Goal: Download file/media: Download file/media

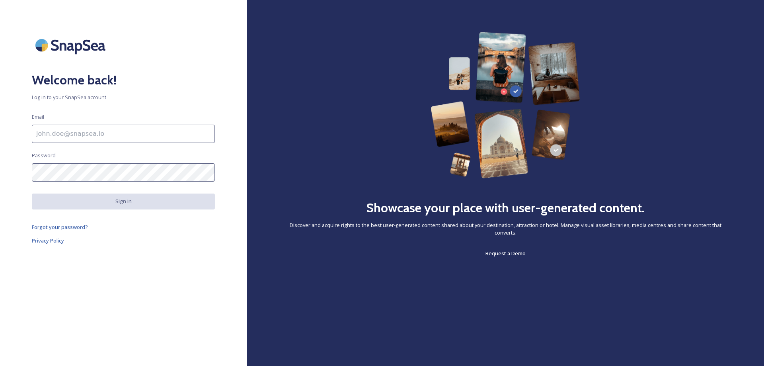
type input "[EMAIL_ADDRESS][DOMAIN_NAME]"
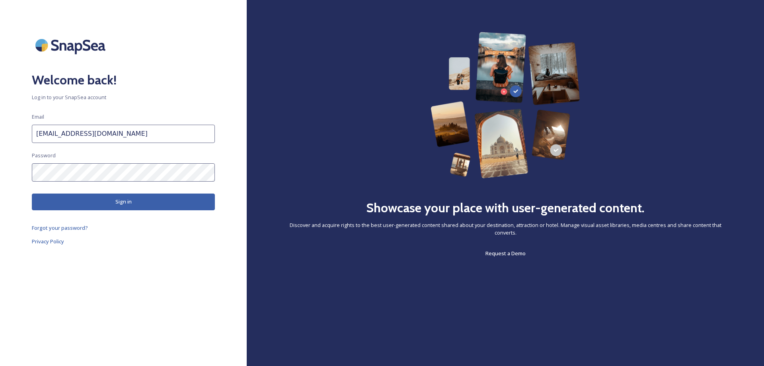
click at [90, 127] on input "[EMAIL_ADDRESS][DOMAIN_NAME]" at bounding box center [123, 134] width 183 height 18
click at [100, 193] on button "Sign in" at bounding box center [123, 201] width 183 height 16
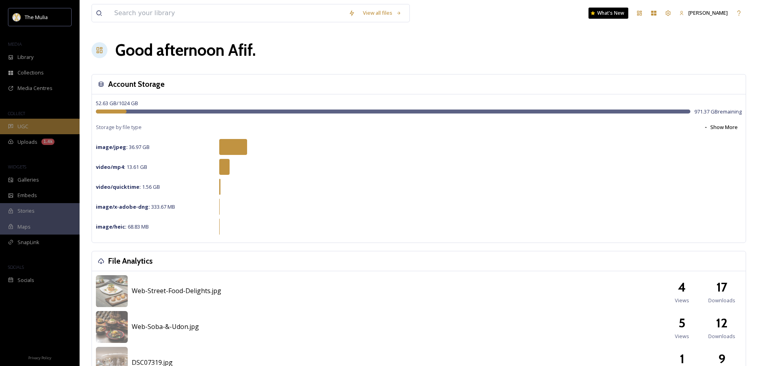
click at [41, 130] on div "UGC" at bounding box center [40, 127] width 80 height 16
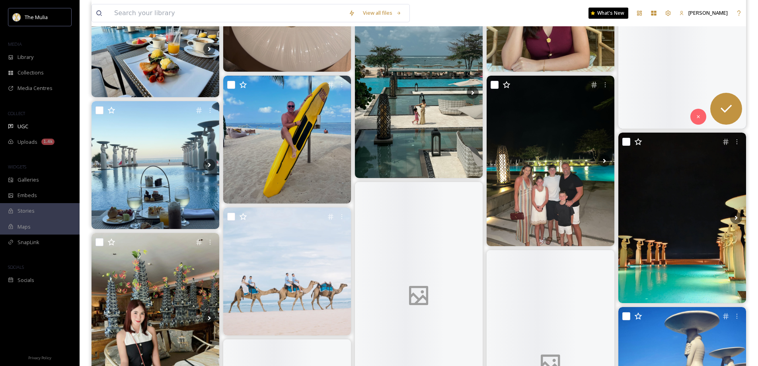
scroll to position [279, 0]
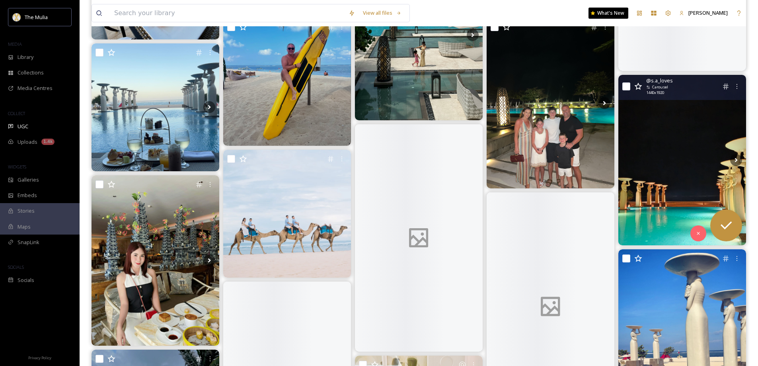
click at [667, 160] on img at bounding box center [682, 160] width 128 height 170
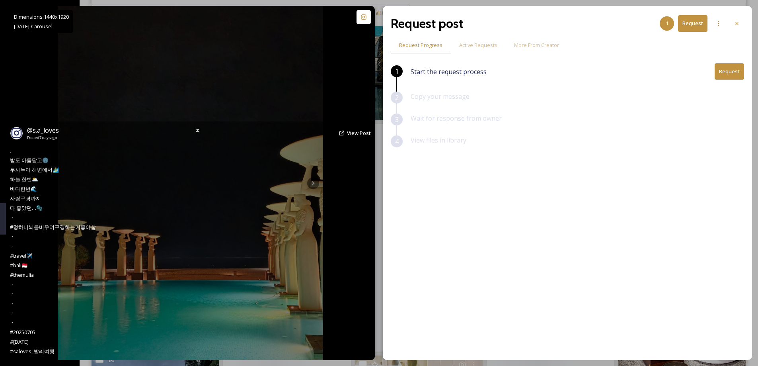
click at [317, 187] on div "@ s.a_loves Posted [DATE] View Post . 밤도 아름답고🌚 두사누아 해변에서🏄‍♂️ 하늘 한번🌥️ 바다한번🌊 사람구경…" at bounding box center [190, 240] width 369 height 238
click at [209, 139] on div "@ s.a_loves Posted [DATE] View Post" at bounding box center [190, 132] width 361 height 15
click at [201, 128] on div at bounding box center [198, 130] width 14 height 14
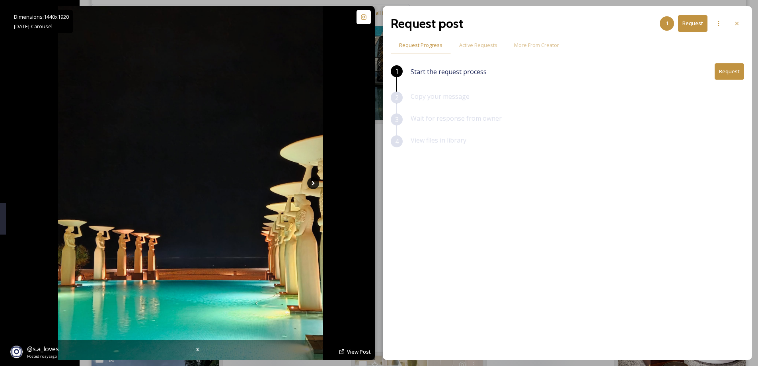
click at [316, 181] on icon at bounding box center [313, 183] width 12 height 12
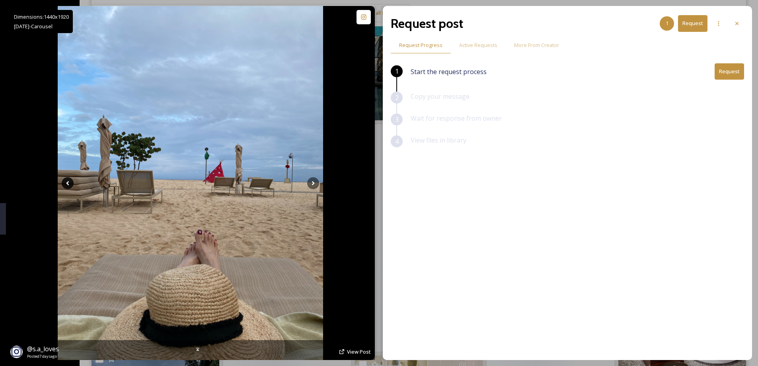
click at [66, 186] on icon at bounding box center [68, 183] width 12 height 12
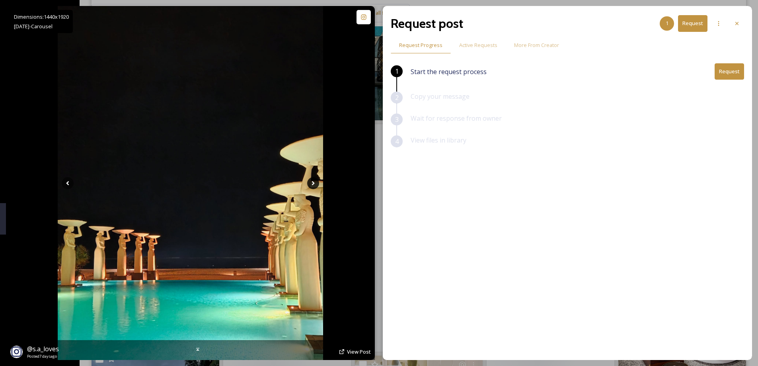
click at [318, 182] on icon at bounding box center [313, 183] width 12 height 12
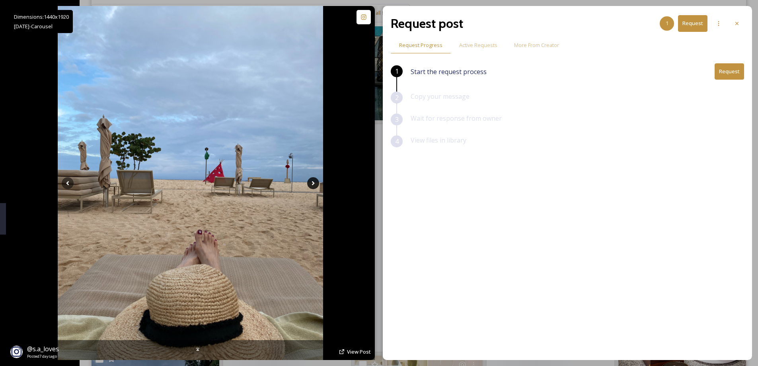
click at [318, 182] on icon at bounding box center [313, 183] width 12 height 12
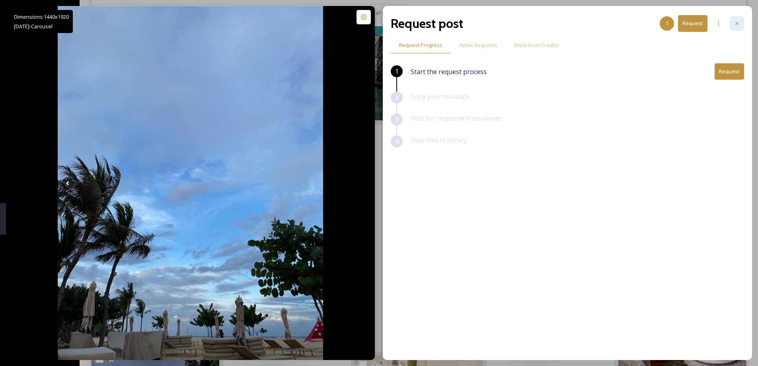
click at [740, 25] on div at bounding box center [737, 23] width 14 height 14
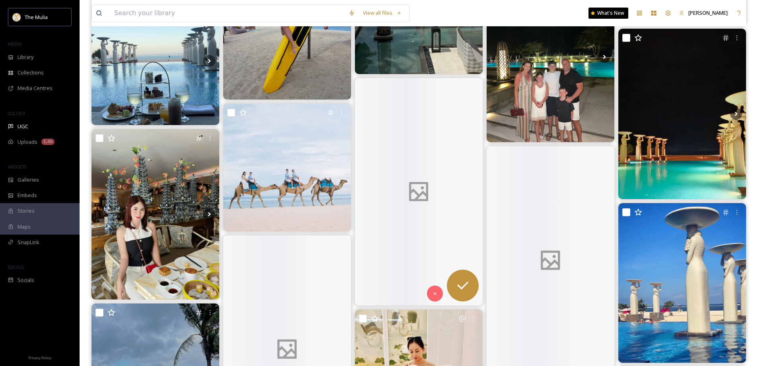
scroll to position [398, 0]
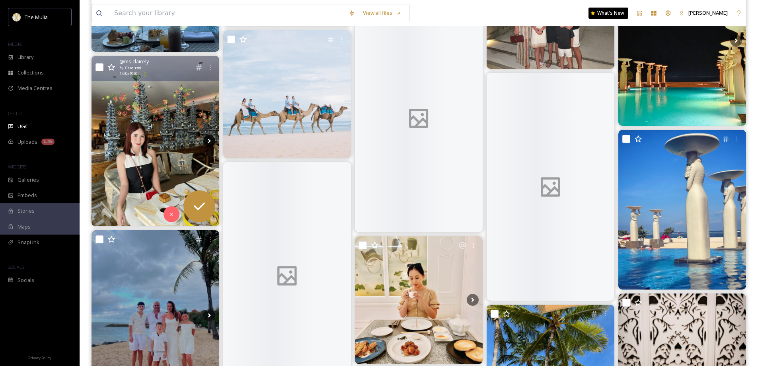
click at [208, 142] on icon at bounding box center [209, 141] width 12 height 12
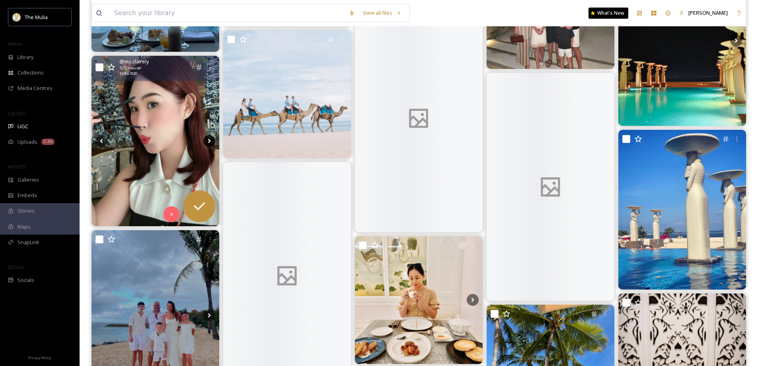
click at [209, 141] on icon at bounding box center [209, 140] width 3 height 4
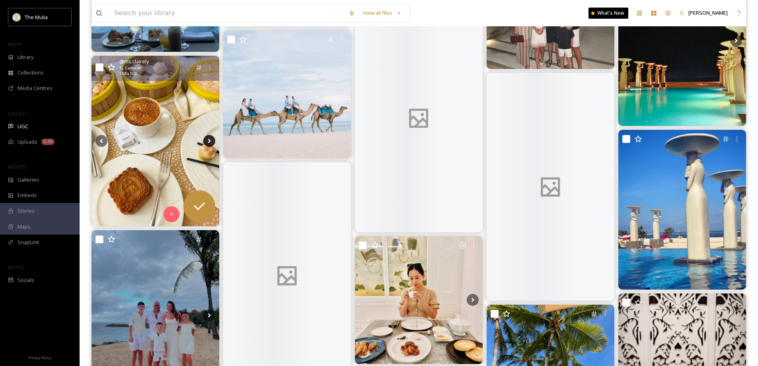
click at [209, 141] on icon at bounding box center [209, 140] width 3 height 4
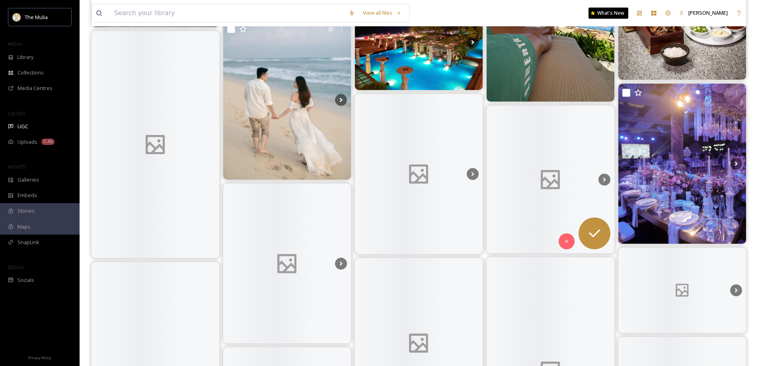
scroll to position [716, 0]
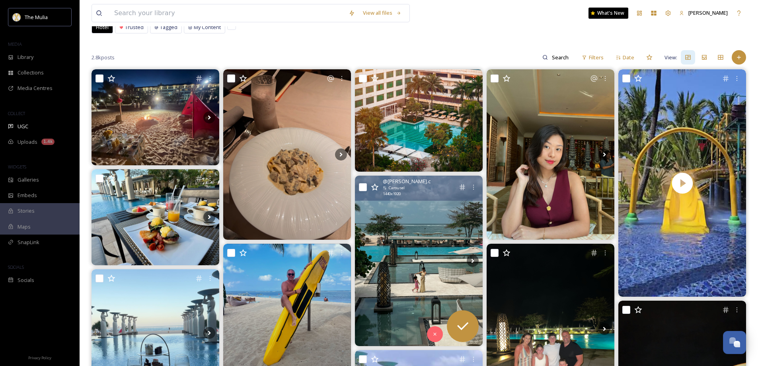
scroll to position [119, 0]
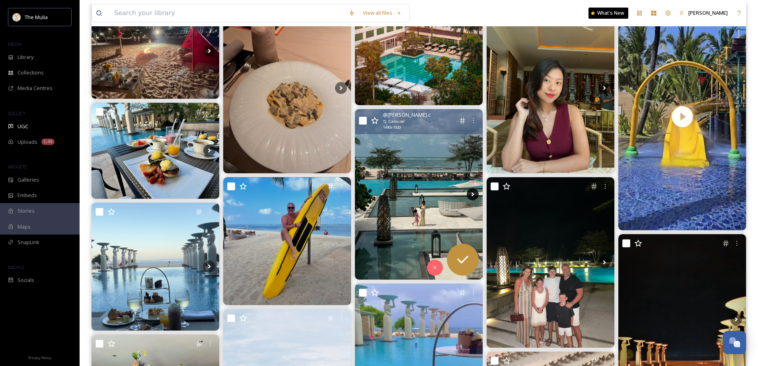
click at [474, 193] on icon at bounding box center [473, 194] width 12 height 12
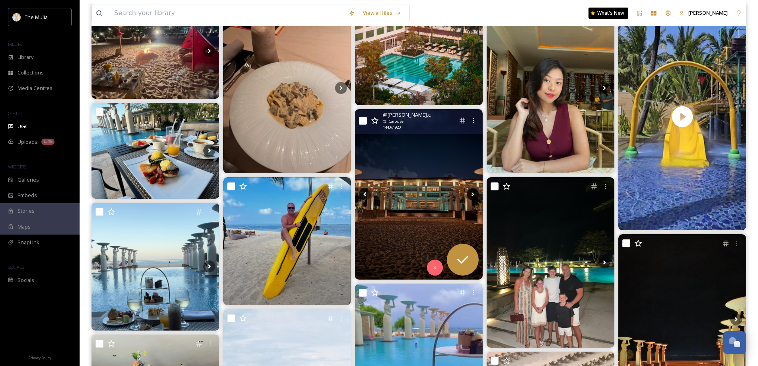
click at [474, 193] on icon at bounding box center [473, 194] width 12 height 12
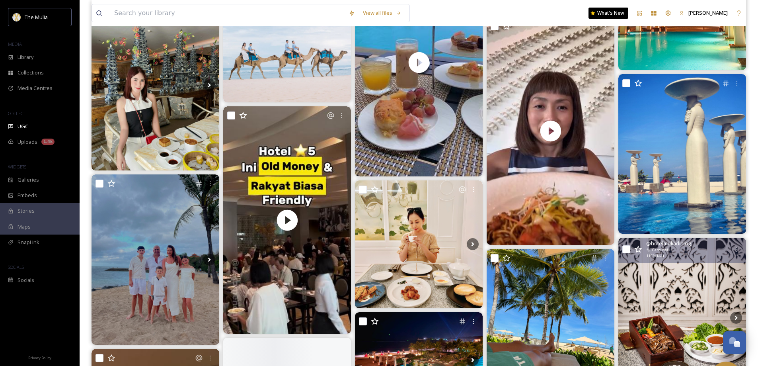
scroll to position [477, 0]
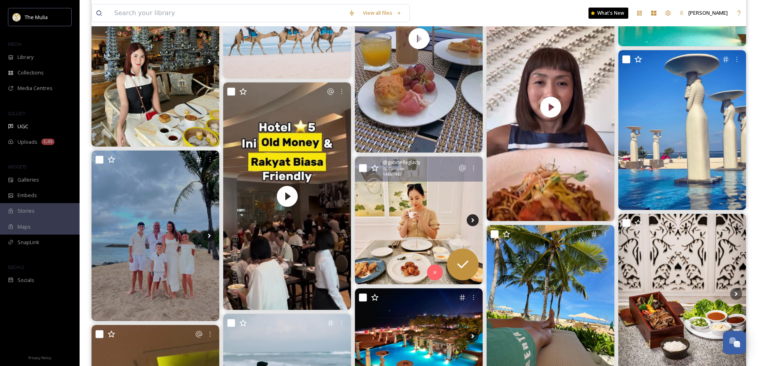
click at [470, 221] on icon at bounding box center [473, 220] width 12 height 12
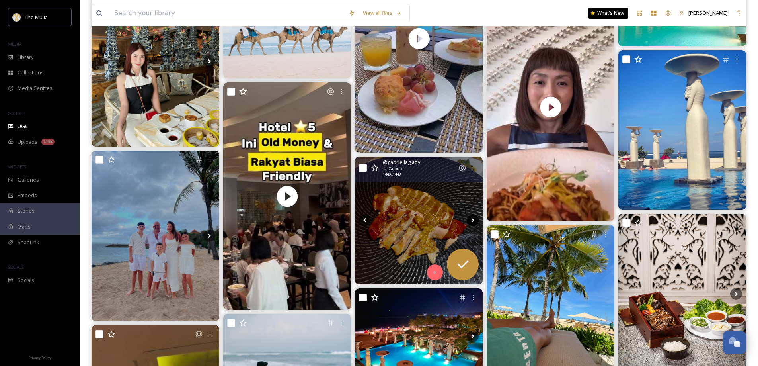
click at [470, 219] on icon at bounding box center [473, 220] width 12 height 12
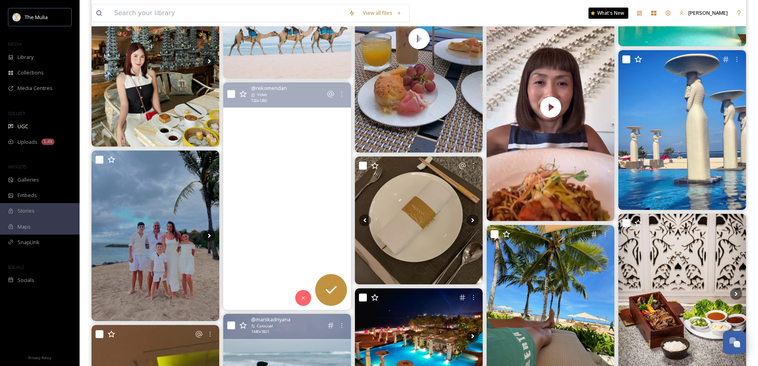
scroll to position [597, 0]
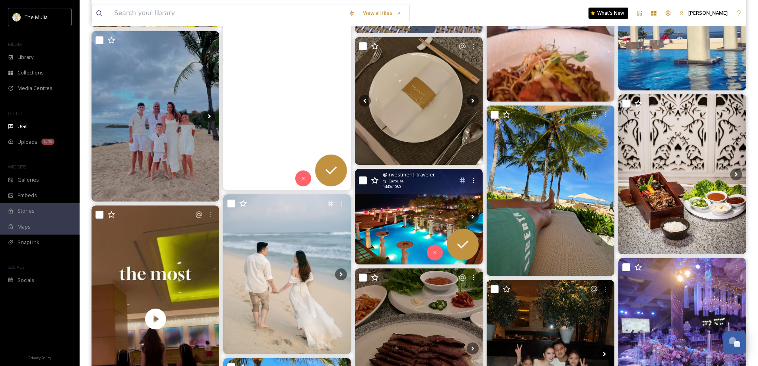
click at [439, 214] on img at bounding box center [419, 217] width 128 height 96
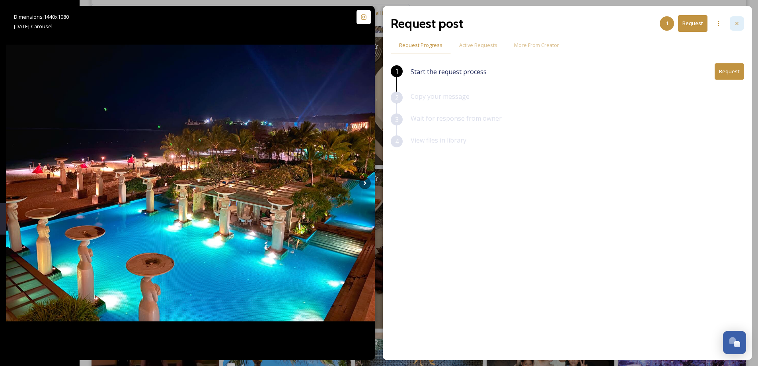
click at [741, 23] on div at bounding box center [737, 23] width 14 height 14
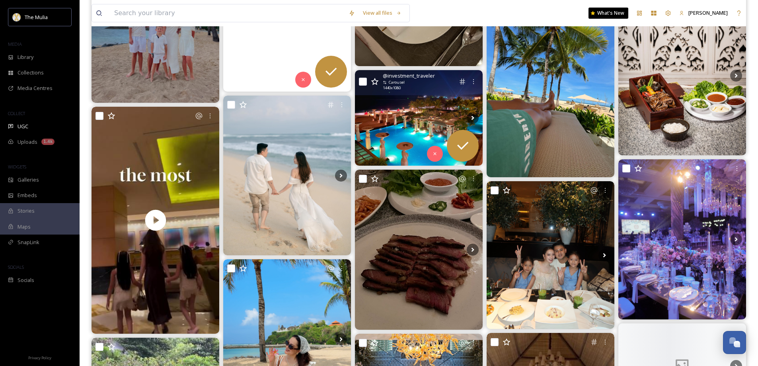
scroll to position [716, 0]
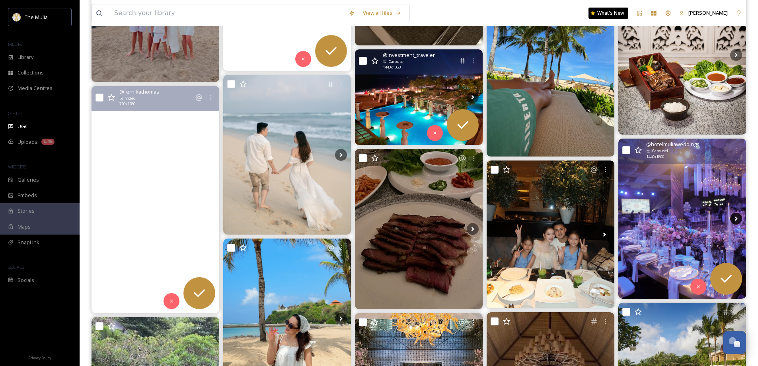
click at [737, 220] on icon at bounding box center [736, 218] width 12 height 12
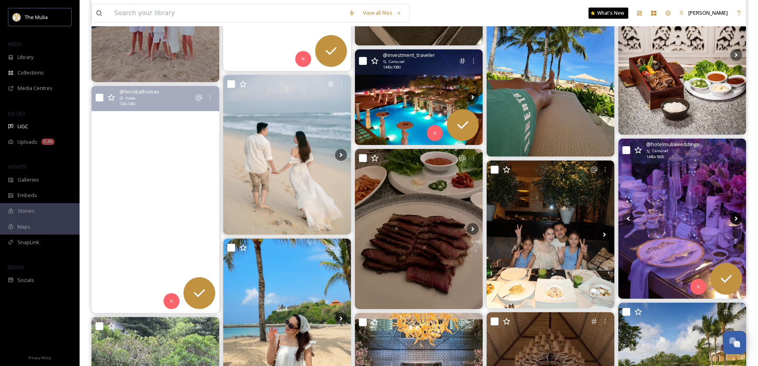
click at [737, 220] on icon at bounding box center [736, 218] width 12 height 12
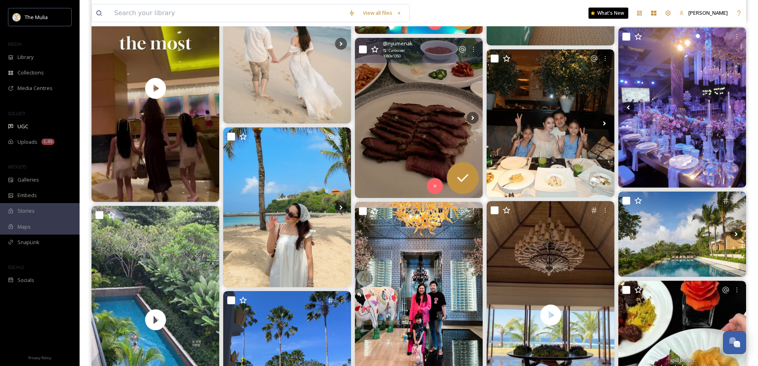
scroll to position [836, 0]
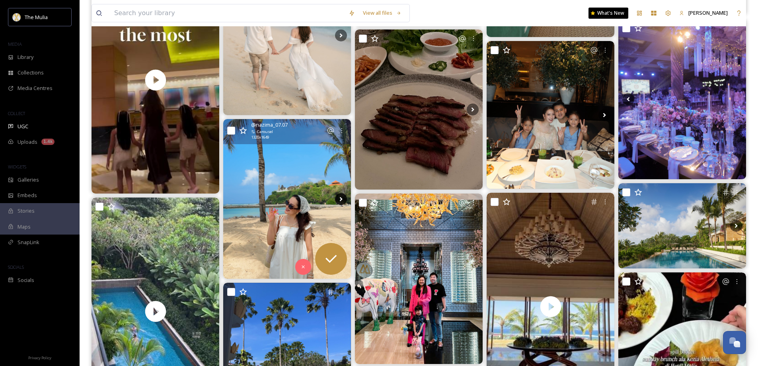
click at [341, 199] on icon at bounding box center [341, 199] width 12 height 12
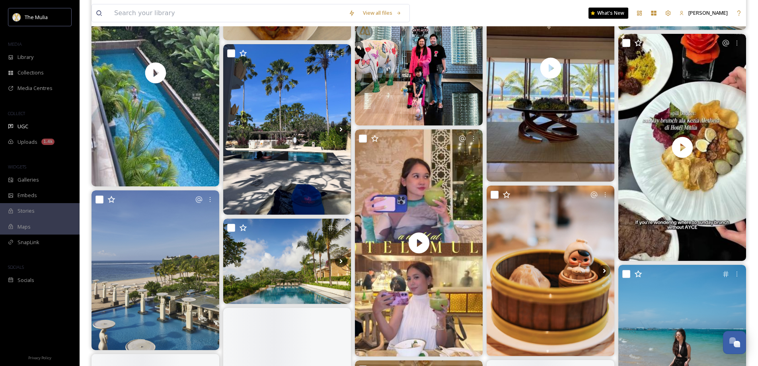
scroll to position [1154, 0]
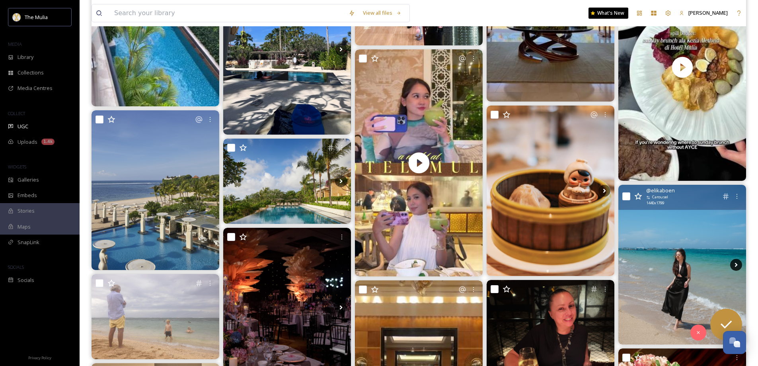
click at [733, 264] on icon at bounding box center [736, 265] width 12 height 12
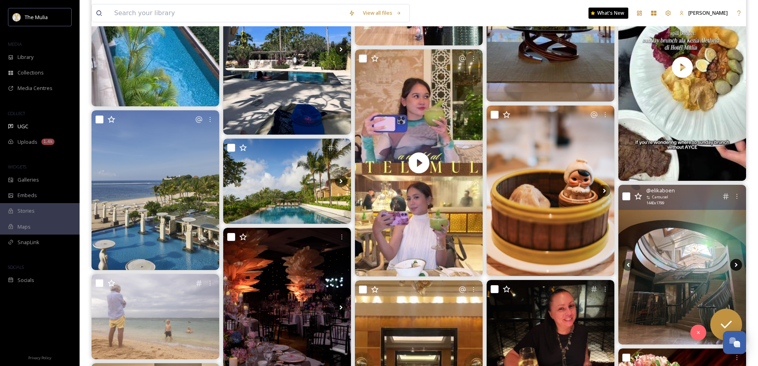
click at [737, 265] on icon at bounding box center [736, 265] width 12 height 12
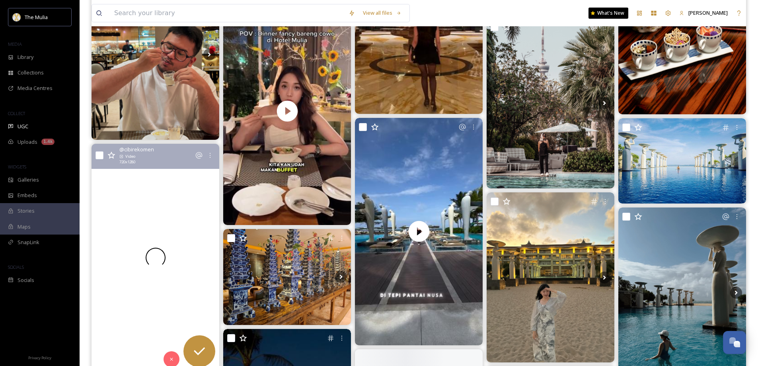
scroll to position [1549, 0]
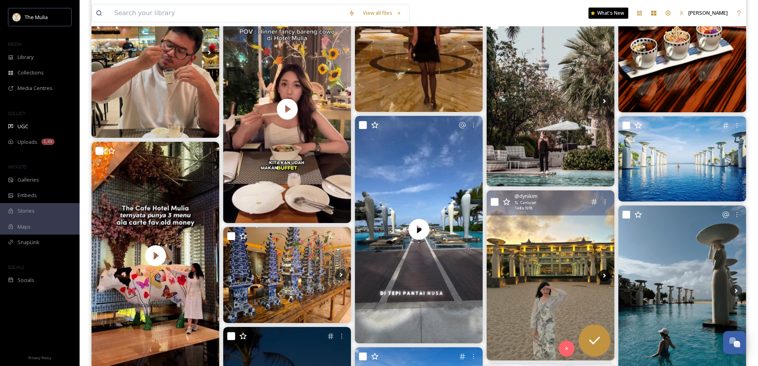
click at [607, 273] on icon at bounding box center [604, 275] width 12 height 12
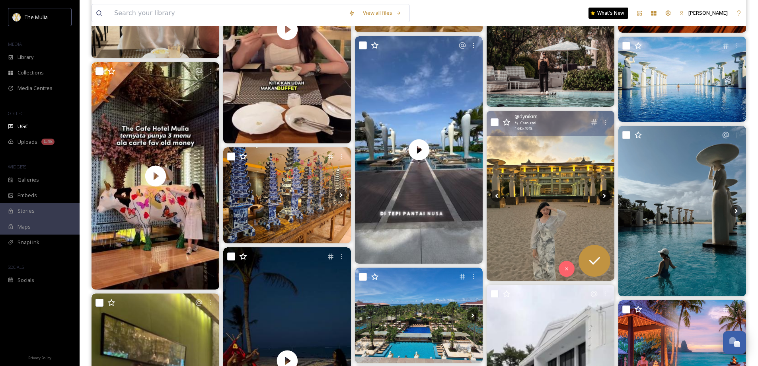
click at [606, 196] on icon at bounding box center [604, 195] width 3 height 4
click at [605, 198] on icon at bounding box center [604, 196] width 12 height 12
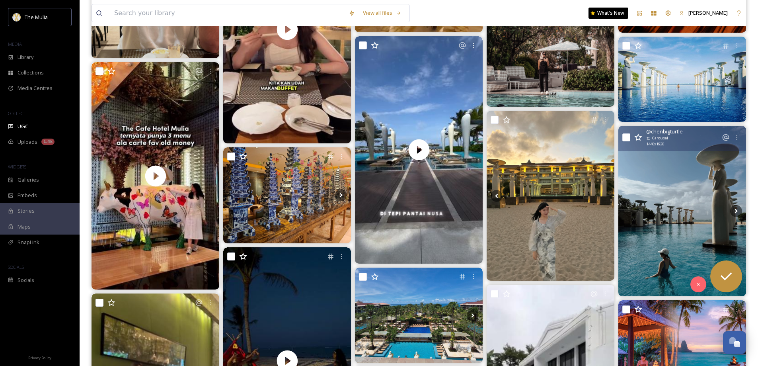
click at [679, 219] on img at bounding box center [682, 211] width 128 height 170
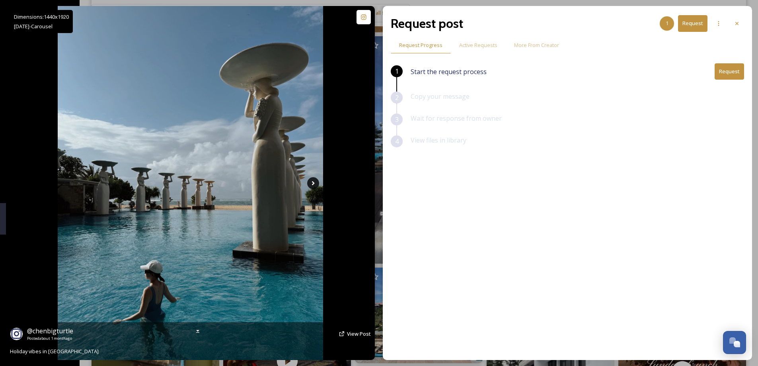
click at [313, 185] on icon at bounding box center [313, 183] width 3 height 4
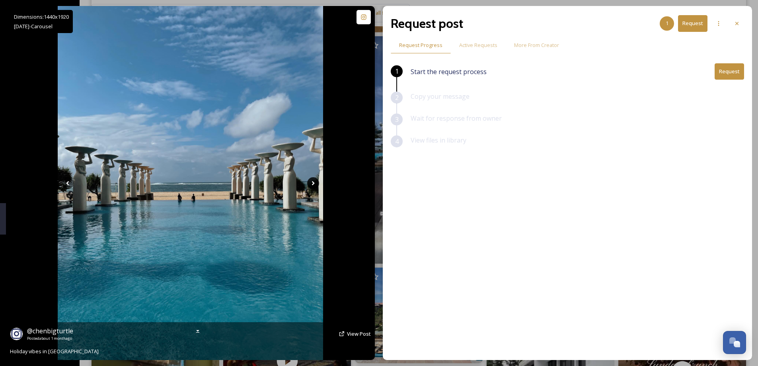
click at [313, 185] on icon at bounding box center [313, 183] width 3 height 4
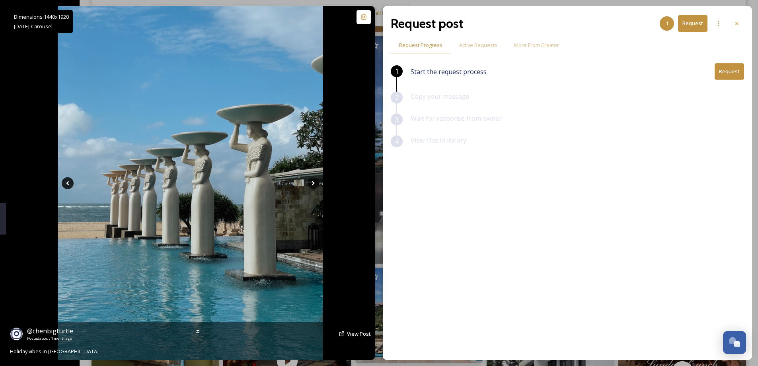
click at [62, 183] on icon at bounding box center [68, 183] width 12 height 12
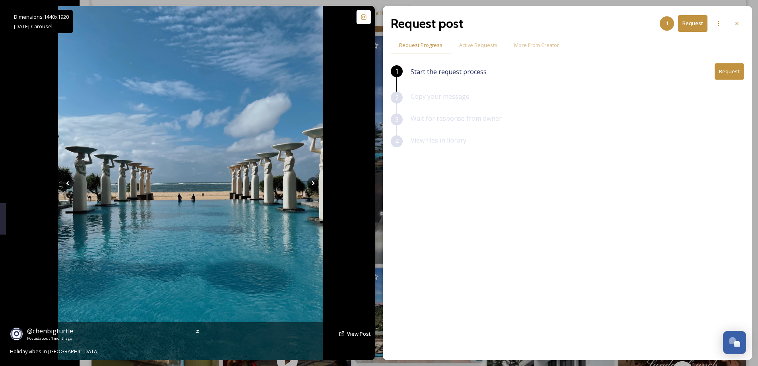
click at [62, 183] on icon at bounding box center [68, 183] width 12 height 12
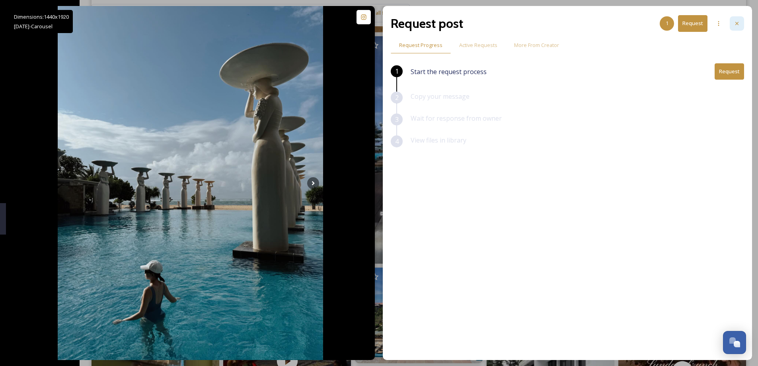
click at [739, 23] on icon at bounding box center [737, 23] width 6 height 6
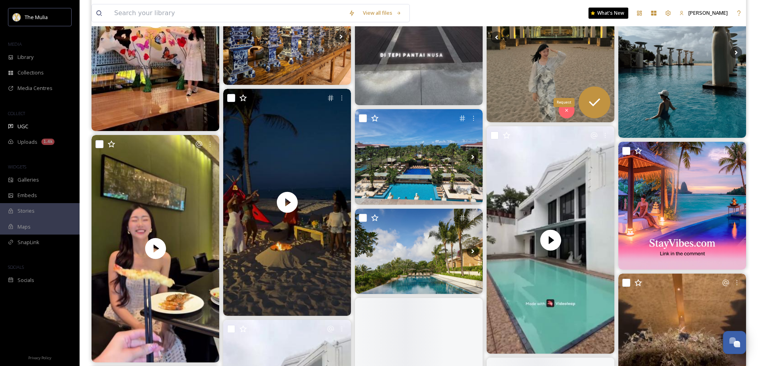
scroll to position [1788, 0]
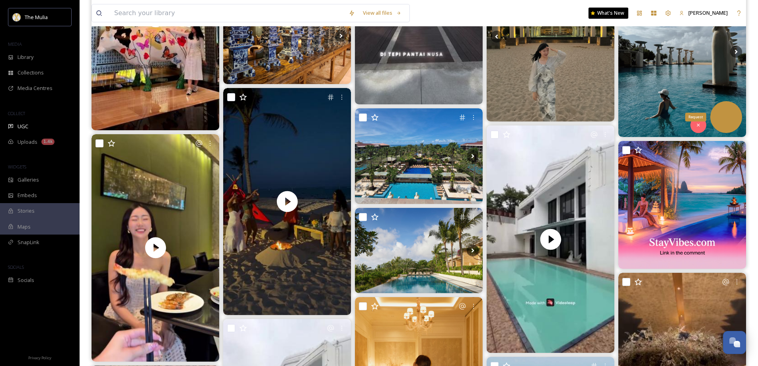
click at [723, 113] on icon at bounding box center [726, 117] width 16 height 16
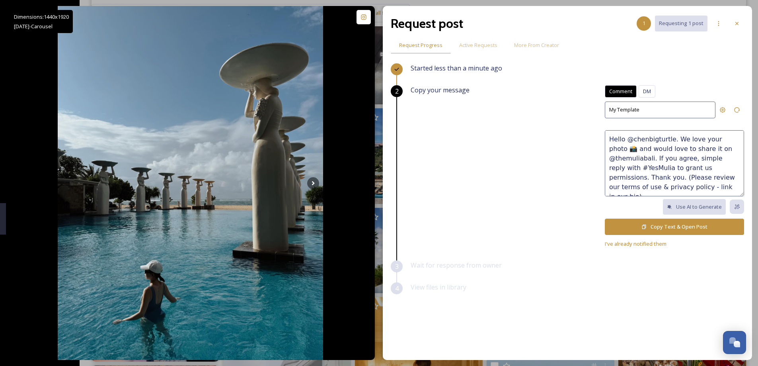
click at [714, 148] on textarea "Hello @chenbigturtle. We love your photo 📸 and would love to share it on @themu…" at bounding box center [674, 163] width 139 height 66
click at [649, 189] on textarea "Hello @chenbigturtle. We love your photo 📸 and would love to share it on @themu…" at bounding box center [674, 163] width 139 height 66
click at [648, 226] on button "Copy Text & Open Post" at bounding box center [674, 226] width 139 height 16
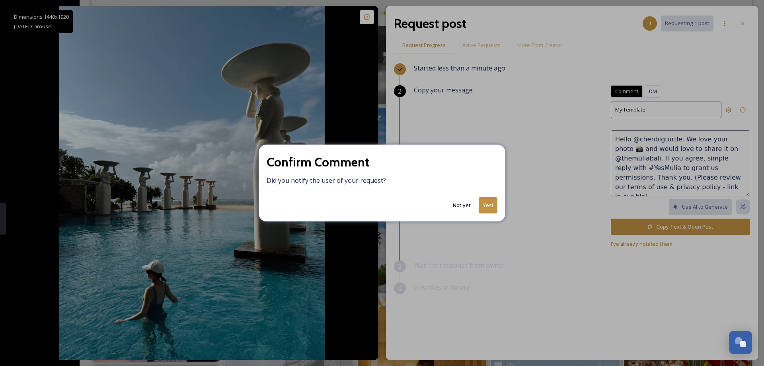
click at [492, 205] on button "Yes!" at bounding box center [488, 205] width 19 height 16
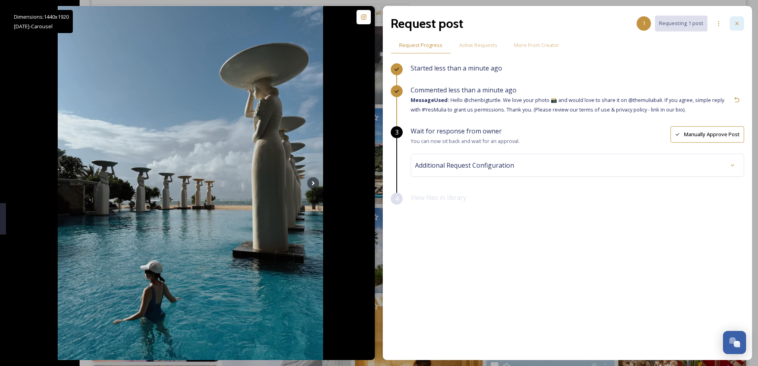
click at [740, 21] on div at bounding box center [737, 23] width 14 height 14
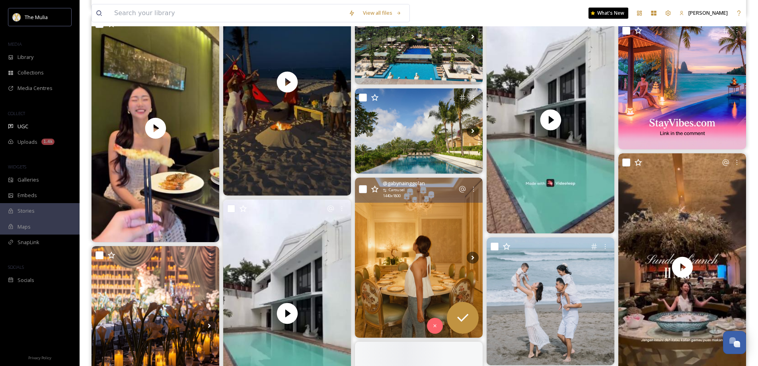
scroll to position [1828, 0]
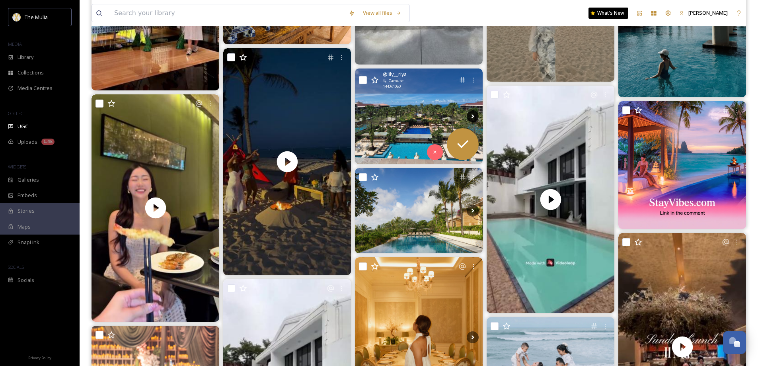
click at [474, 117] on icon at bounding box center [473, 116] width 12 height 12
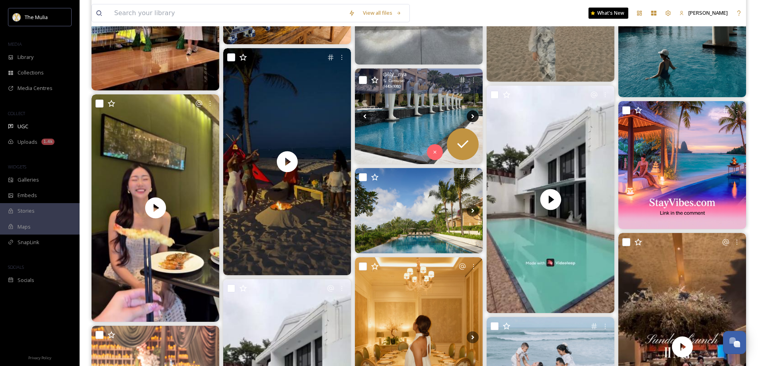
click at [474, 117] on icon at bounding box center [473, 116] width 12 height 12
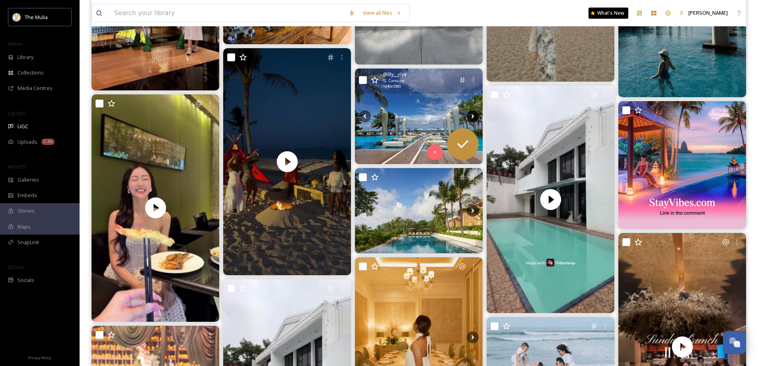
click at [474, 117] on icon at bounding box center [473, 116] width 12 height 12
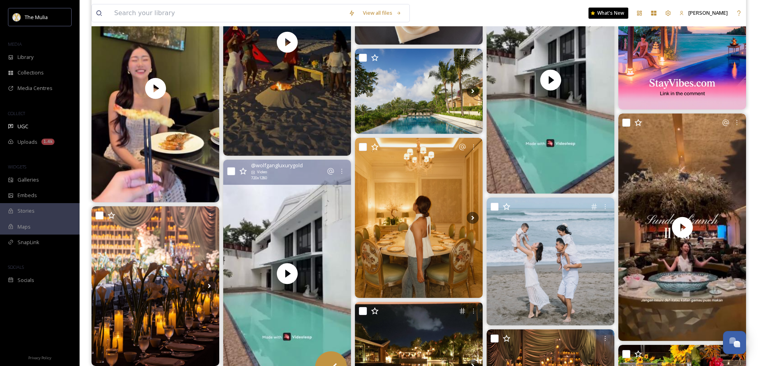
scroll to position [2027, 0]
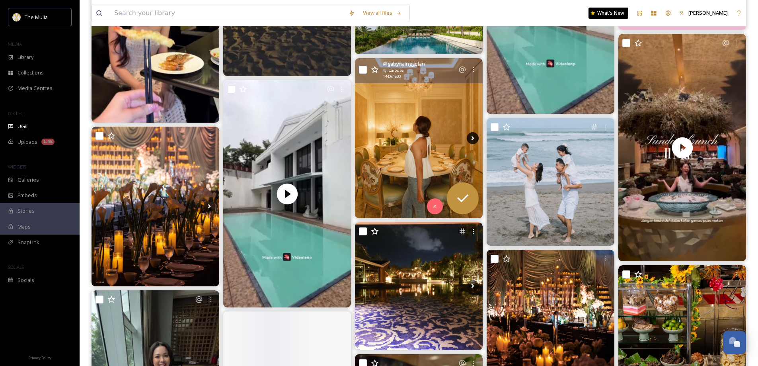
click at [474, 136] on icon at bounding box center [473, 138] width 12 height 12
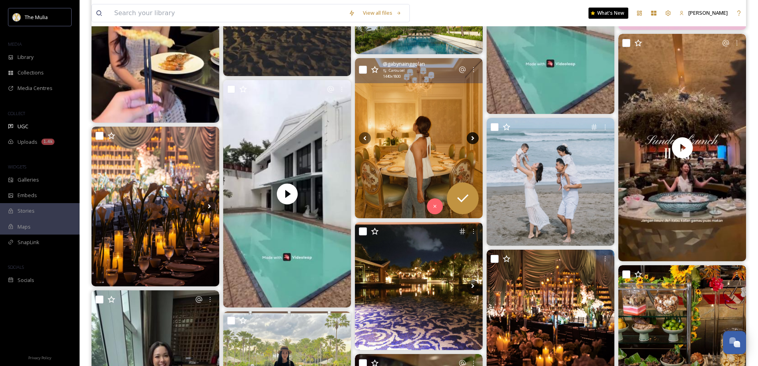
click at [473, 137] on icon at bounding box center [473, 138] width 3 height 4
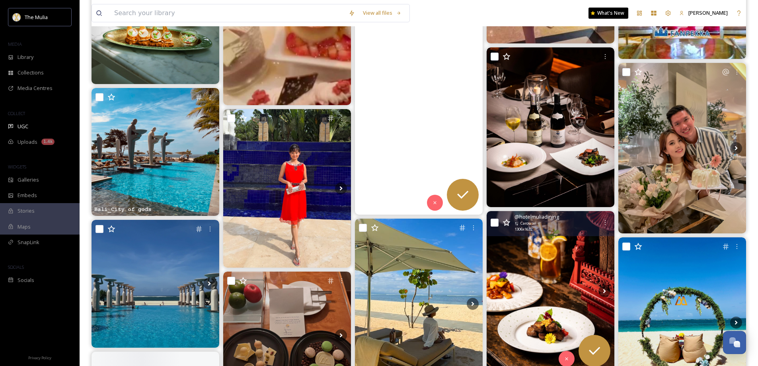
scroll to position [2664, 0]
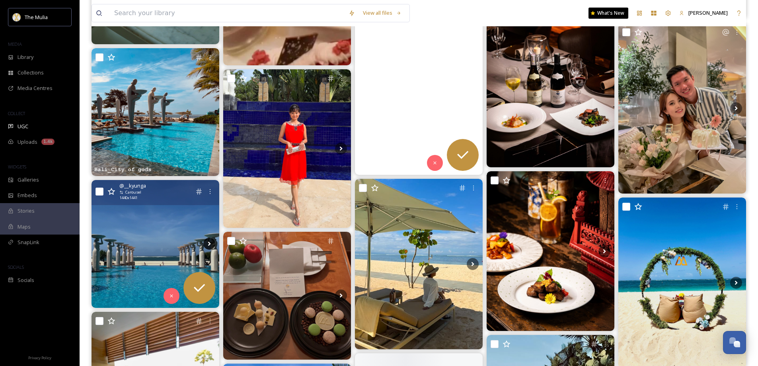
click at [207, 244] on icon at bounding box center [209, 244] width 12 height 12
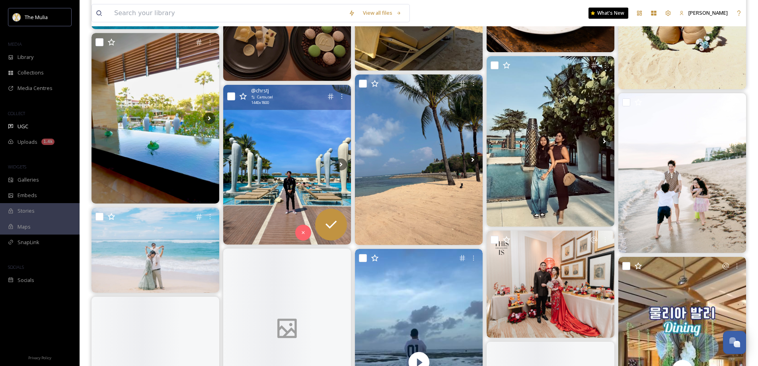
scroll to position [2743, 0]
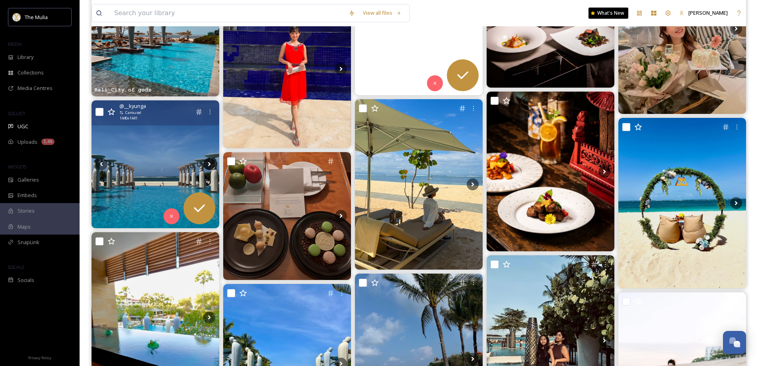
click at [209, 163] on icon at bounding box center [209, 164] width 3 height 4
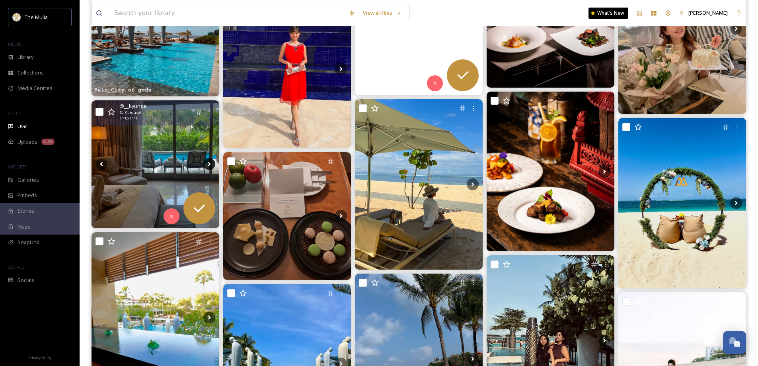
click at [213, 164] on icon at bounding box center [209, 164] width 12 height 12
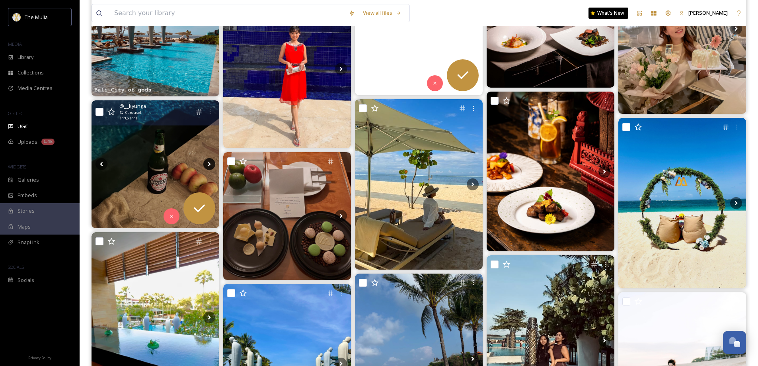
click at [210, 163] on icon at bounding box center [209, 164] width 12 height 12
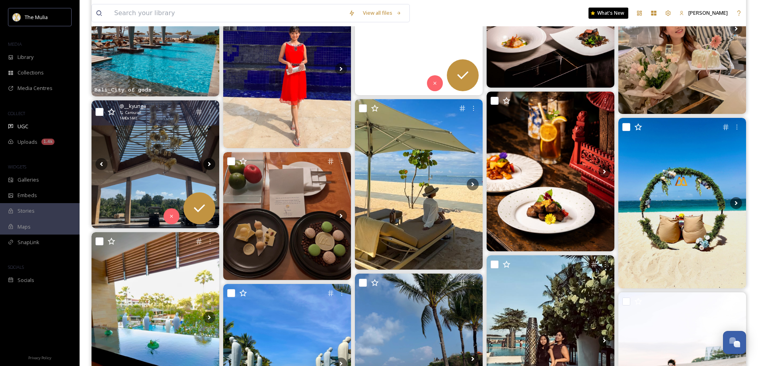
click at [210, 163] on icon at bounding box center [209, 164] width 12 height 12
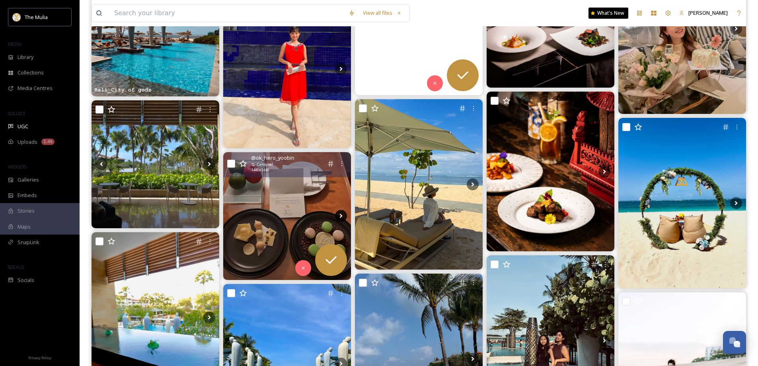
click at [339, 217] on icon at bounding box center [341, 216] width 12 height 12
click at [339, 218] on icon at bounding box center [341, 216] width 12 height 12
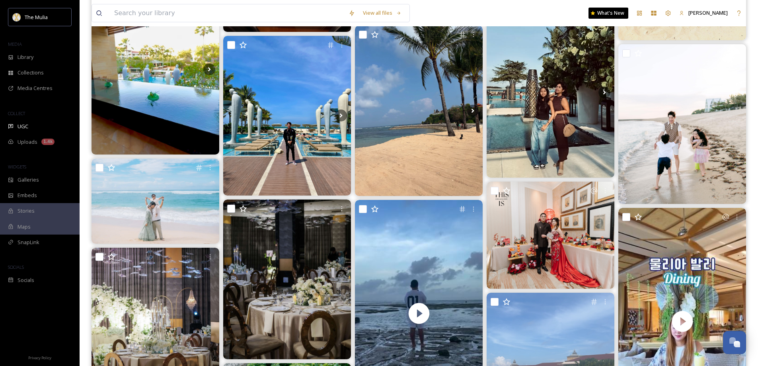
scroll to position [3311, 0]
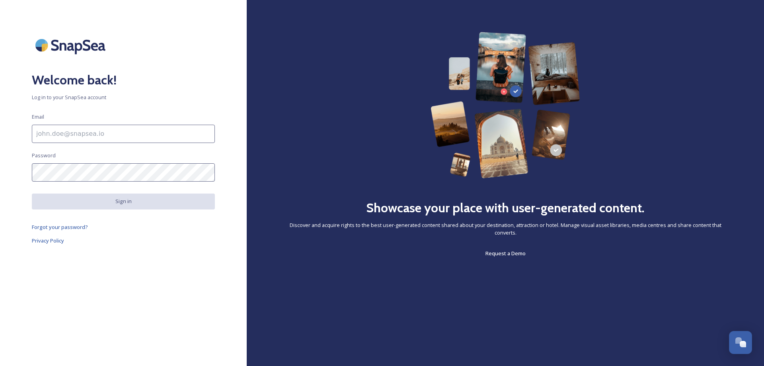
click at [134, 142] on input at bounding box center [123, 134] width 183 height 18
type input "[EMAIL_ADDRESS][DOMAIN_NAME]"
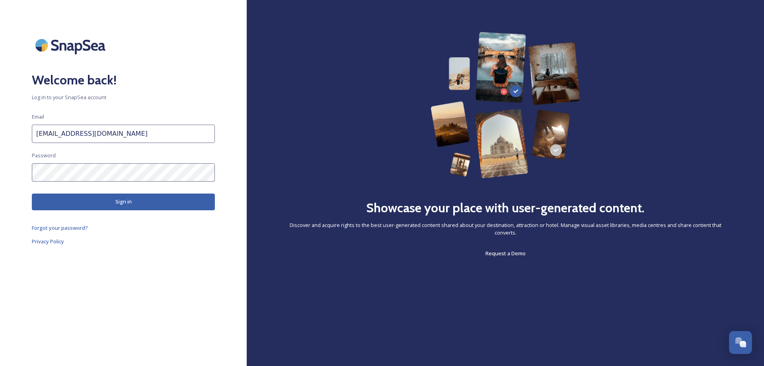
click at [125, 197] on button "Sign in" at bounding box center [123, 201] width 183 height 16
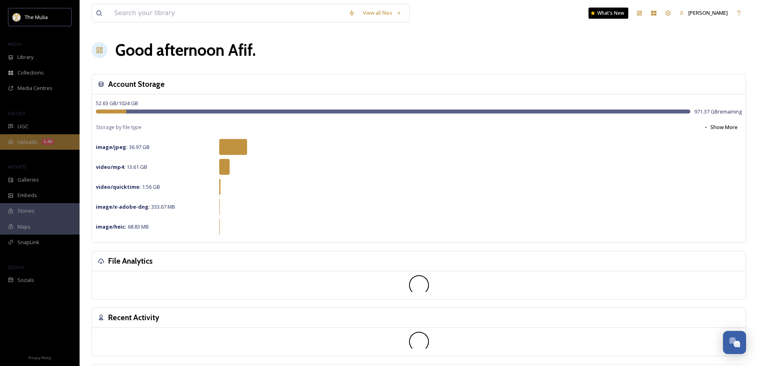
click at [37, 142] on span "Uploads" at bounding box center [28, 142] width 20 height 8
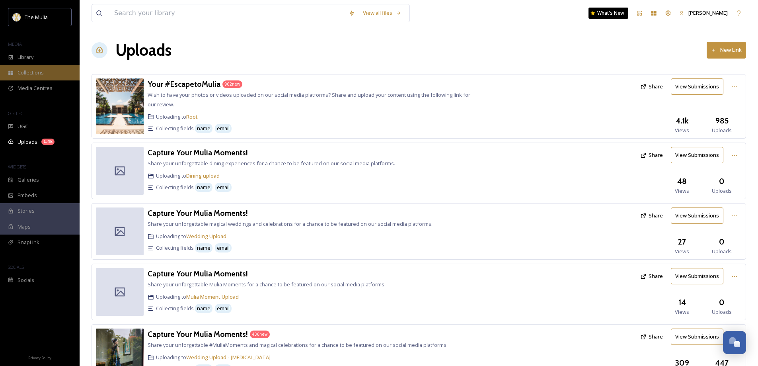
click at [42, 73] on span "Collections" at bounding box center [31, 73] width 26 height 8
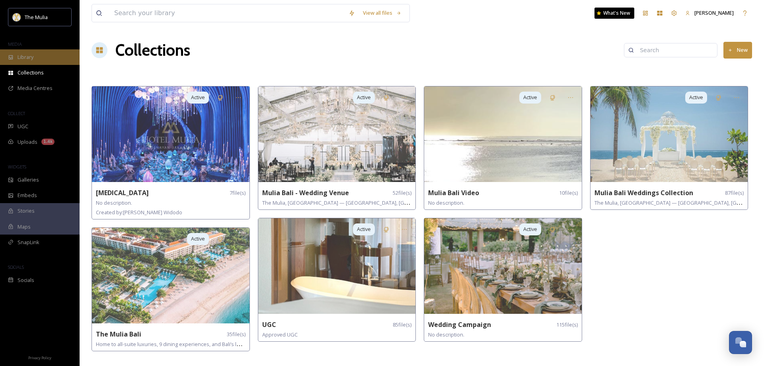
click at [37, 59] on div "Library" at bounding box center [40, 57] width 80 height 16
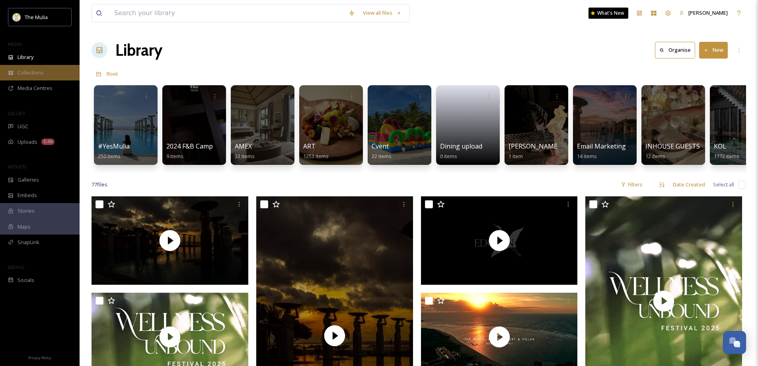
click at [31, 71] on span "Collections" at bounding box center [31, 73] width 26 height 8
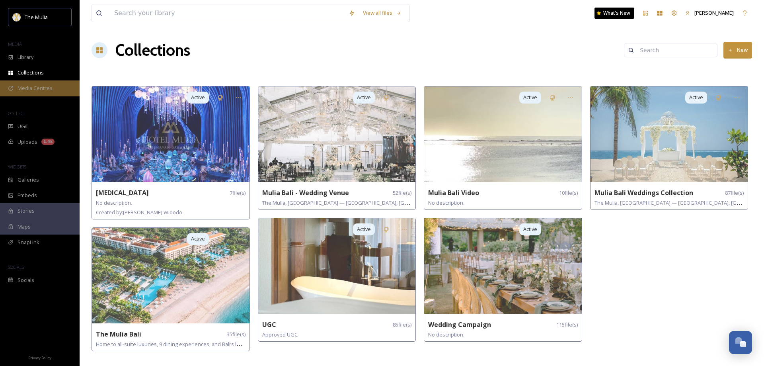
click at [25, 88] on span "Media Centres" at bounding box center [35, 88] width 35 height 8
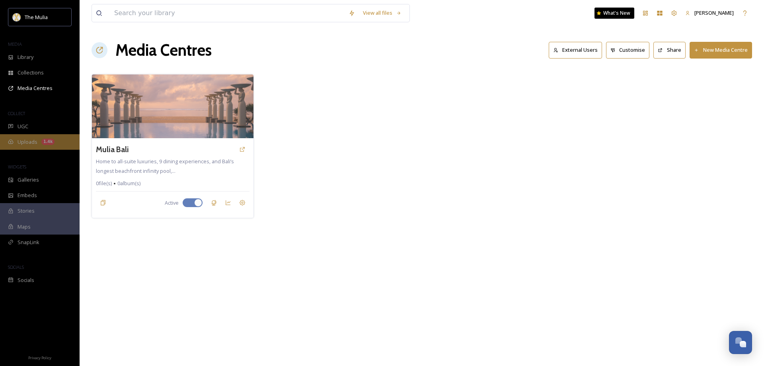
click at [29, 146] on div "Uploads 1.4k" at bounding box center [40, 142] width 80 height 16
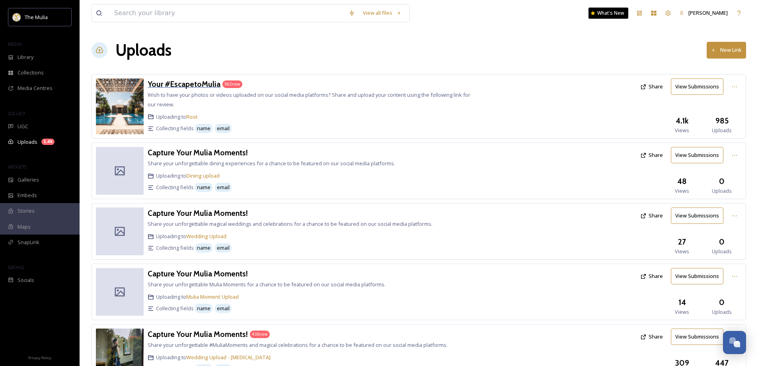
click at [175, 84] on h3 "Your #EscapetoMulia" at bounding box center [184, 84] width 73 height 10
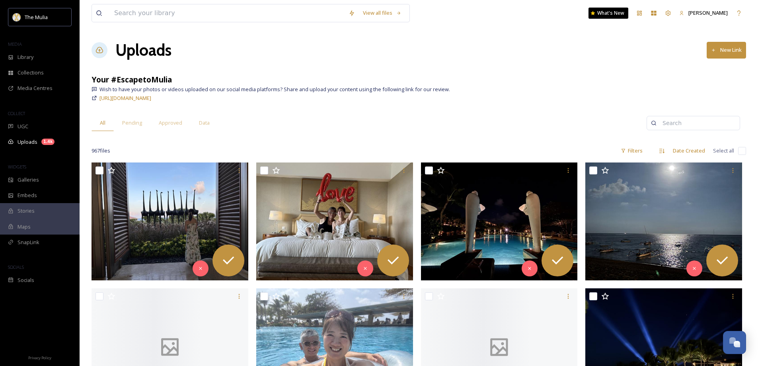
scroll to position [80, 0]
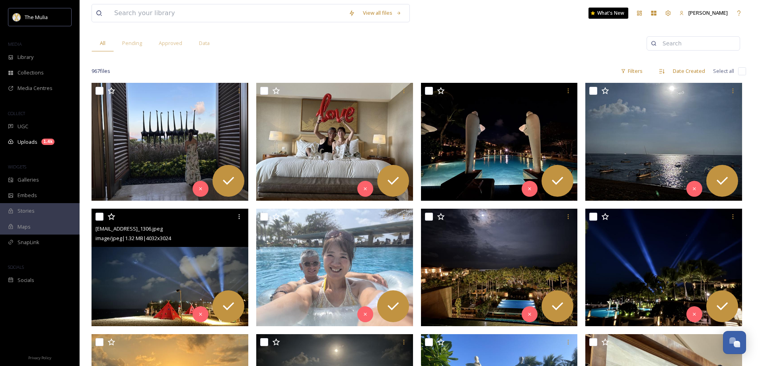
click at [150, 279] on img at bounding box center [170, 268] width 157 height 118
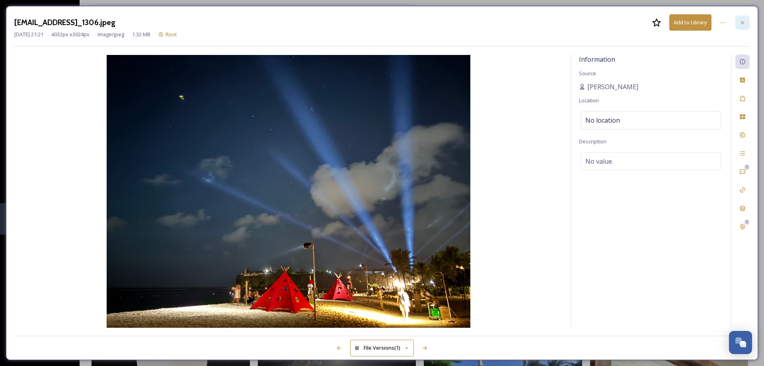
click at [738, 27] on div at bounding box center [742, 23] width 14 height 14
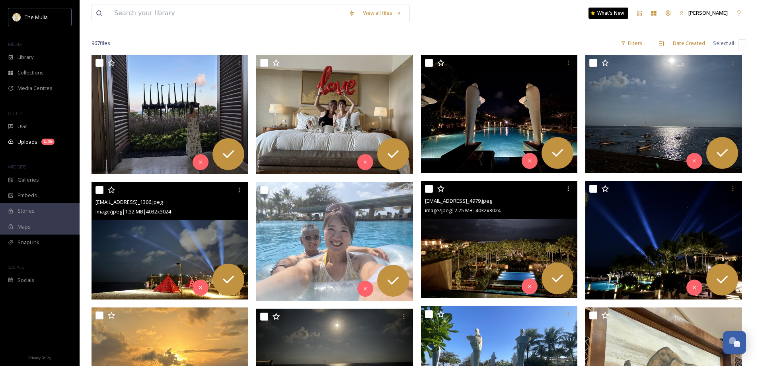
scroll to position [159, 0]
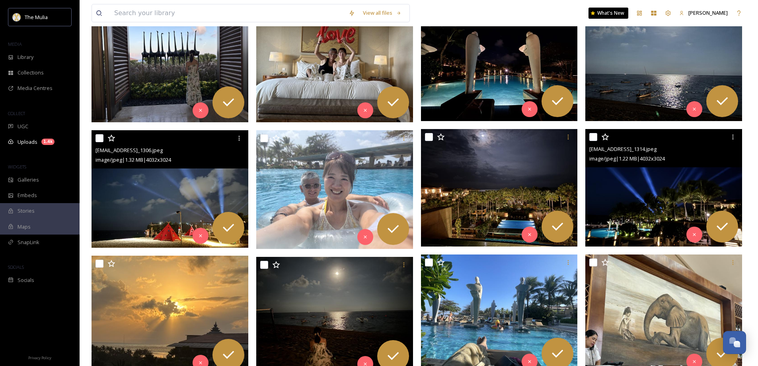
click at [657, 195] on img at bounding box center [663, 188] width 157 height 118
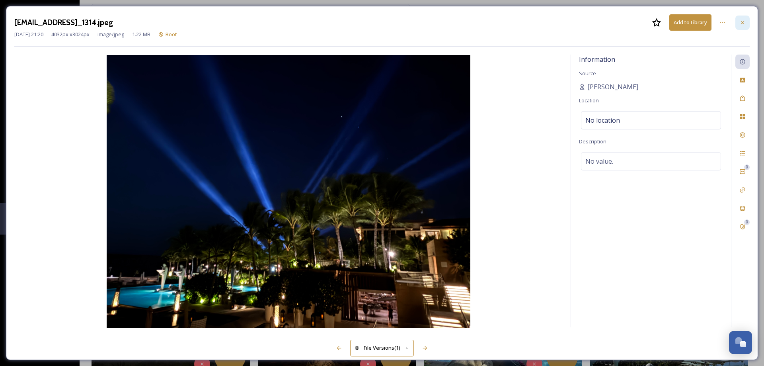
click at [737, 19] on div at bounding box center [742, 23] width 14 height 14
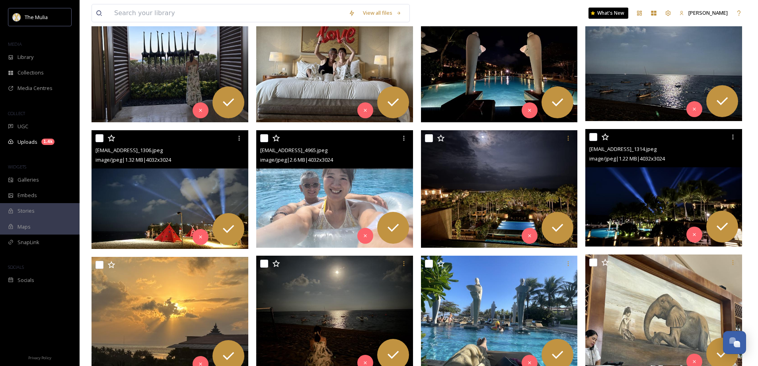
scroll to position [239, 0]
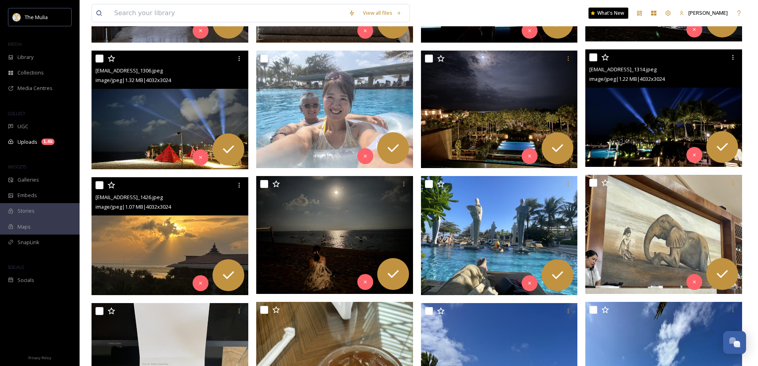
click at [147, 246] on img at bounding box center [170, 236] width 157 height 118
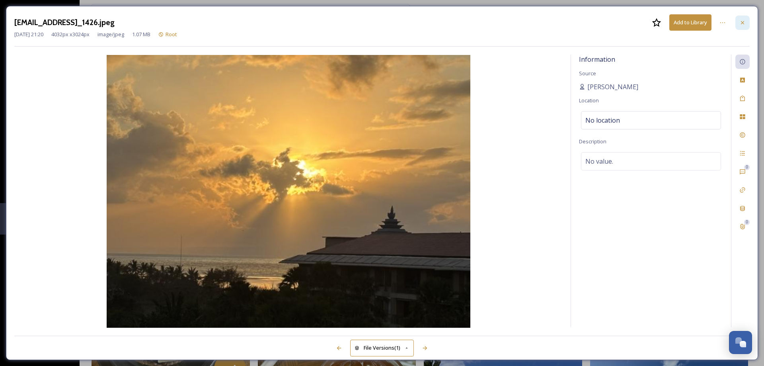
click at [745, 25] on icon at bounding box center [742, 22] width 6 height 6
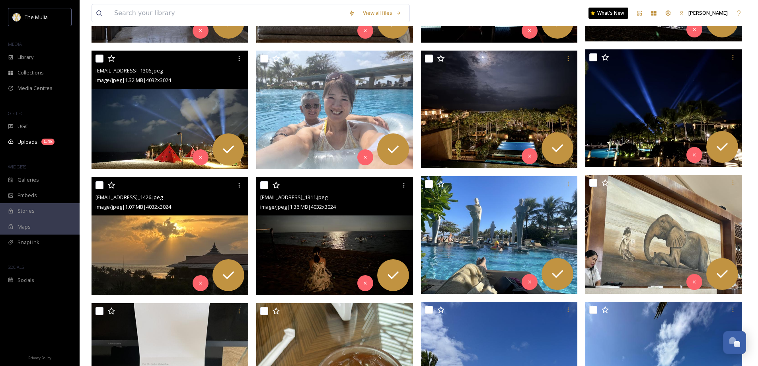
click at [320, 249] on img at bounding box center [334, 236] width 157 height 118
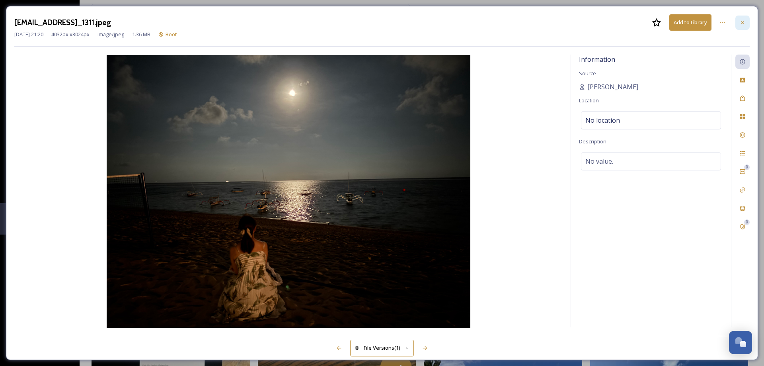
click at [738, 22] on div at bounding box center [742, 23] width 14 height 14
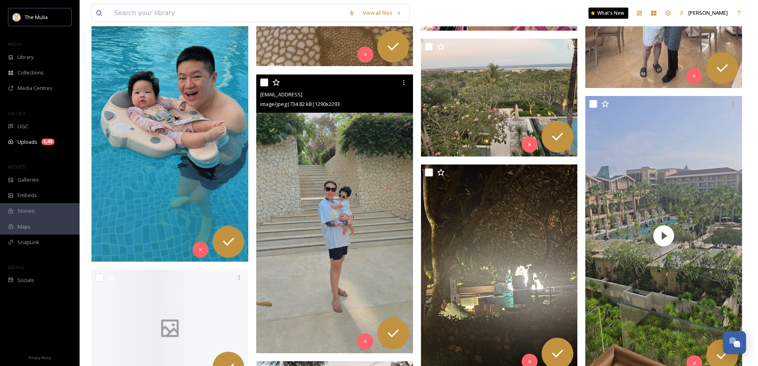
scroll to position [2109, 0]
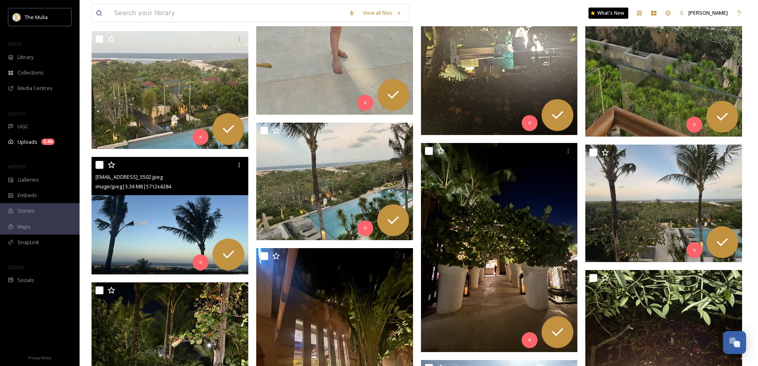
click at [170, 228] on img at bounding box center [170, 216] width 157 height 118
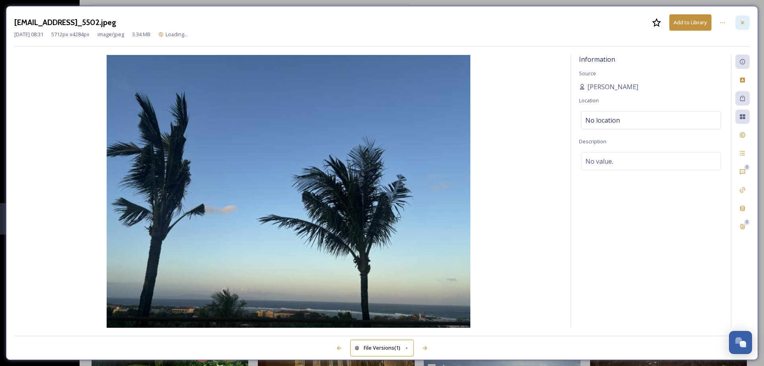
click at [741, 21] on icon at bounding box center [742, 22] width 3 height 3
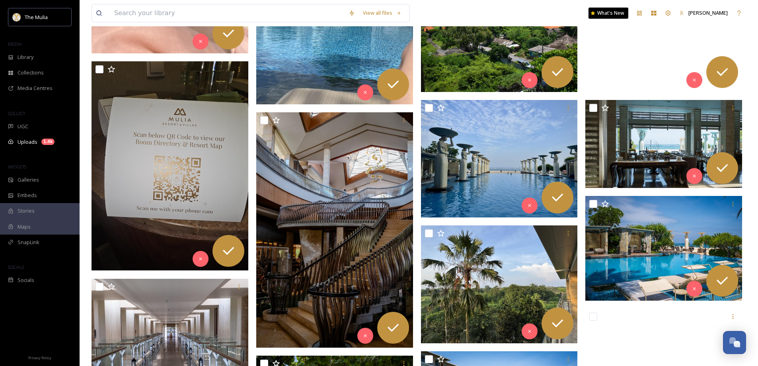
scroll to position [9629, 0]
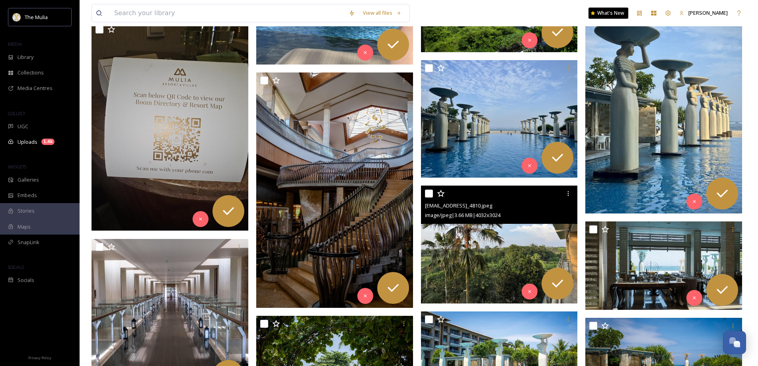
click at [490, 257] on img at bounding box center [499, 244] width 157 height 118
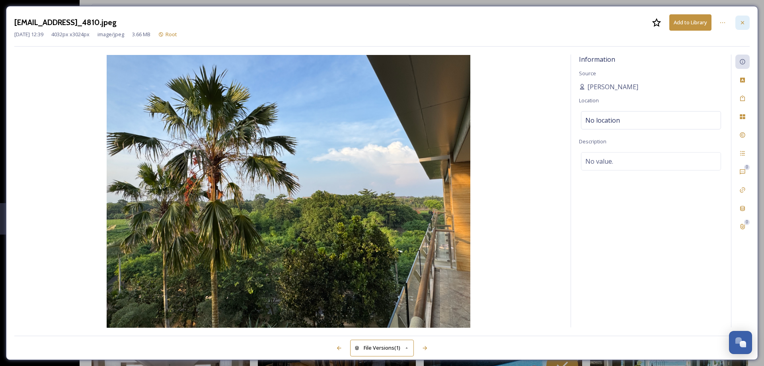
click at [744, 22] on icon at bounding box center [742, 22] width 6 height 6
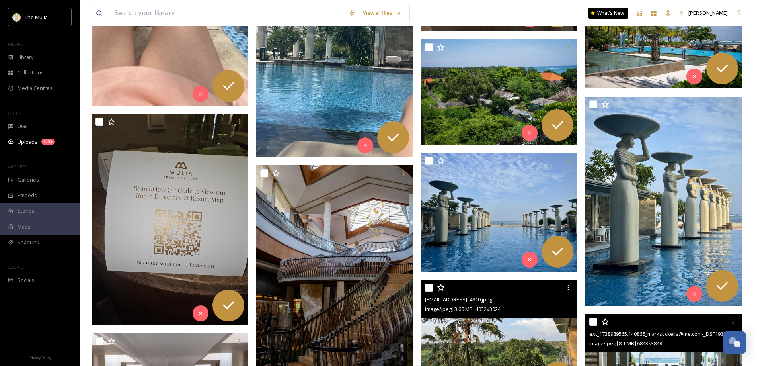
scroll to position [9749, 0]
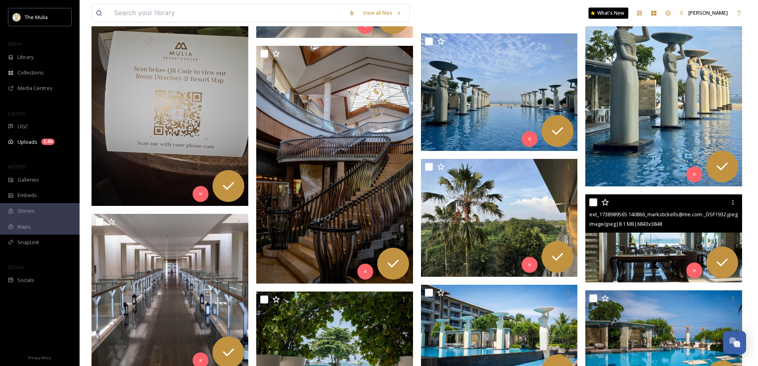
click at [636, 248] on img at bounding box center [663, 238] width 157 height 88
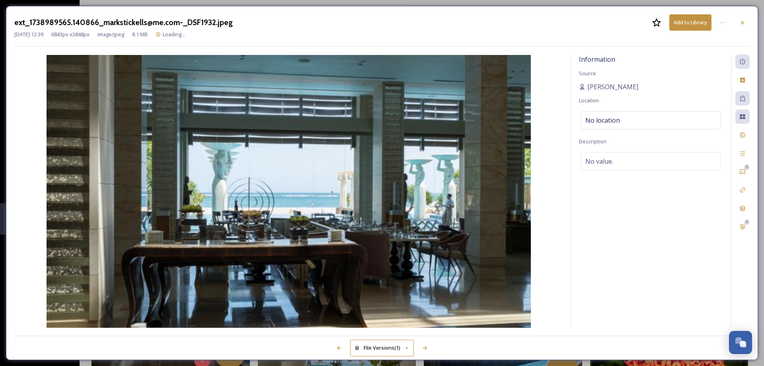
drag, startPoint x: 743, startPoint y: 22, endPoint x: 740, endPoint y: 29, distance: 7.1
click at [744, 22] on icon at bounding box center [742, 22] width 6 height 6
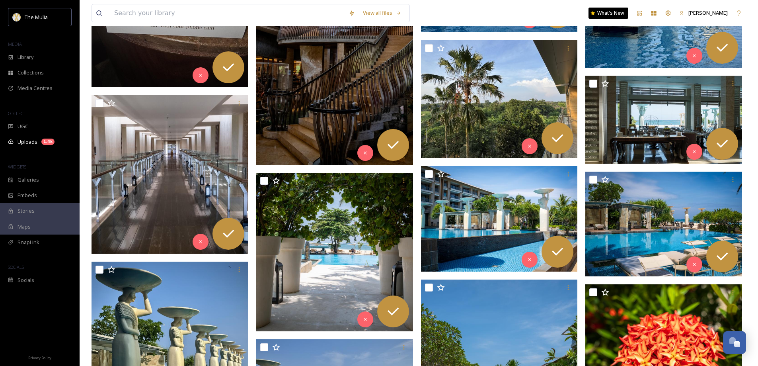
scroll to position [9908, 0]
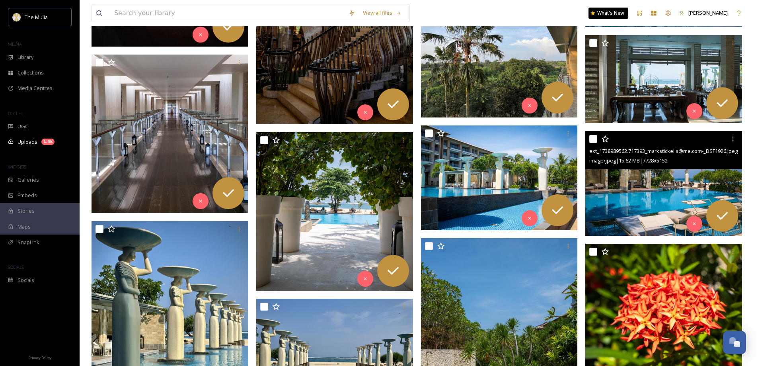
click at [648, 218] on img at bounding box center [663, 183] width 157 height 105
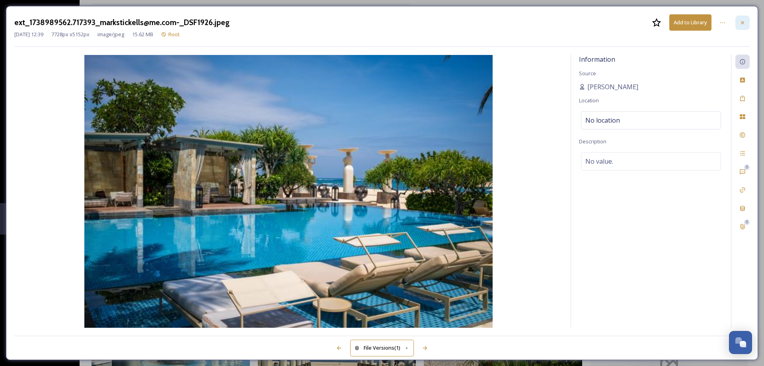
click at [739, 25] on div at bounding box center [742, 23] width 14 height 14
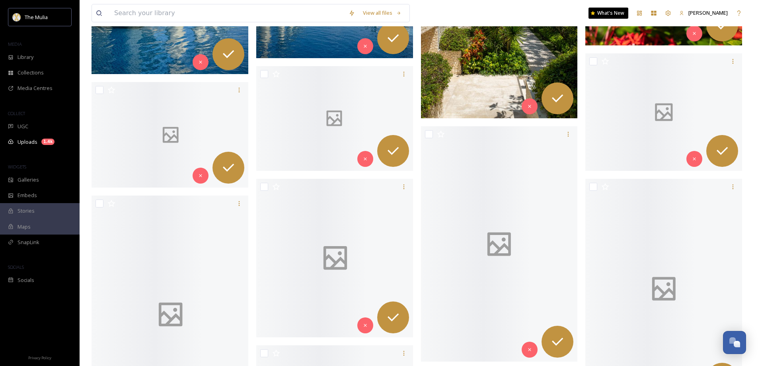
scroll to position [10107, 0]
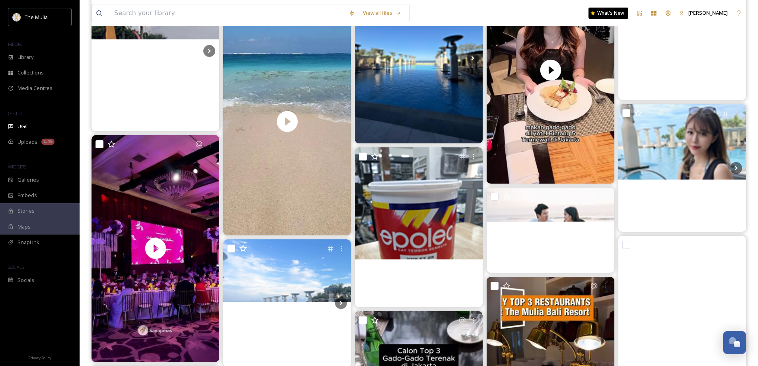
scroll to position [4283, 0]
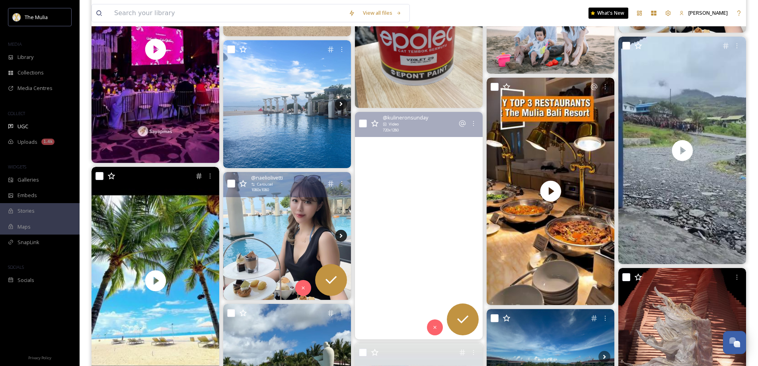
click at [341, 236] on icon at bounding box center [341, 236] width 3 height 4
click at [341, 232] on icon at bounding box center [341, 236] width 12 height 12
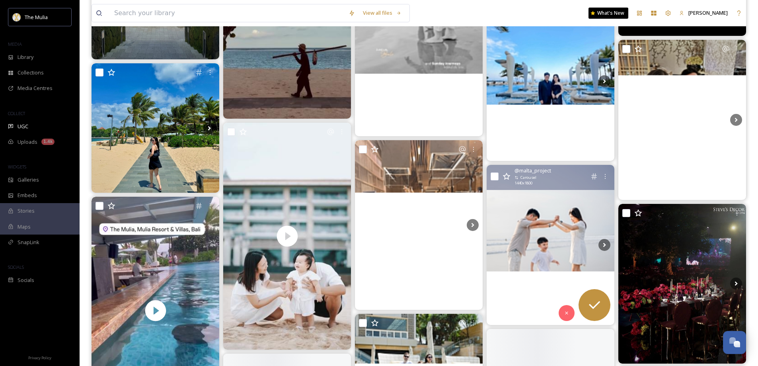
scroll to position [7108, 0]
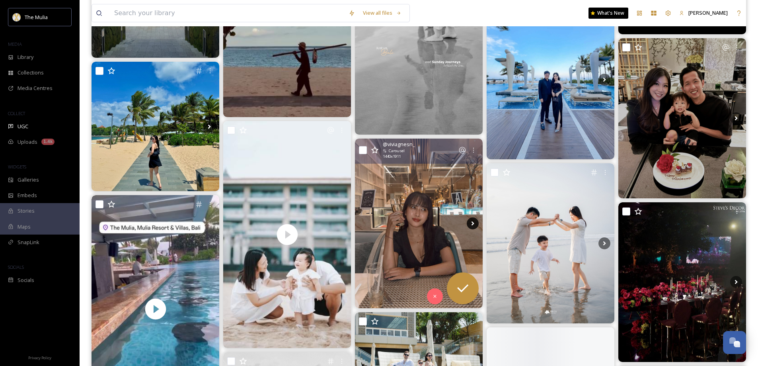
click at [470, 226] on icon at bounding box center [473, 223] width 12 height 12
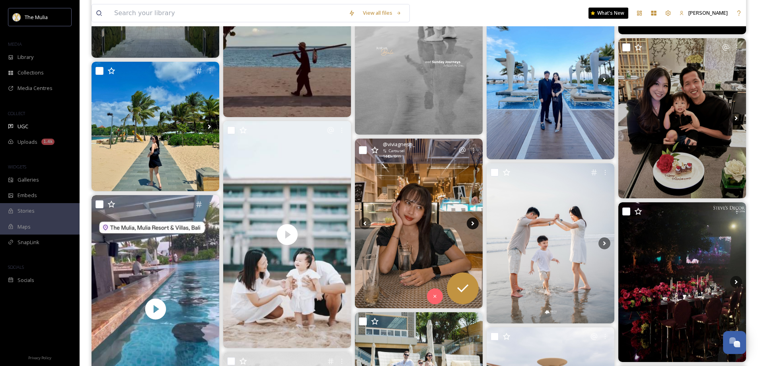
click at [470, 226] on icon at bounding box center [473, 223] width 12 height 12
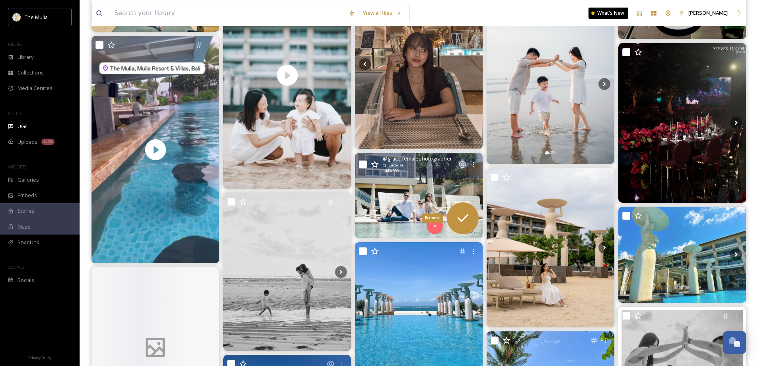
scroll to position [7386, 0]
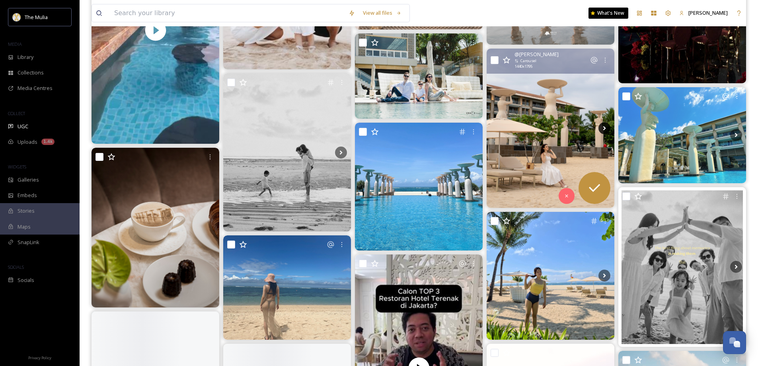
click at [604, 129] on icon at bounding box center [604, 128] width 3 height 4
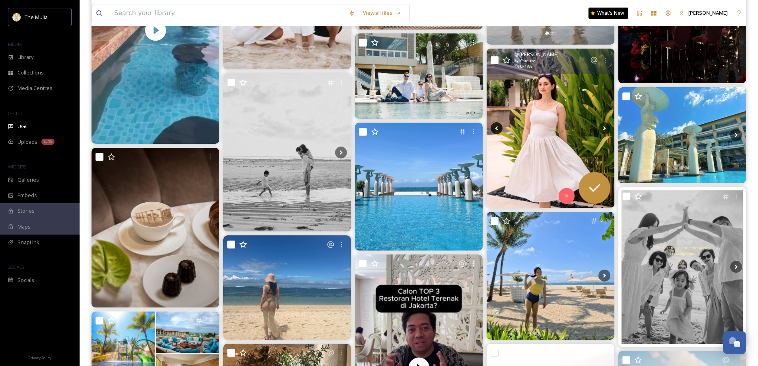
click at [493, 132] on icon at bounding box center [497, 128] width 12 height 12
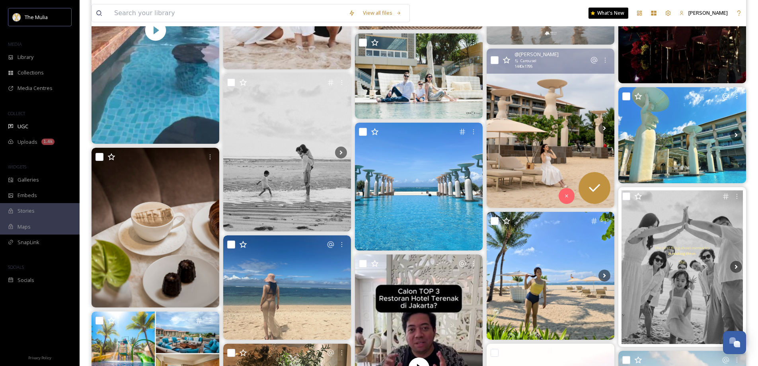
click at [560, 143] on img at bounding box center [551, 128] width 128 height 159
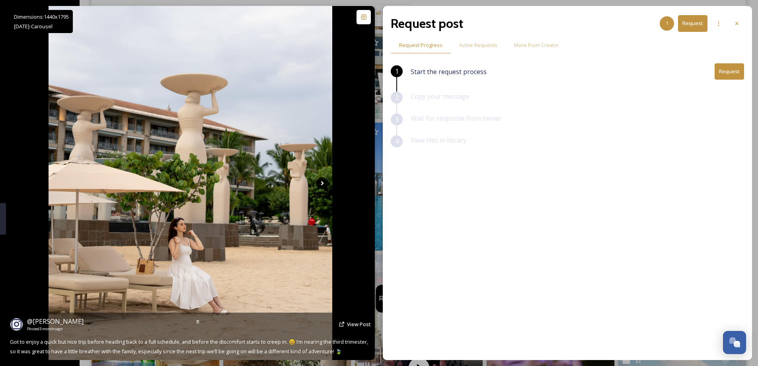
click at [324, 181] on icon at bounding box center [322, 183] width 12 height 12
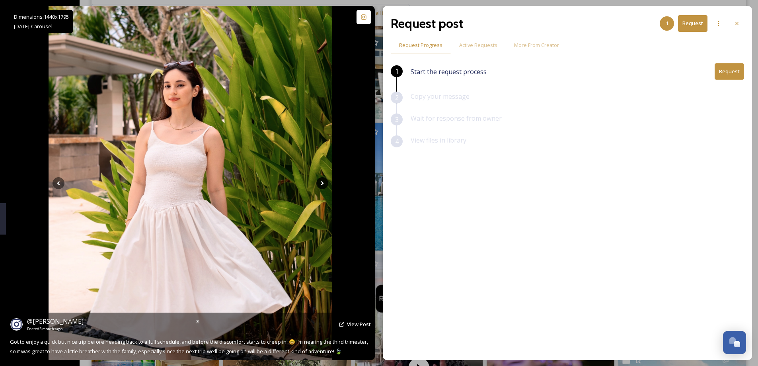
click at [324, 181] on icon at bounding box center [322, 183] width 12 height 12
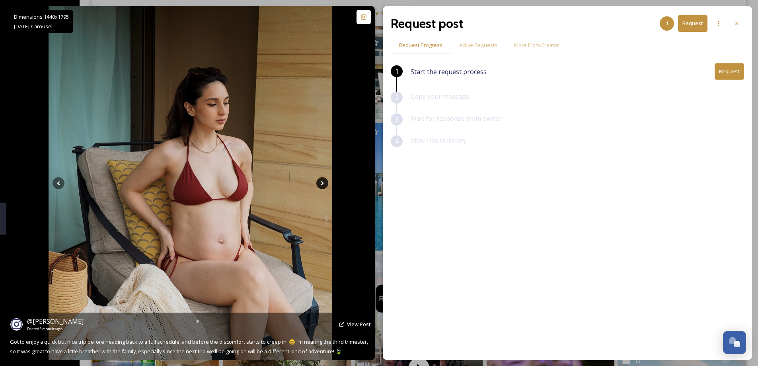
click at [324, 181] on icon at bounding box center [322, 183] width 12 height 12
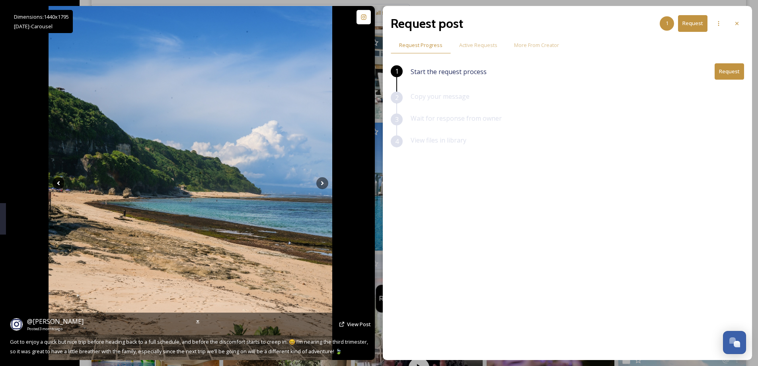
click at [58, 184] on icon at bounding box center [58, 183] width 3 height 4
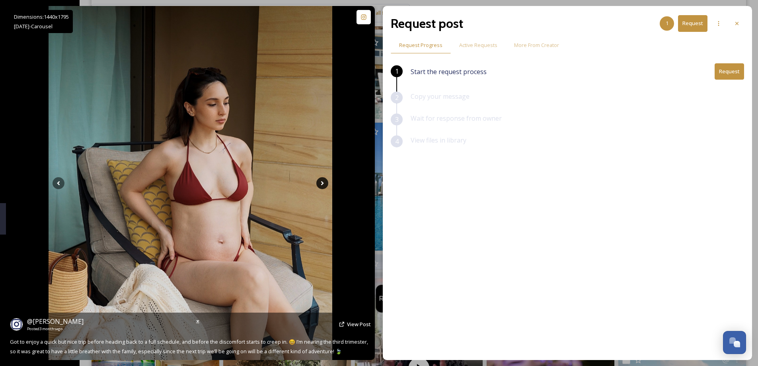
click at [328, 186] on icon at bounding box center [322, 183] width 12 height 12
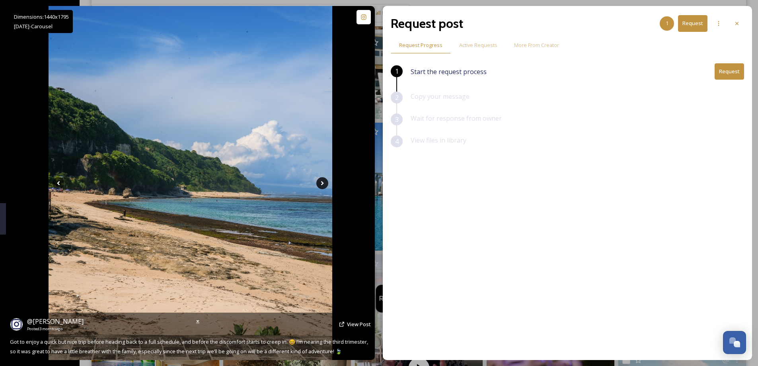
click at [326, 185] on icon at bounding box center [322, 183] width 12 height 12
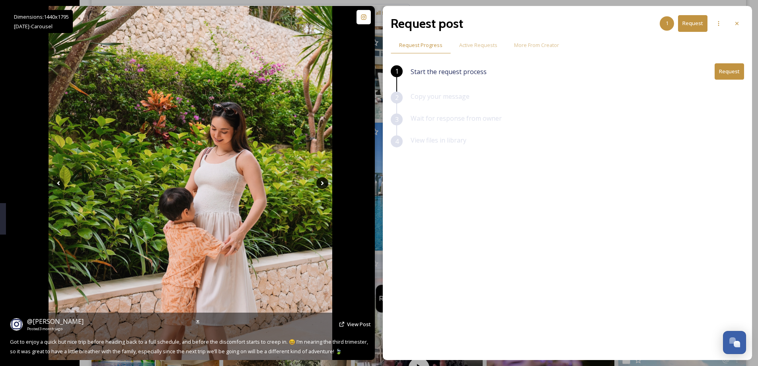
click at [326, 185] on icon at bounding box center [322, 183] width 12 height 12
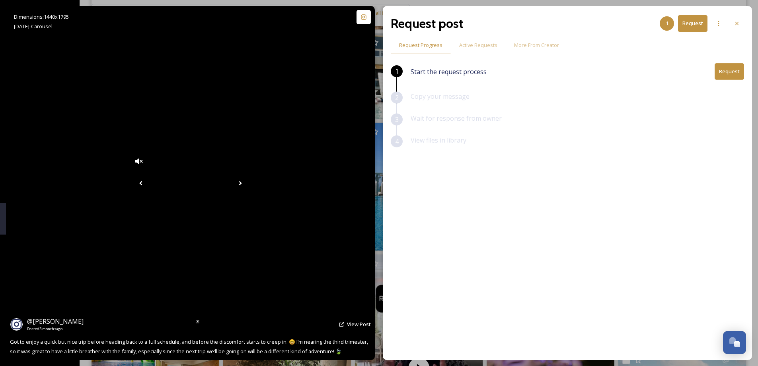
click at [139, 184] on icon at bounding box center [140, 183] width 3 height 4
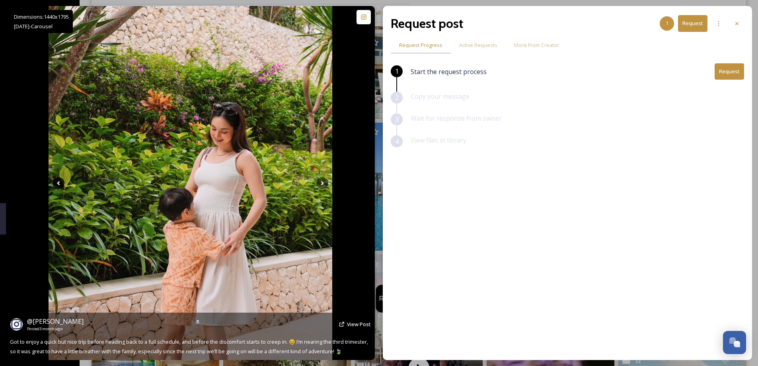
click at [59, 184] on icon at bounding box center [58, 183] width 3 height 4
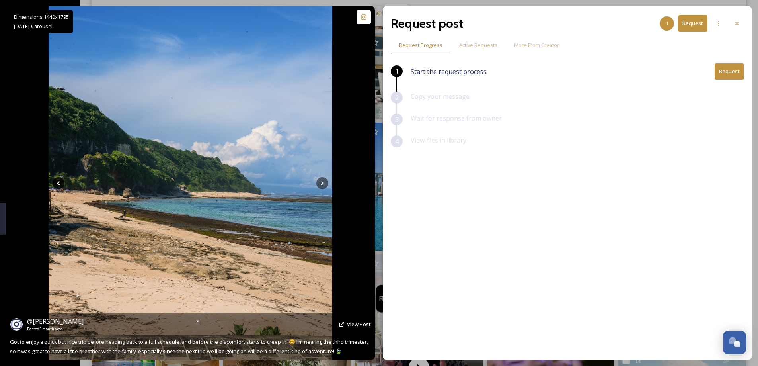
click at [59, 184] on icon at bounding box center [58, 183] width 3 height 4
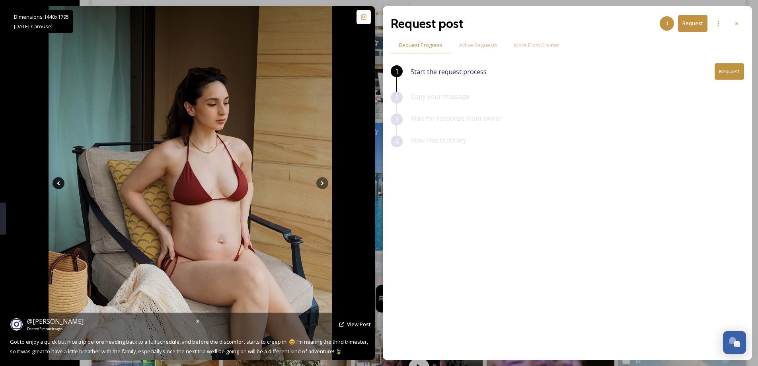
click at [59, 184] on icon at bounding box center [58, 183] width 3 height 4
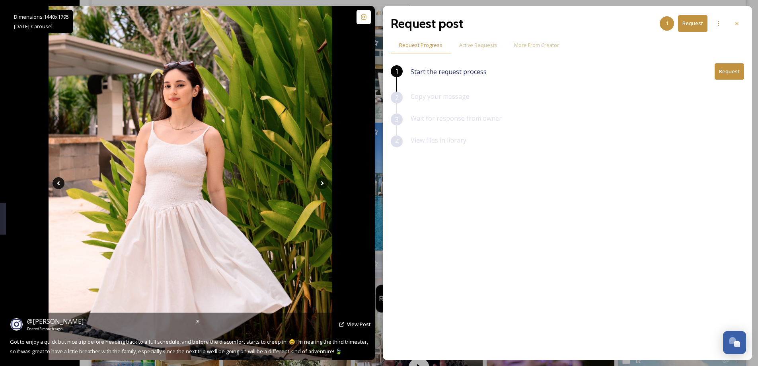
click at [59, 185] on icon at bounding box center [58, 183] width 3 height 4
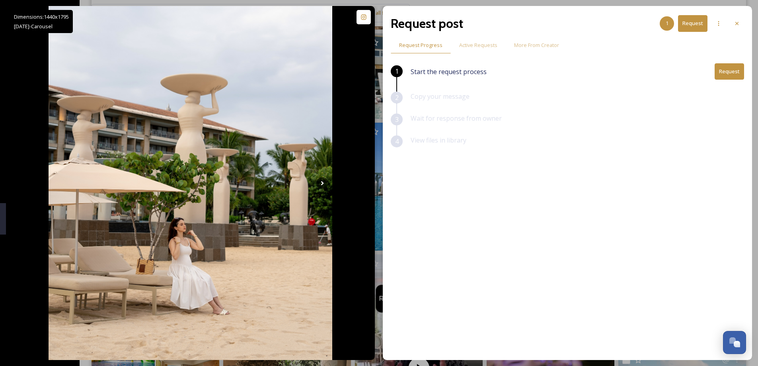
click at [720, 72] on button "Request" at bounding box center [729, 71] width 29 height 16
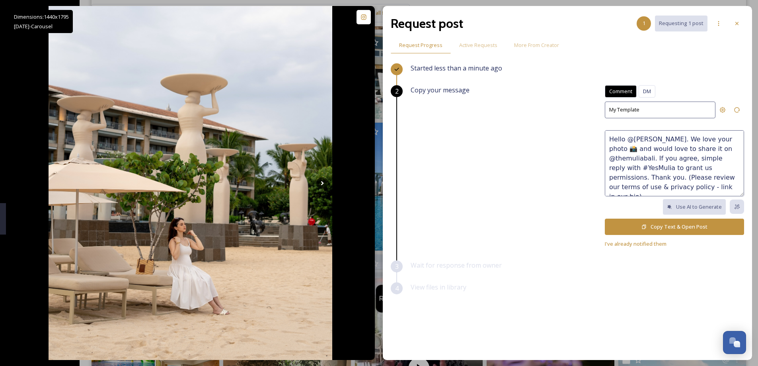
click at [652, 232] on button "Copy Text & Open Post" at bounding box center [674, 226] width 139 height 16
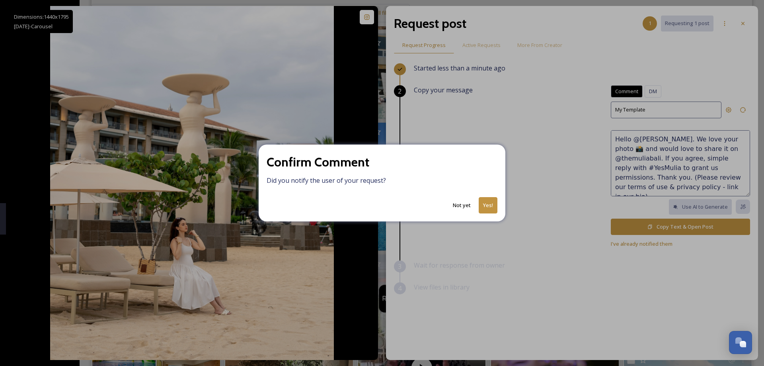
click at [494, 204] on button "Yes!" at bounding box center [488, 205] width 19 height 16
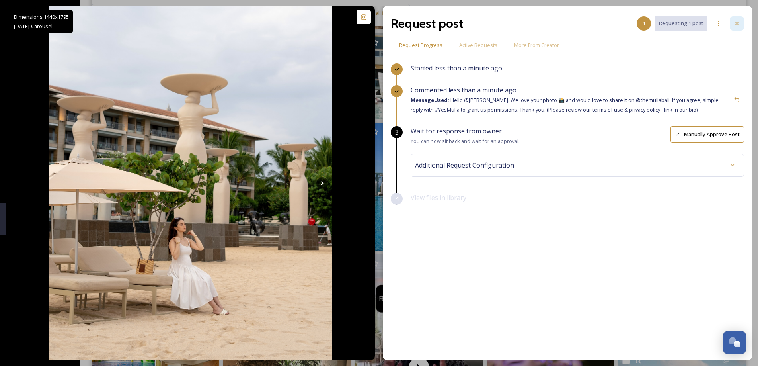
click at [735, 26] on icon at bounding box center [737, 23] width 6 height 6
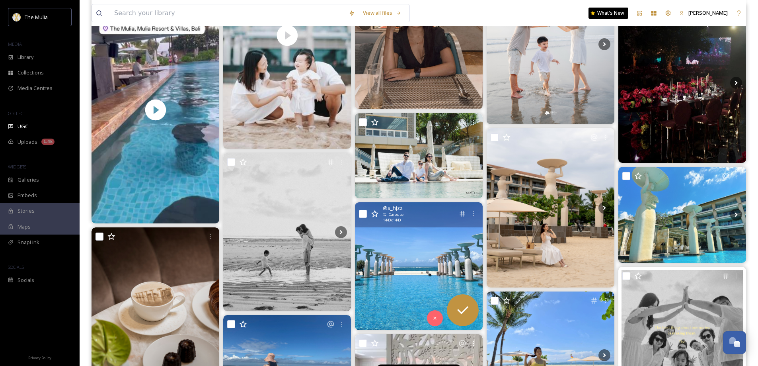
scroll to position [7386, 0]
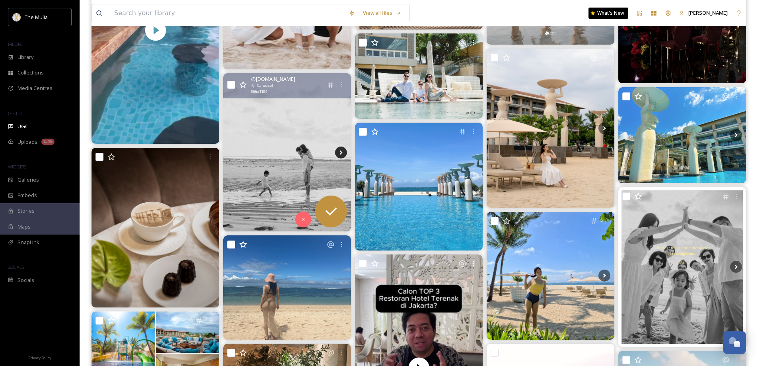
click at [344, 151] on icon at bounding box center [341, 152] width 12 height 12
click at [299, 174] on img at bounding box center [287, 152] width 128 height 158
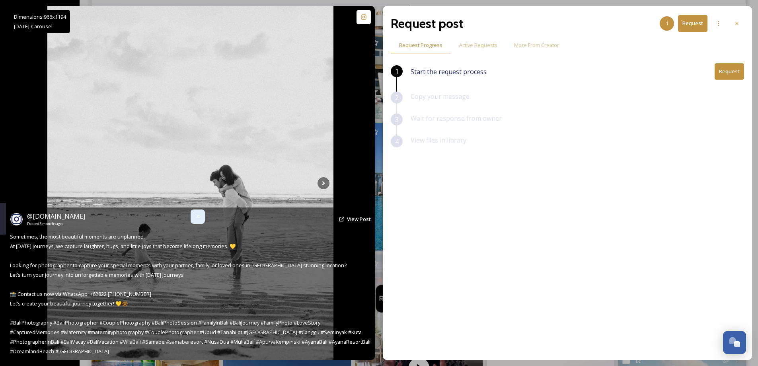
click at [197, 218] on icon at bounding box center [198, 216] width 6 height 6
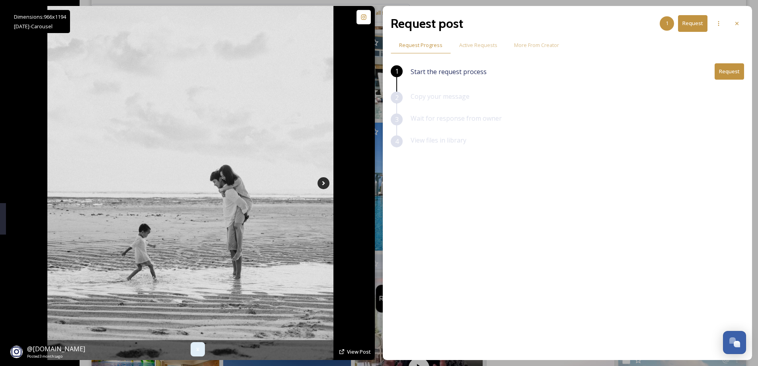
click at [326, 183] on icon at bounding box center [324, 183] width 12 height 12
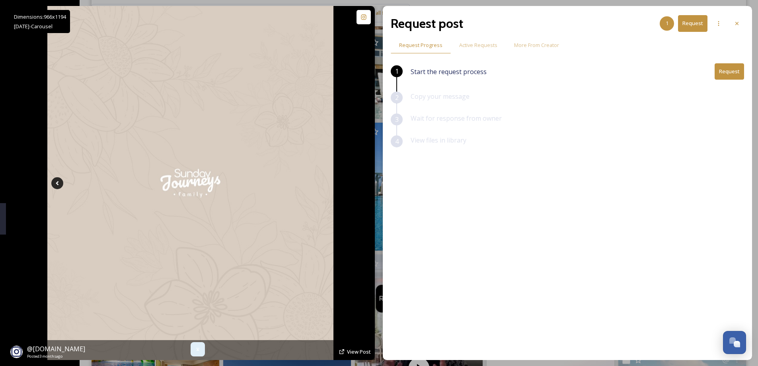
click at [60, 183] on icon at bounding box center [57, 183] width 12 height 12
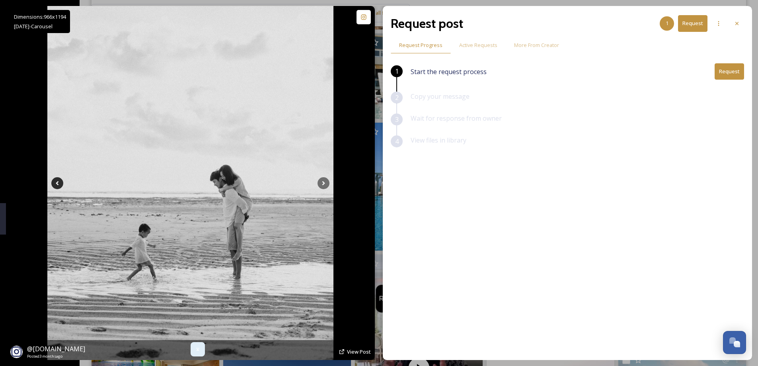
click at [60, 183] on icon at bounding box center [57, 183] width 12 height 12
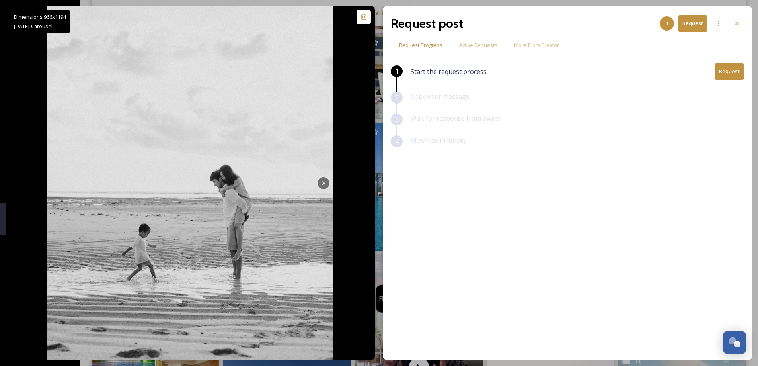
click at [0, 143] on div "Dimensions: 966 x 1194 May 10 - Carousel @ sundayjourneys.family Posted 3 month…" at bounding box center [379, 183] width 758 height 366
click at [4, 136] on div "Dimensions: 966 x 1194 May 10 - Carousel @ sundayjourneys.family Posted 3 month…" at bounding box center [379, 183] width 758 height 366
click at [737, 22] on icon at bounding box center [737, 23] width 6 height 6
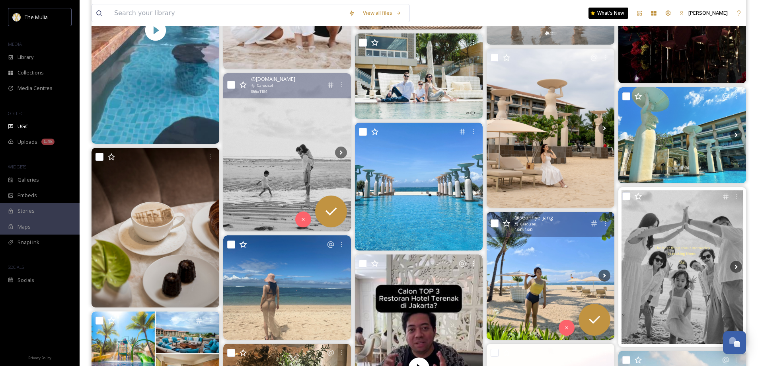
click at [525, 272] on img at bounding box center [551, 276] width 128 height 128
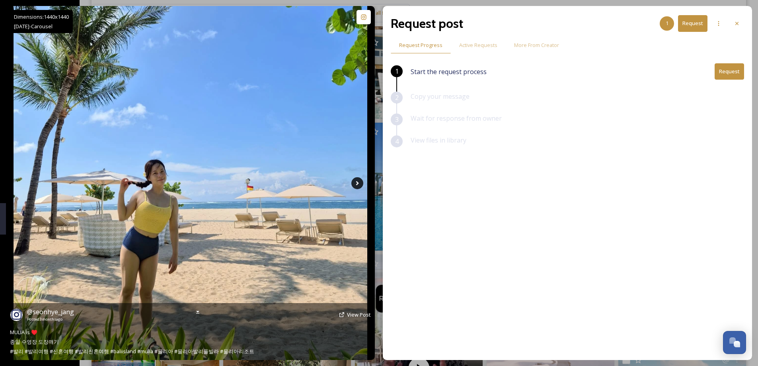
click at [359, 186] on icon at bounding box center [357, 183] width 12 height 12
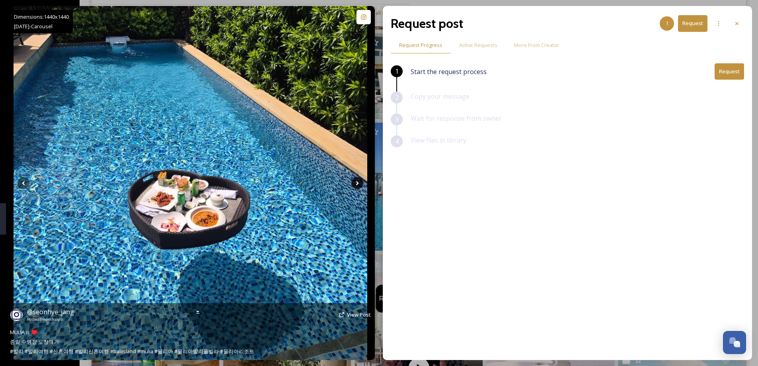
click at [356, 184] on icon at bounding box center [357, 183] width 12 height 12
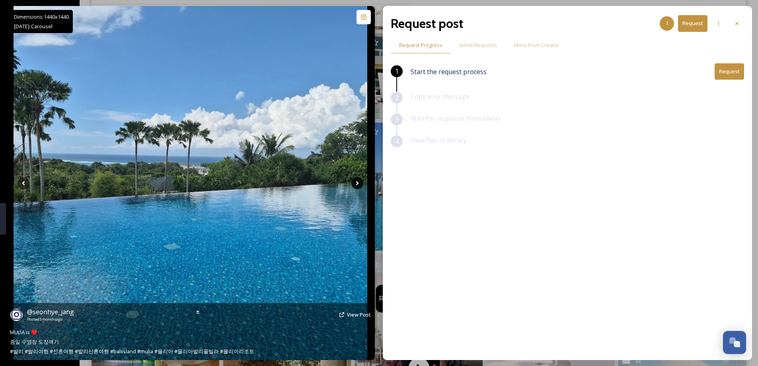
click at [356, 184] on icon at bounding box center [357, 183] width 12 height 12
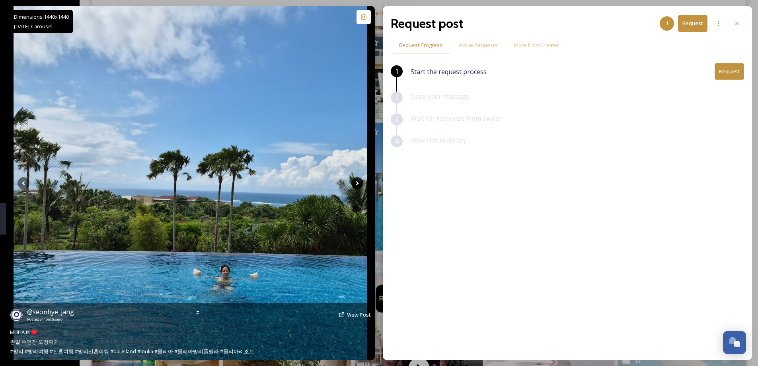
click at [356, 184] on icon at bounding box center [357, 183] width 12 height 12
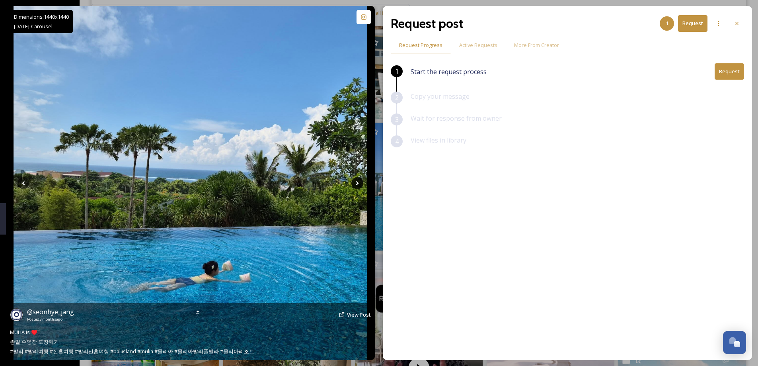
click at [356, 184] on icon at bounding box center [357, 183] width 12 height 12
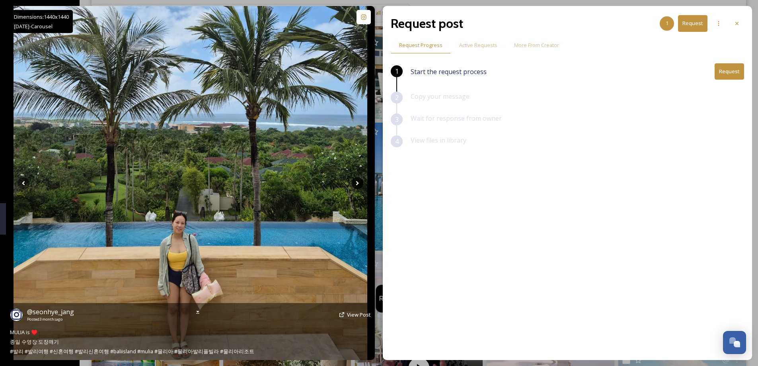
click at [356, 184] on icon at bounding box center [357, 183] width 12 height 12
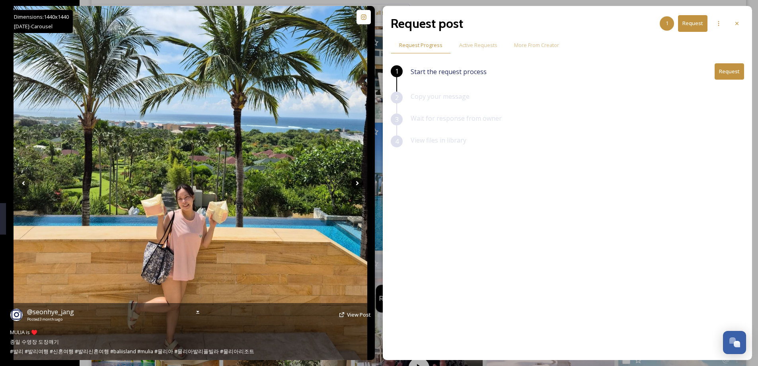
click at [356, 184] on icon at bounding box center [357, 183] width 12 height 12
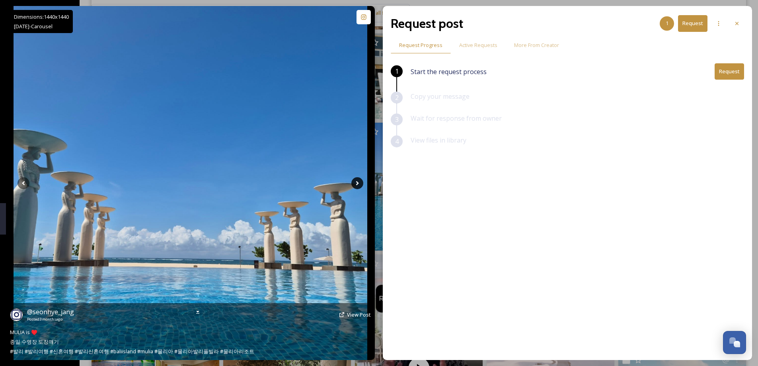
click at [360, 183] on icon at bounding box center [357, 183] width 12 height 12
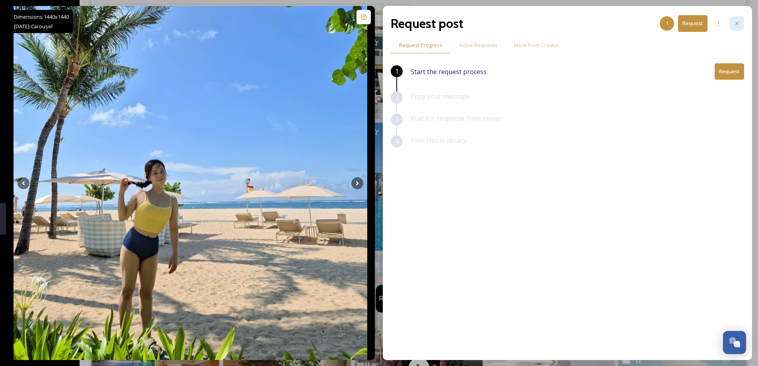
click at [735, 26] on icon at bounding box center [737, 23] width 6 height 6
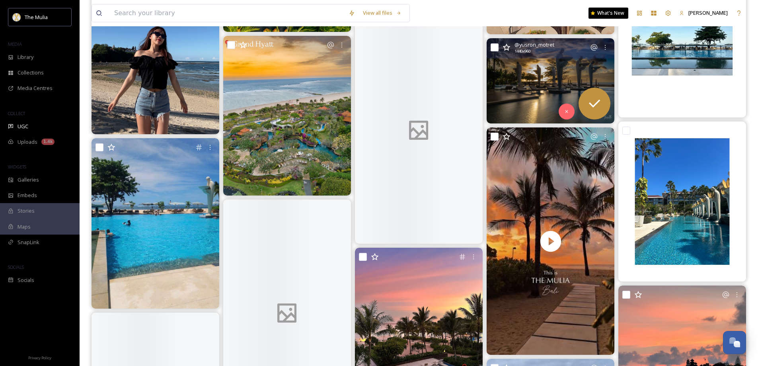
scroll to position [8103, 0]
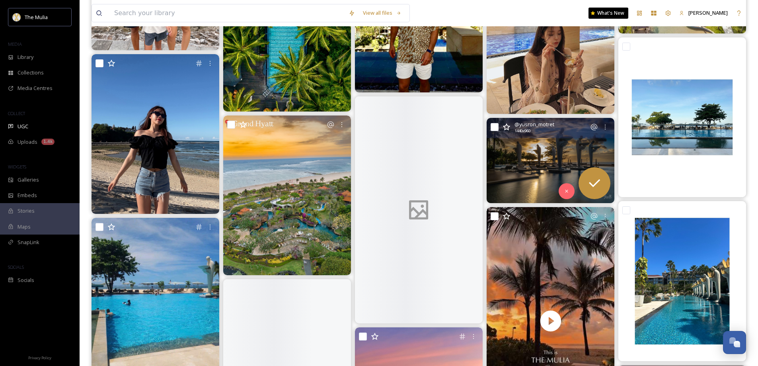
click at [572, 156] on img at bounding box center [551, 160] width 128 height 85
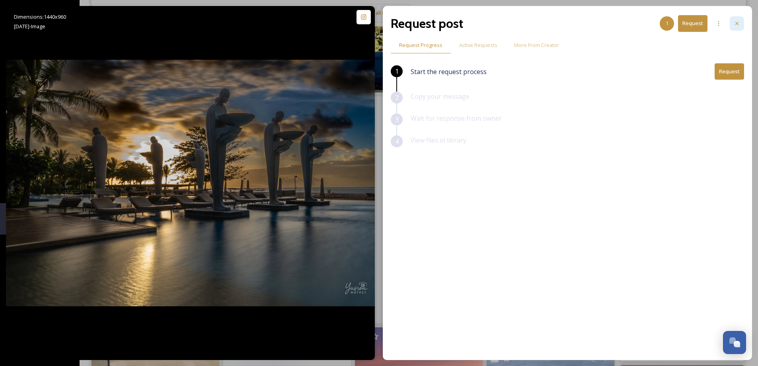
click at [739, 21] on icon at bounding box center [737, 23] width 6 height 6
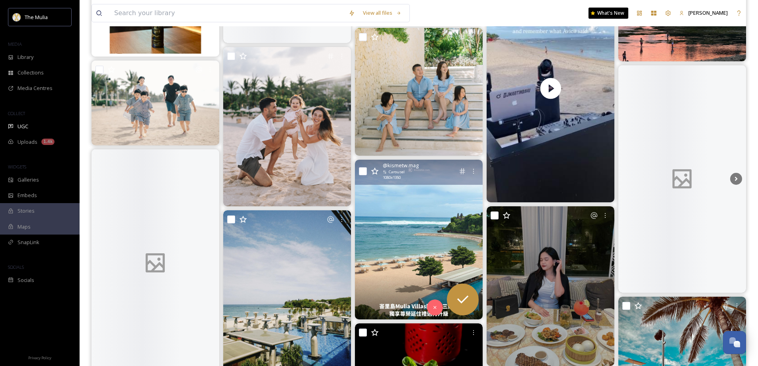
scroll to position [8421, 0]
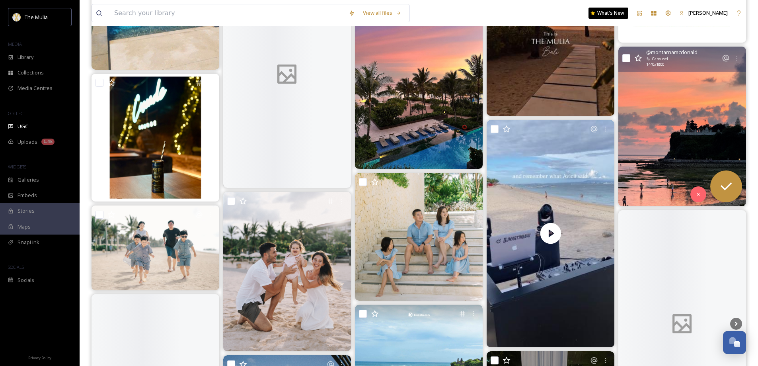
click at [674, 141] on img at bounding box center [682, 127] width 128 height 160
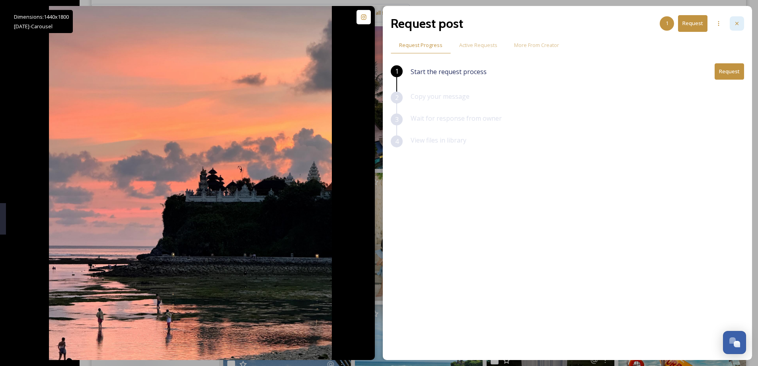
click at [741, 21] on div at bounding box center [737, 23] width 14 height 14
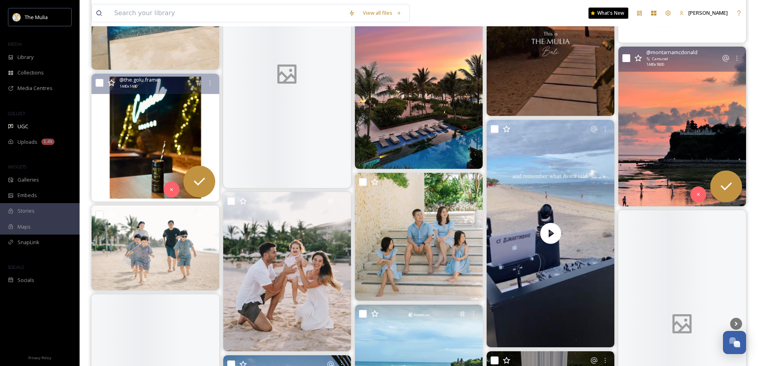
scroll to position [8461, 0]
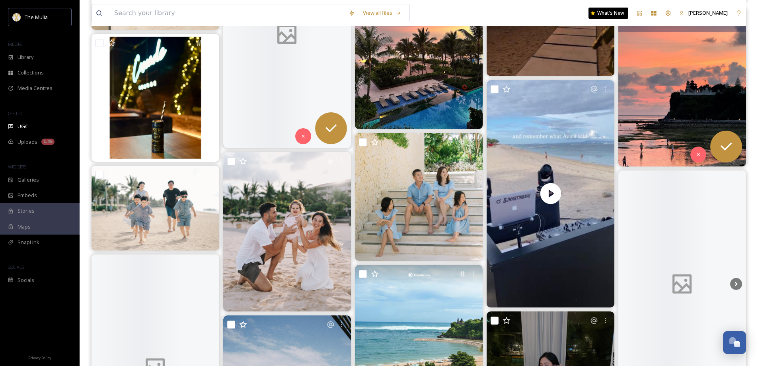
click at [294, 101] on div at bounding box center [287, 34] width 128 height 227
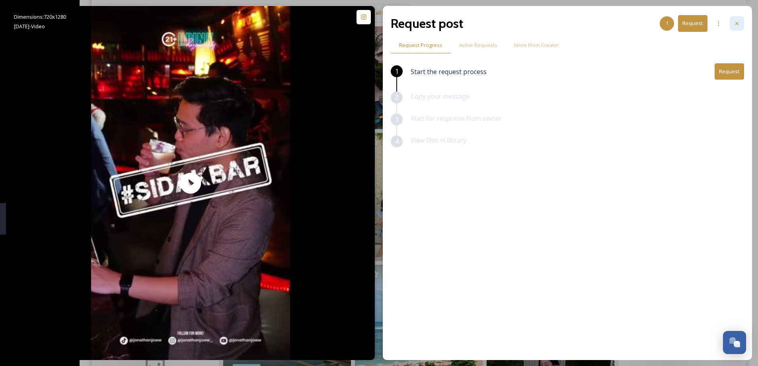
click at [738, 25] on icon at bounding box center [737, 23] width 6 height 6
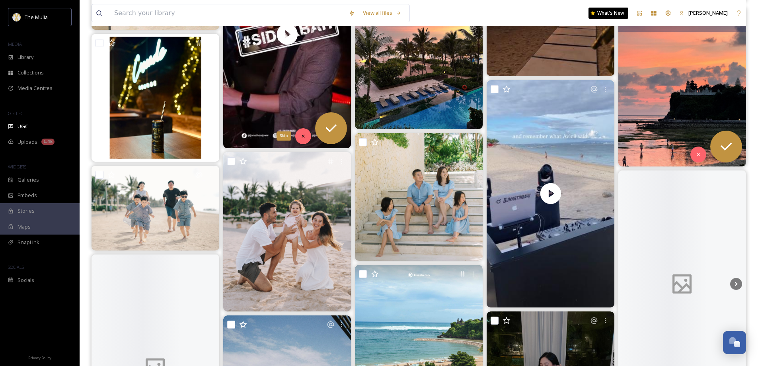
click at [302, 133] on icon at bounding box center [303, 136] width 6 height 6
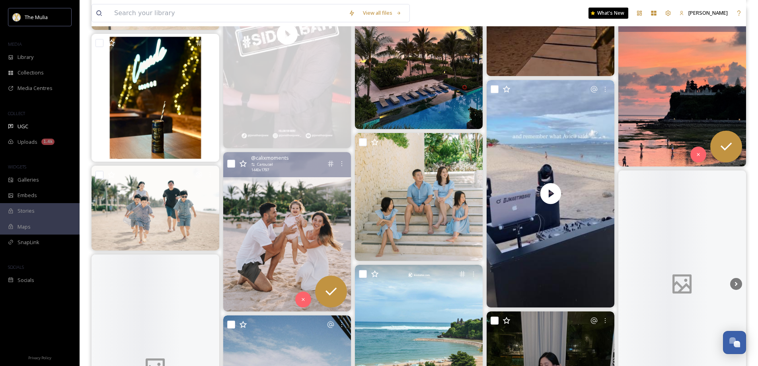
scroll to position [8620, 0]
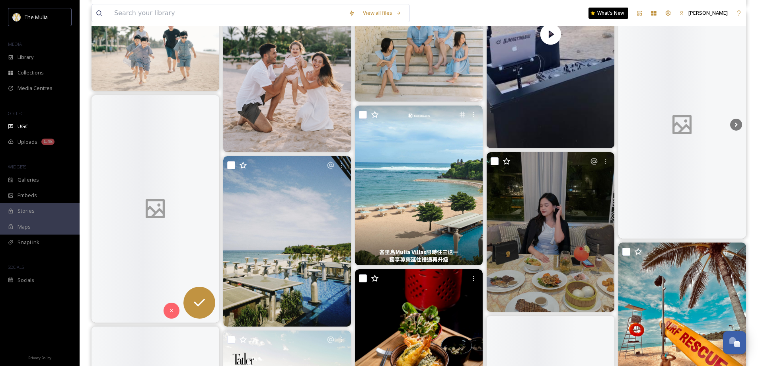
click at [135, 148] on div at bounding box center [156, 208] width 128 height 227
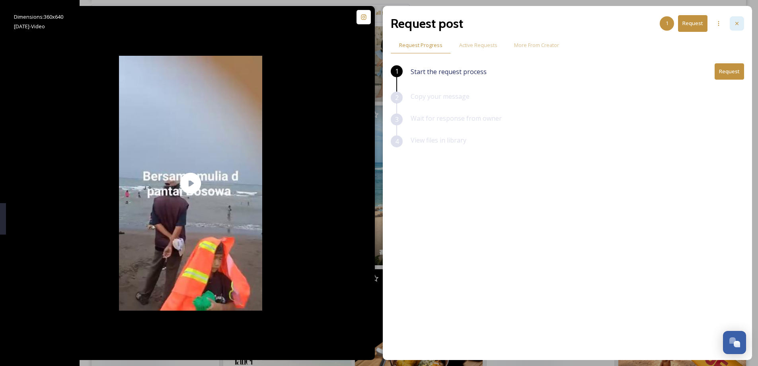
click at [736, 27] on div at bounding box center [737, 23] width 14 height 14
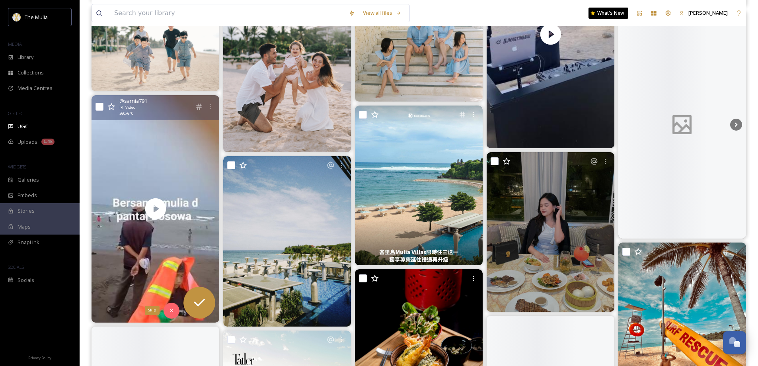
click at [170, 309] on icon at bounding box center [172, 311] width 6 height 6
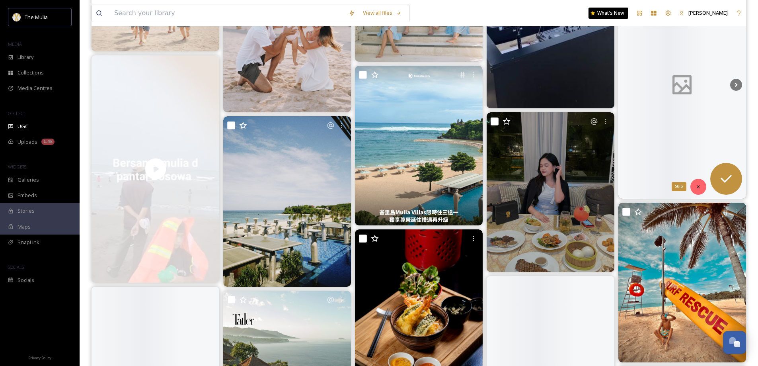
click at [698, 186] on icon at bounding box center [698, 186] width 3 height 3
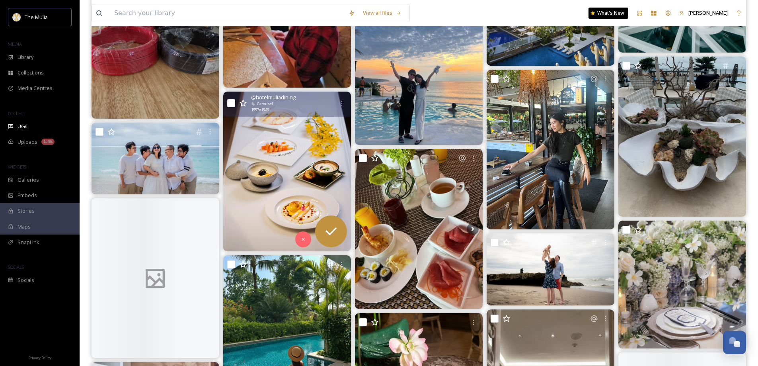
scroll to position [10291, 0]
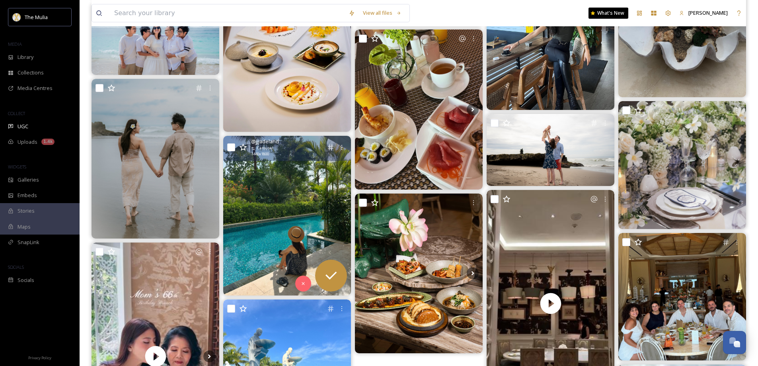
click at [325, 223] on img at bounding box center [287, 216] width 128 height 160
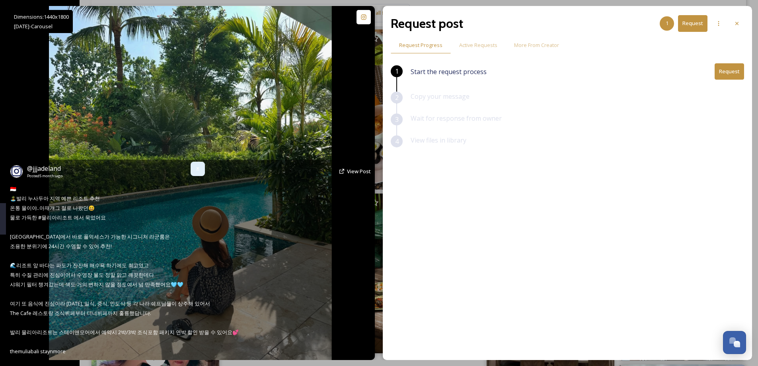
click at [199, 167] on icon at bounding box center [198, 169] width 6 height 6
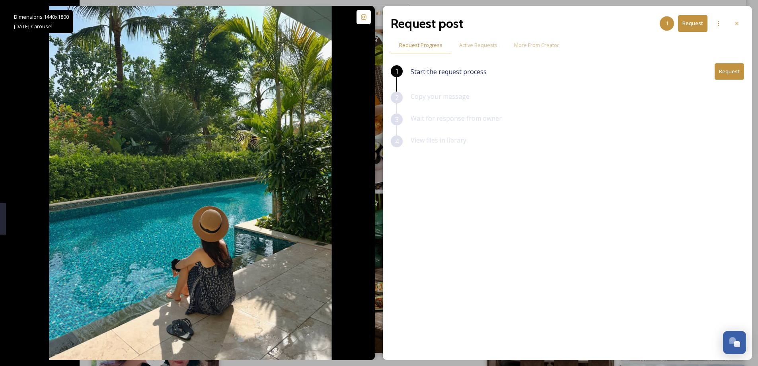
click at [729, 70] on button "Request" at bounding box center [729, 71] width 29 height 16
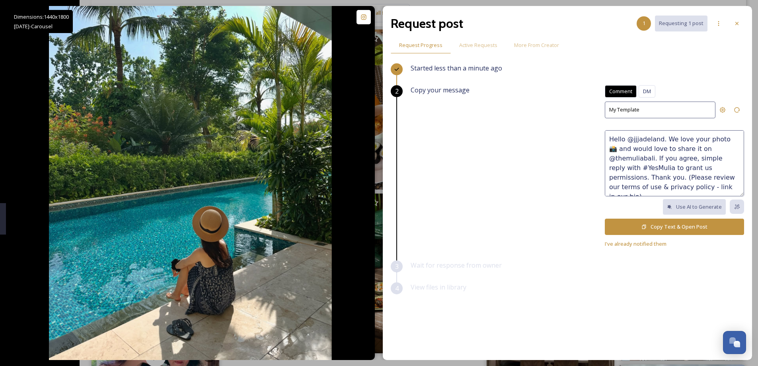
click at [653, 227] on button "Copy Text & Open Post" at bounding box center [674, 226] width 139 height 16
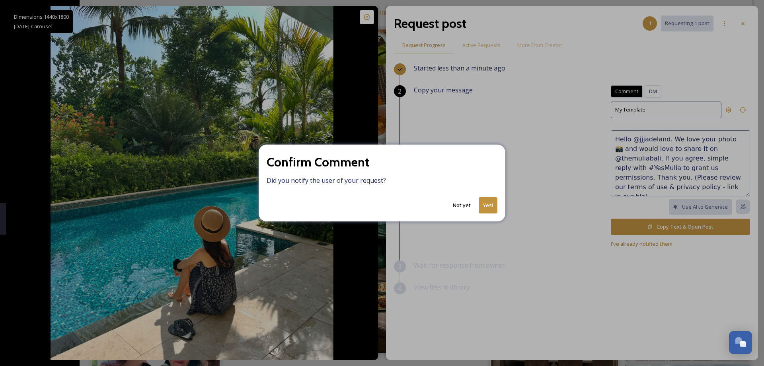
click at [488, 207] on button "Yes!" at bounding box center [488, 205] width 19 height 16
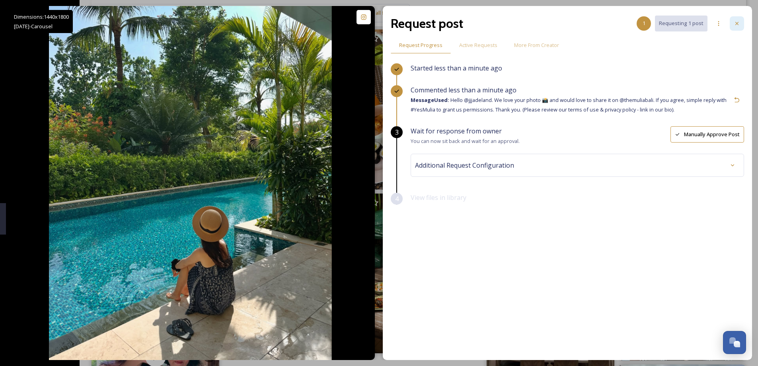
click at [734, 27] on div at bounding box center [737, 23] width 14 height 14
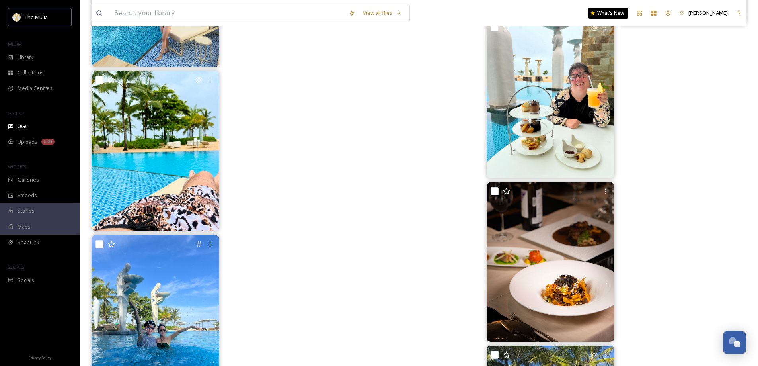
scroll to position [10499, 0]
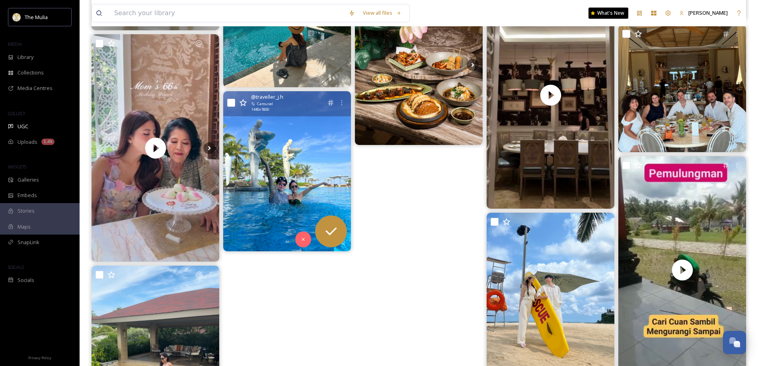
click at [271, 190] on img at bounding box center [287, 171] width 128 height 160
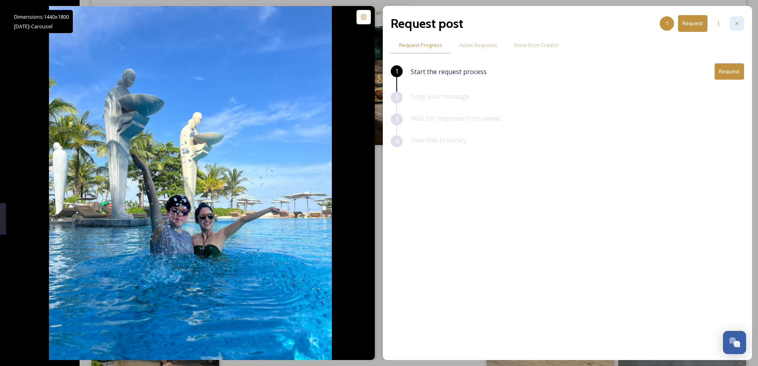
click at [740, 23] on icon at bounding box center [737, 23] width 6 height 6
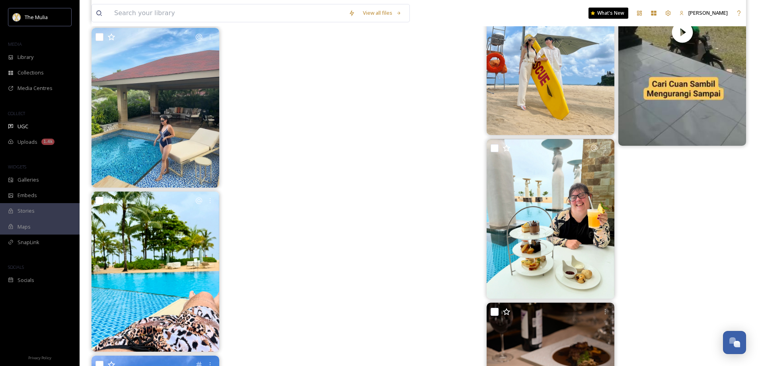
scroll to position [10738, 0]
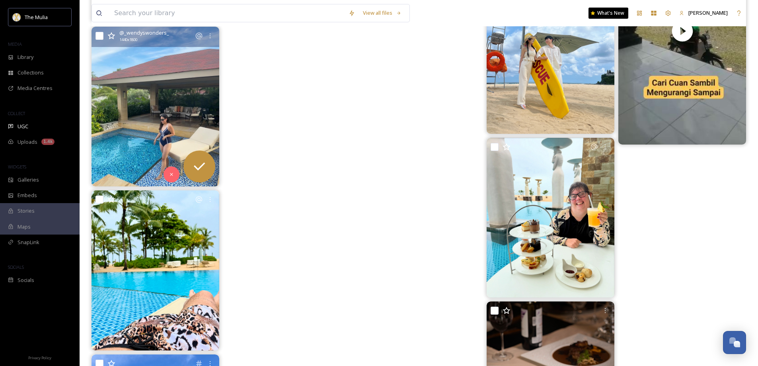
click at [177, 133] on img at bounding box center [156, 107] width 128 height 160
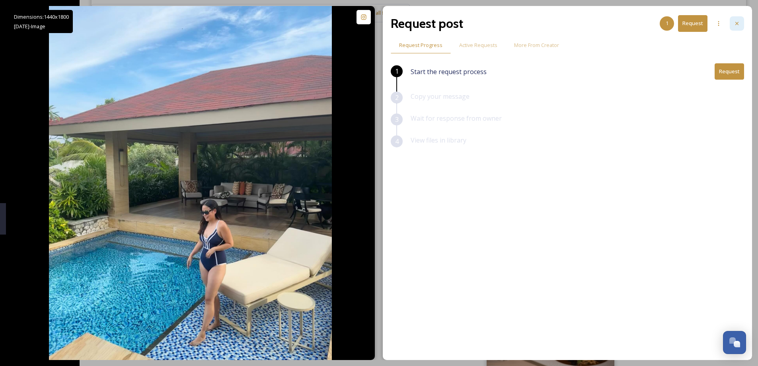
click at [737, 23] on icon at bounding box center [737, 23] width 6 height 6
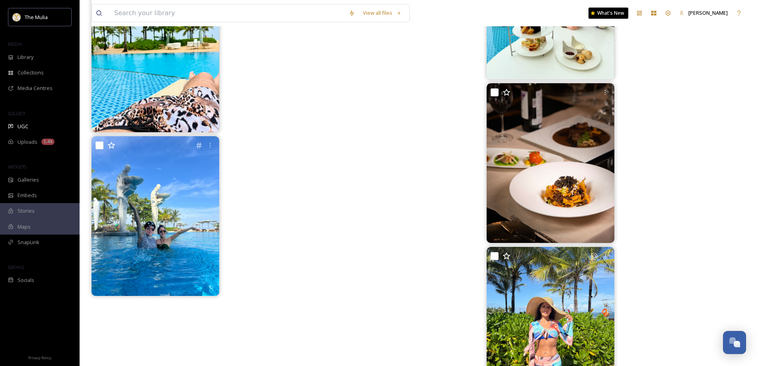
scroll to position [10818, 0]
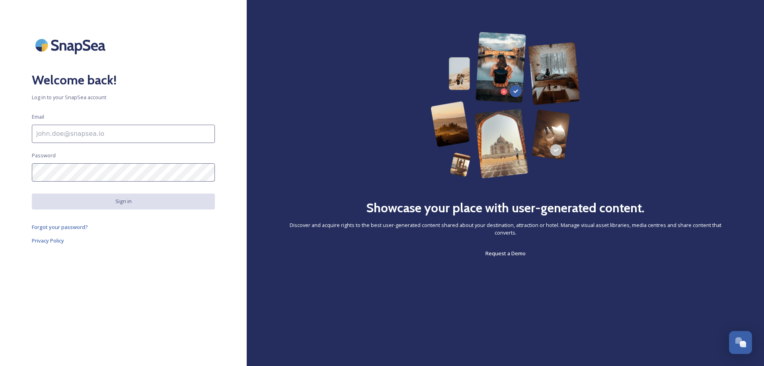
click at [112, 134] on input at bounding box center [123, 134] width 183 height 18
type input "afif.rakha@themulia.com"
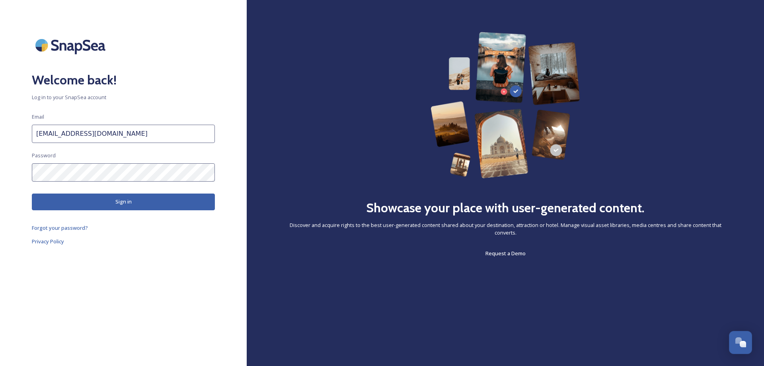
click at [121, 202] on button "Sign in" at bounding box center [123, 201] width 183 height 16
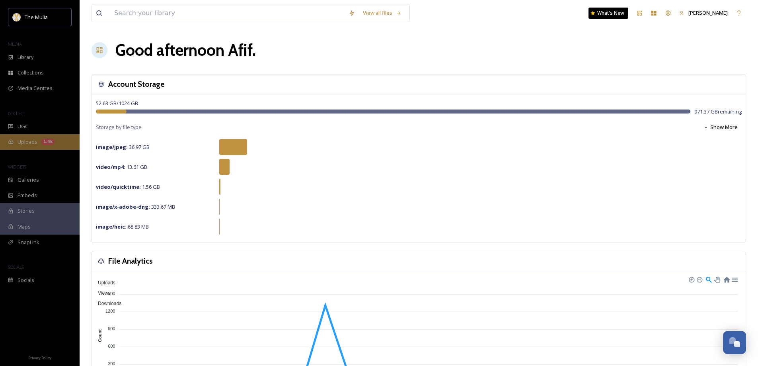
click at [31, 142] on span "Uploads" at bounding box center [28, 142] width 20 height 8
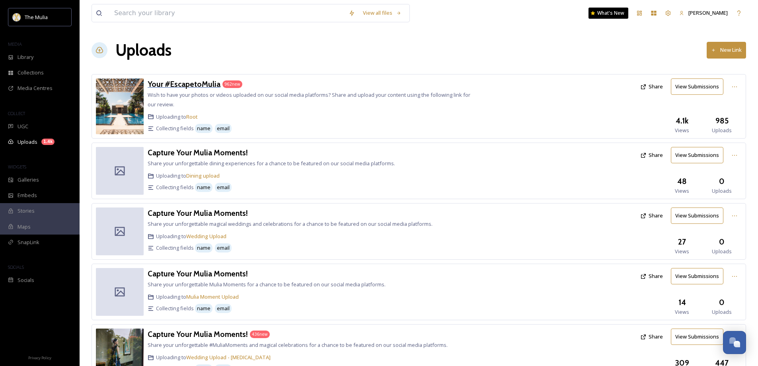
click at [192, 81] on h3 "Your #EscapetoMulia" at bounding box center [184, 84] width 73 height 10
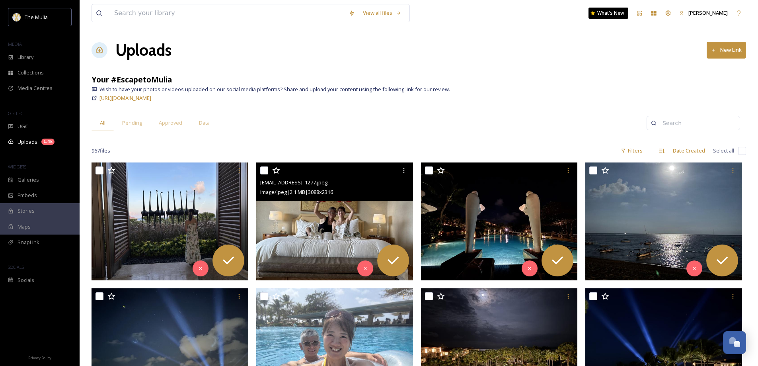
click at [347, 230] on img at bounding box center [334, 221] width 157 height 118
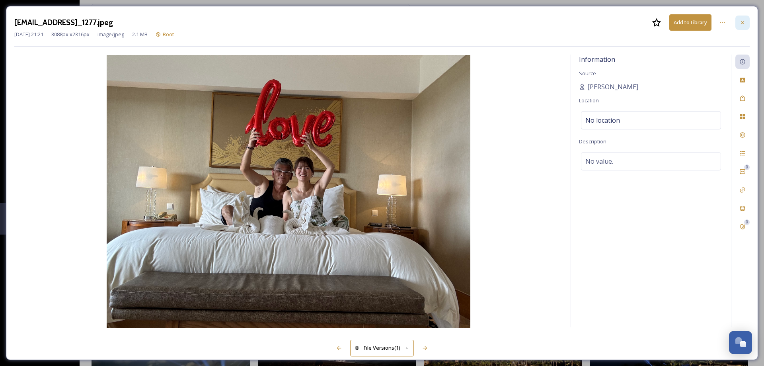
click at [744, 23] on icon at bounding box center [742, 22] width 6 height 6
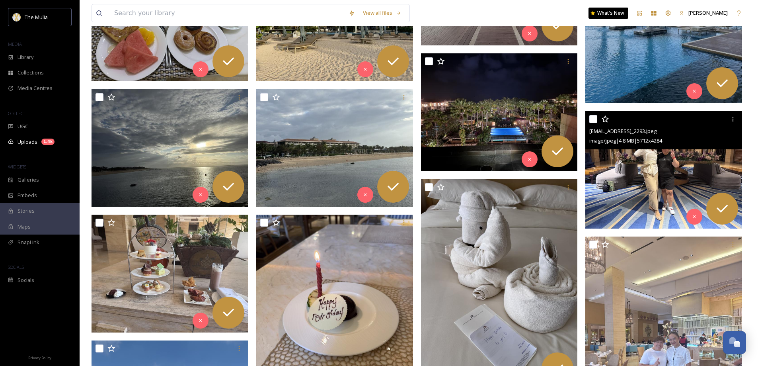
scroll to position [1512, 0]
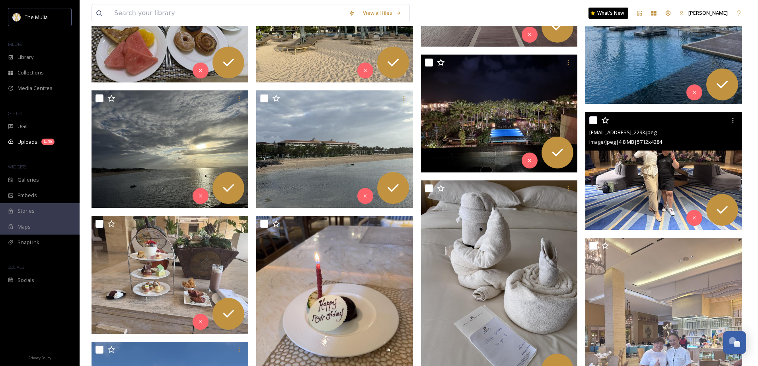
click at [686, 171] on img at bounding box center [663, 171] width 157 height 118
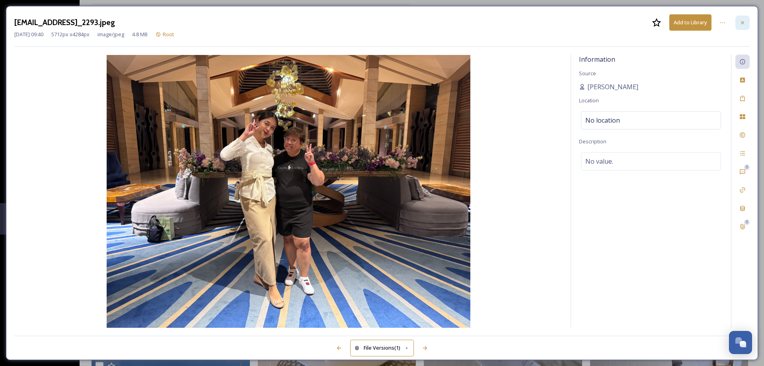
click at [743, 24] on icon at bounding box center [742, 22] width 6 height 6
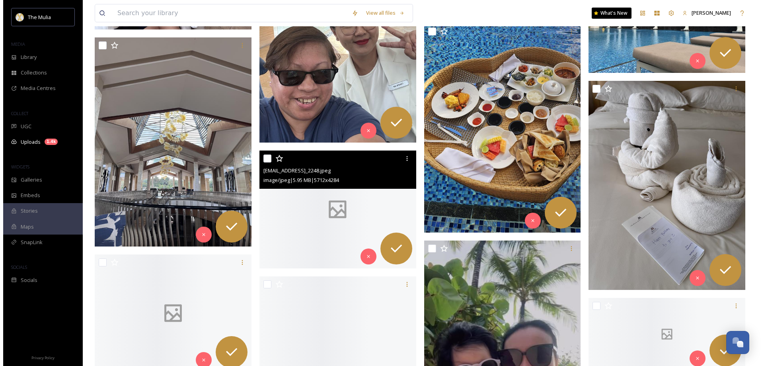
scroll to position [2109, 0]
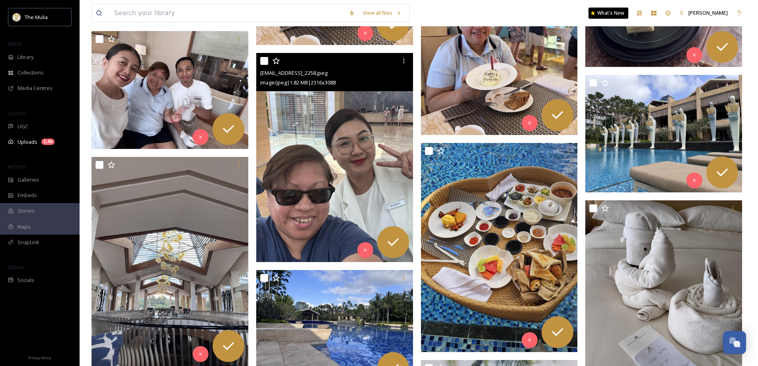
click at [355, 181] on img at bounding box center [334, 157] width 157 height 209
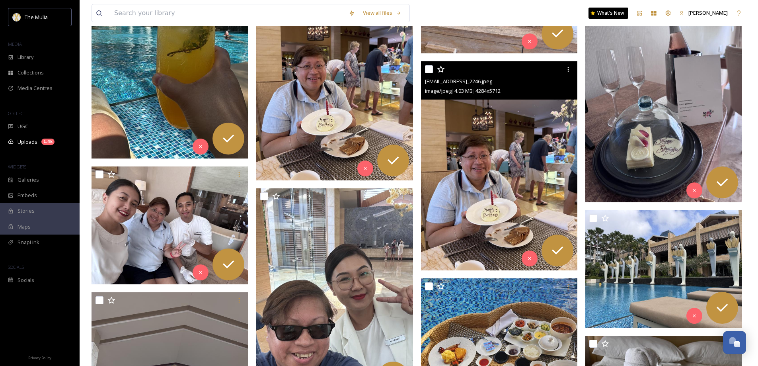
scroll to position [2050, 0]
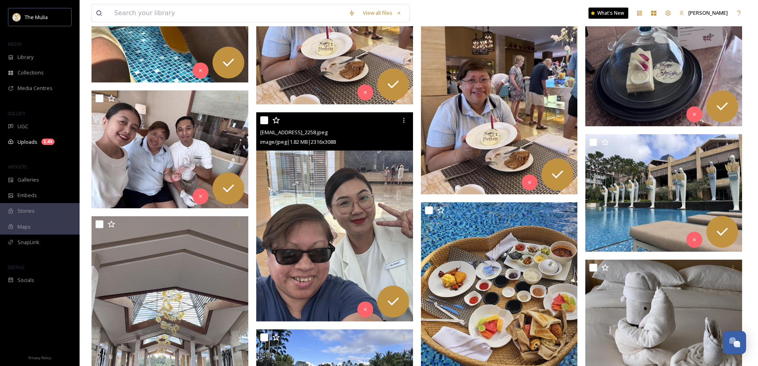
click at [372, 205] on img at bounding box center [334, 216] width 157 height 209
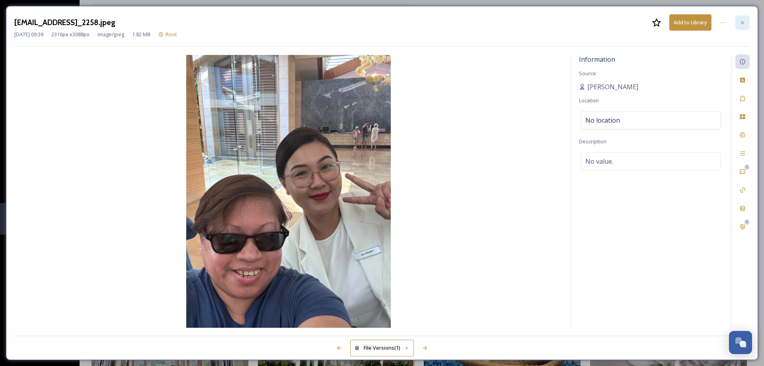
click at [743, 23] on icon at bounding box center [742, 22] width 6 height 6
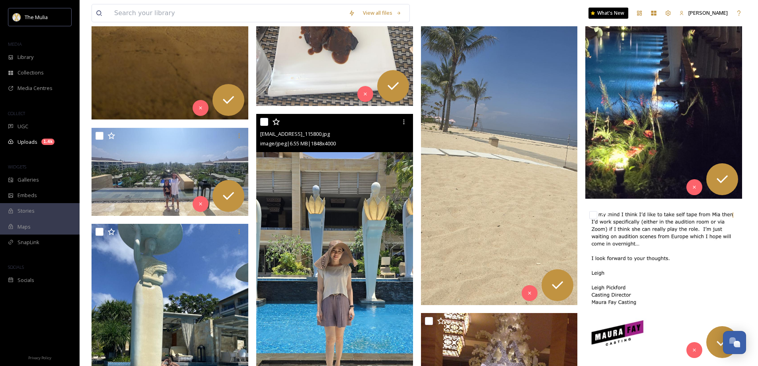
scroll to position [4915, 0]
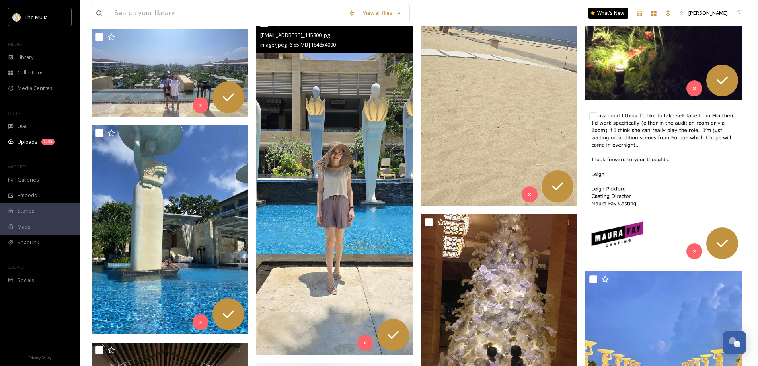
click at [347, 181] on img at bounding box center [334, 184] width 157 height 339
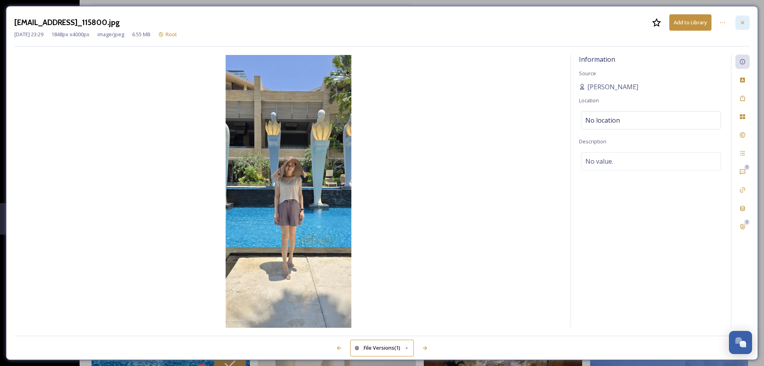
click at [740, 22] on icon at bounding box center [742, 22] width 6 height 6
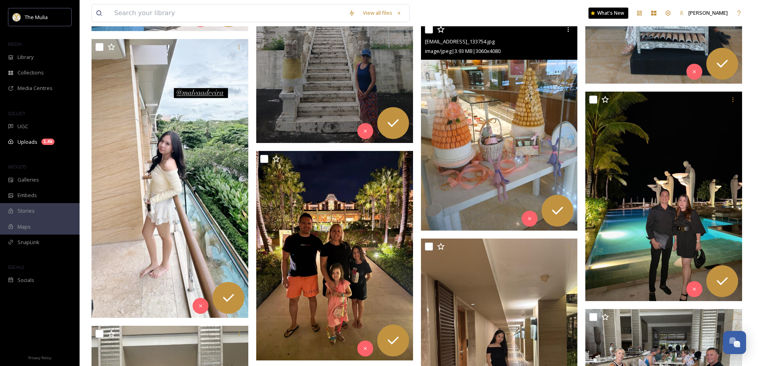
scroll to position [8735, 0]
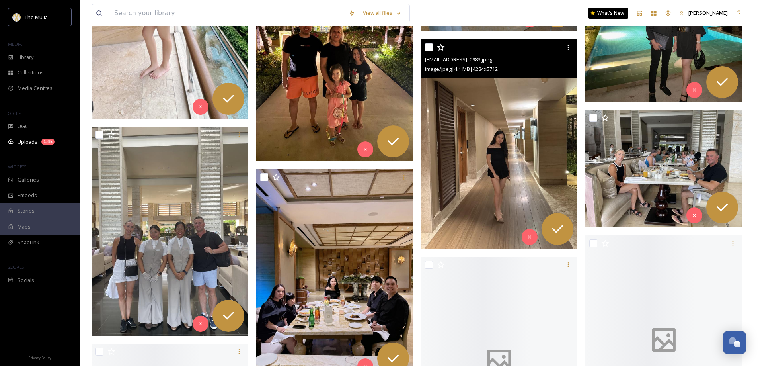
click at [471, 166] on img at bounding box center [499, 143] width 157 height 209
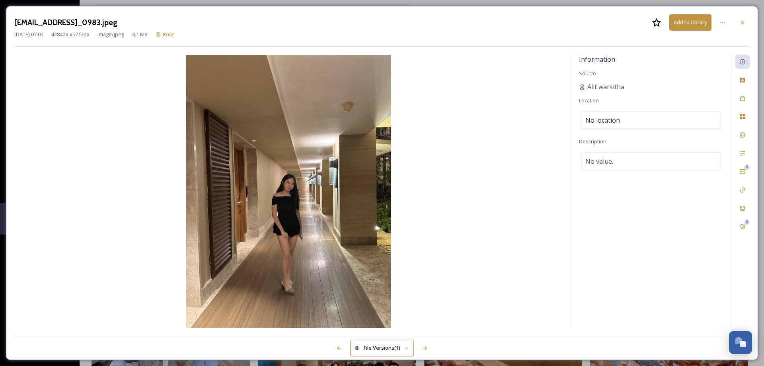
click at [742, 25] on icon at bounding box center [742, 22] width 6 height 6
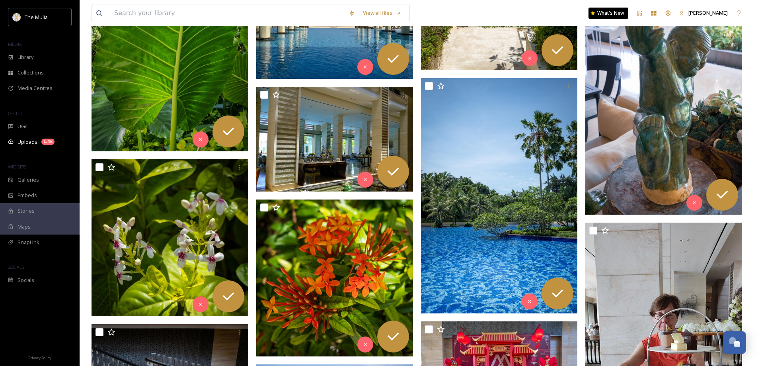
scroll to position [11520, 0]
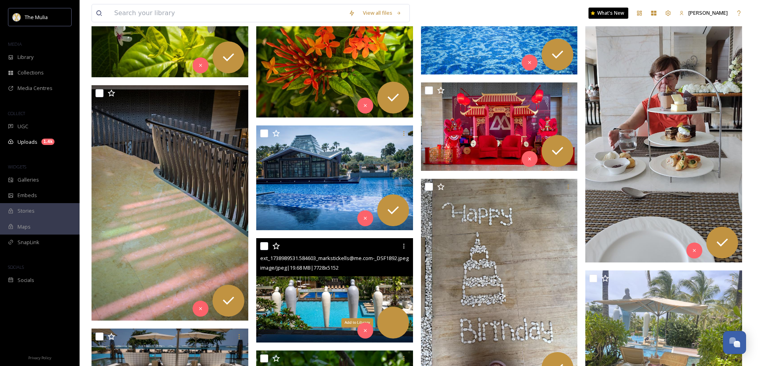
click at [392, 323] on icon at bounding box center [393, 322] width 16 height 16
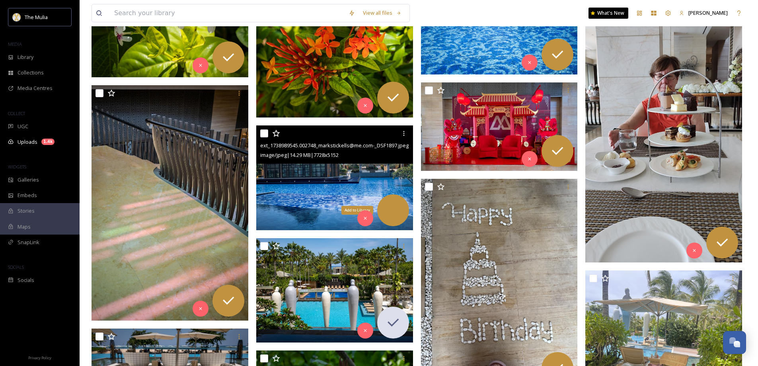
click at [394, 209] on icon at bounding box center [393, 210] width 16 height 16
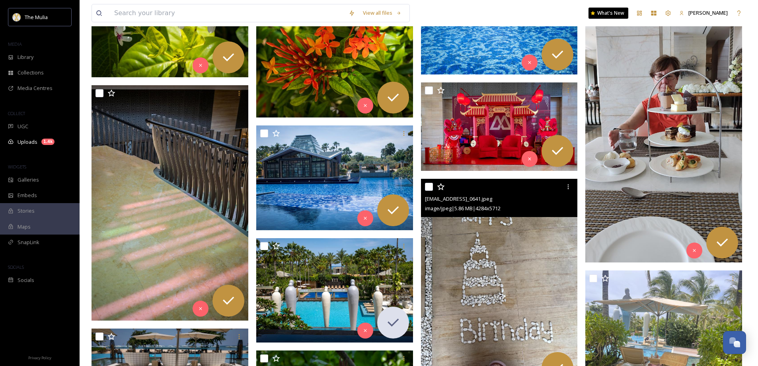
scroll to position [11361, 0]
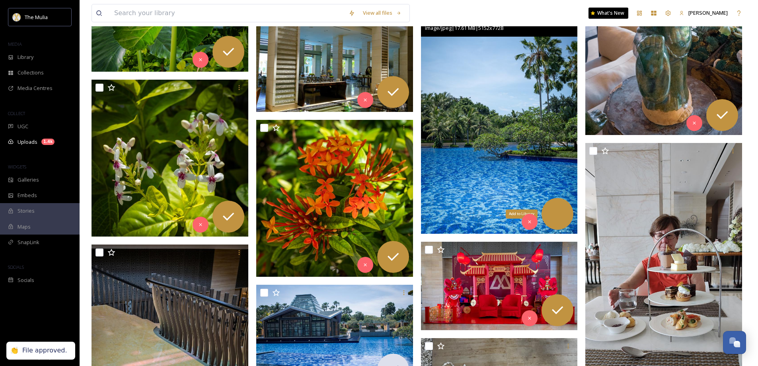
click at [557, 218] on icon at bounding box center [558, 214] width 16 height 16
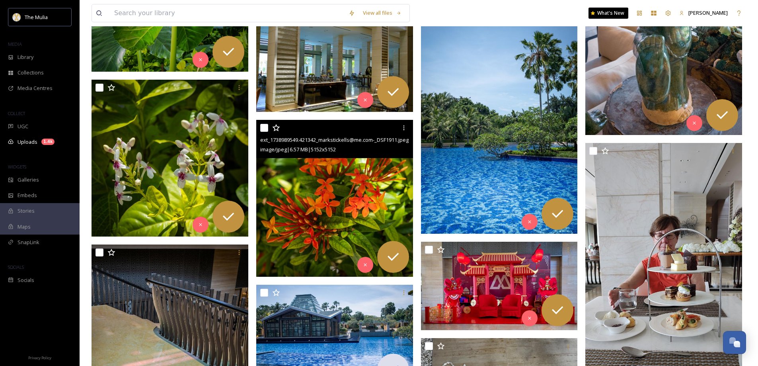
scroll to position [11162, 0]
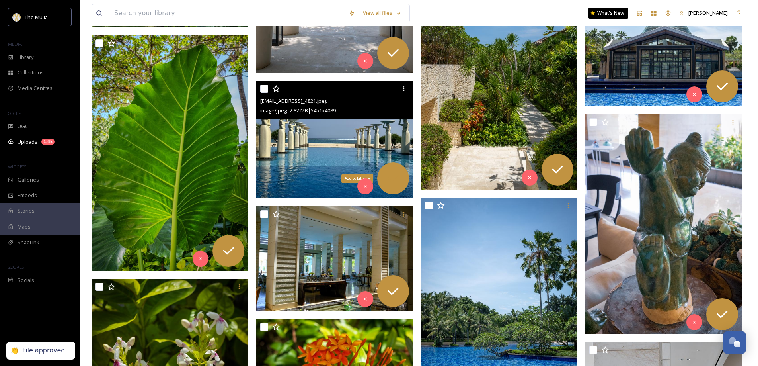
click at [398, 178] on icon at bounding box center [393, 178] width 16 height 16
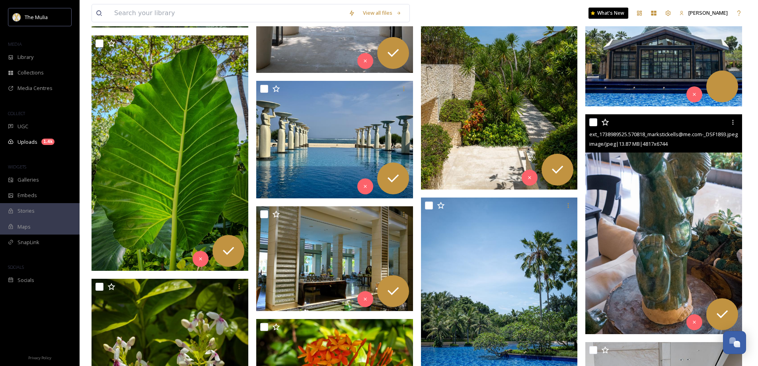
scroll to position [11082, 0]
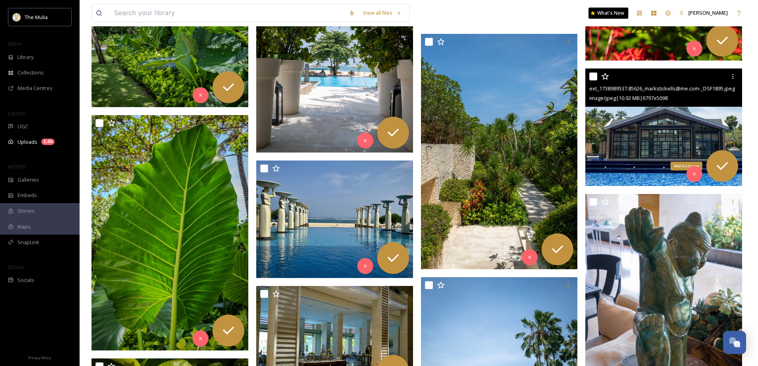
click at [717, 165] on icon at bounding box center [722, 166] width 16 height 16
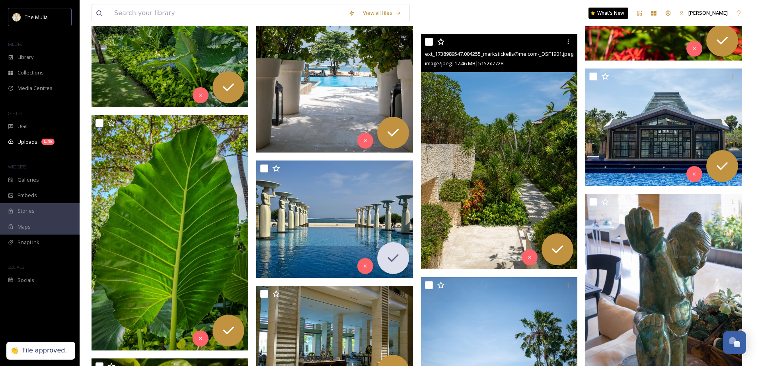
scroll to position [10963, 0]
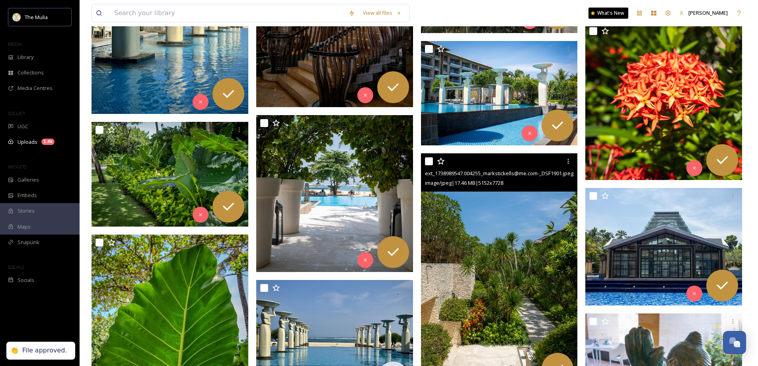
click at [566, 124] on div at bounding box center [558, 125] width 32 height 32
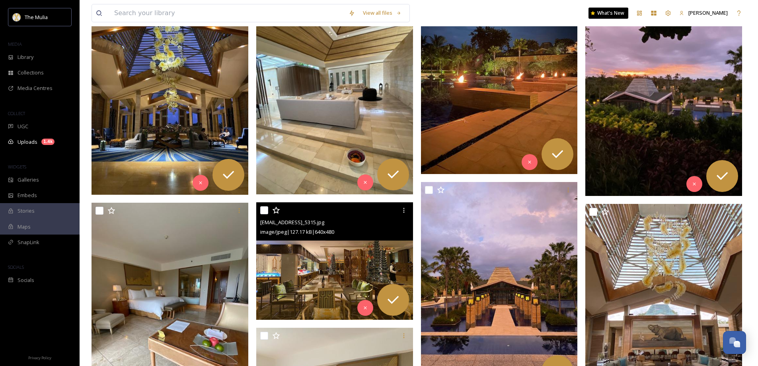
scroll to position [13350, 0]
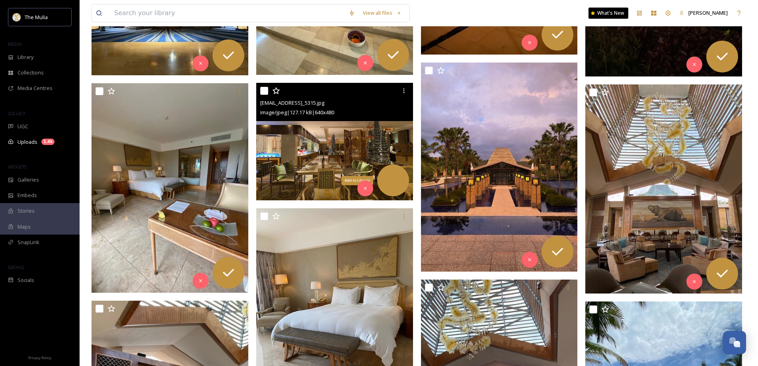
click at [391, 177] on icon at bounding box center [393, 180] width 16 height 16
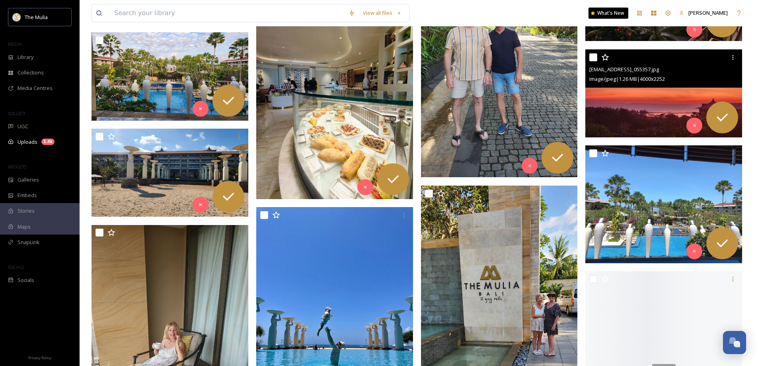
scroll to position [19836, 0]
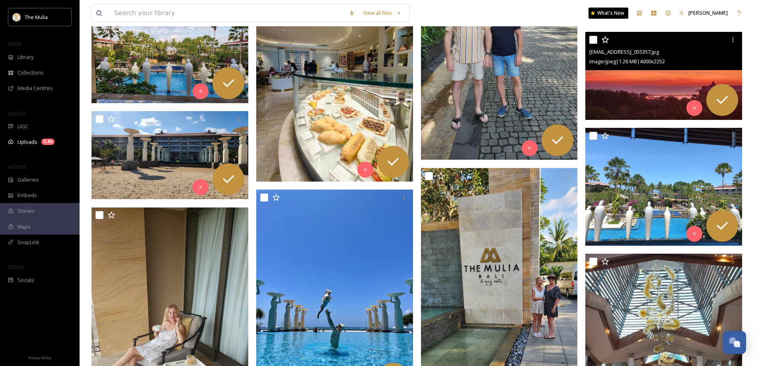
click at [642, 92] on img at bounding box center [663, 76] width 157 height 88
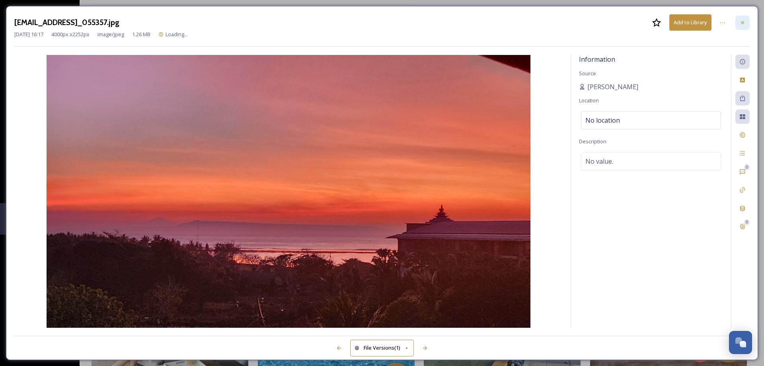
click at [741, 23] on icon at bounding box center [742, 22] width 3 height 3
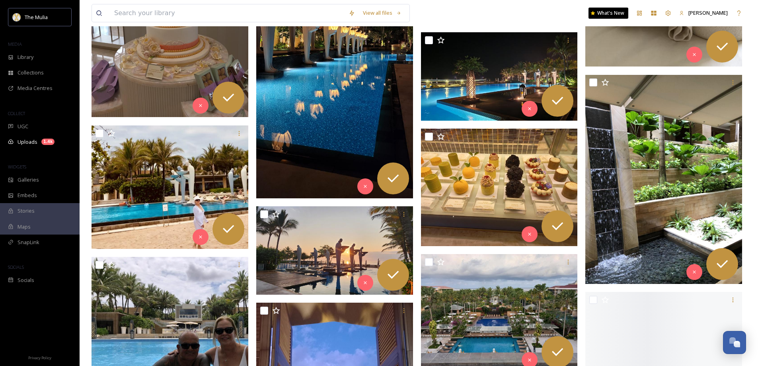
scroll to position [20871, 0]
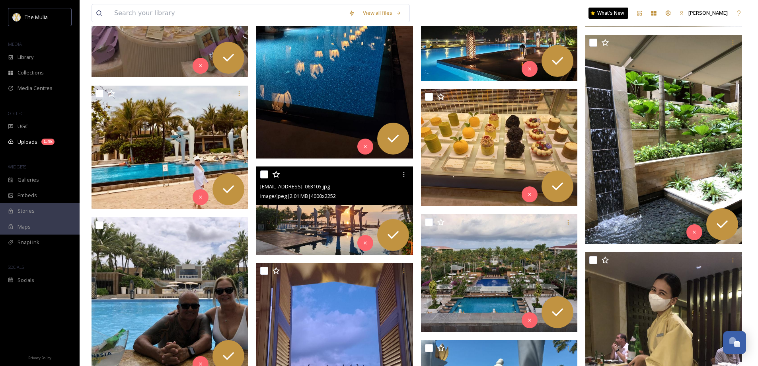
click at [319, 221] on img at bounding box center [334, 210] width 157 height 88
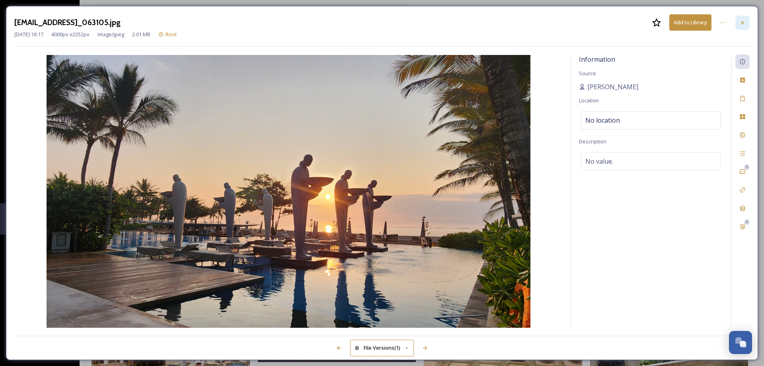
click at [743, 23] on icon at bounding box center [742, 22] width 6 height 6
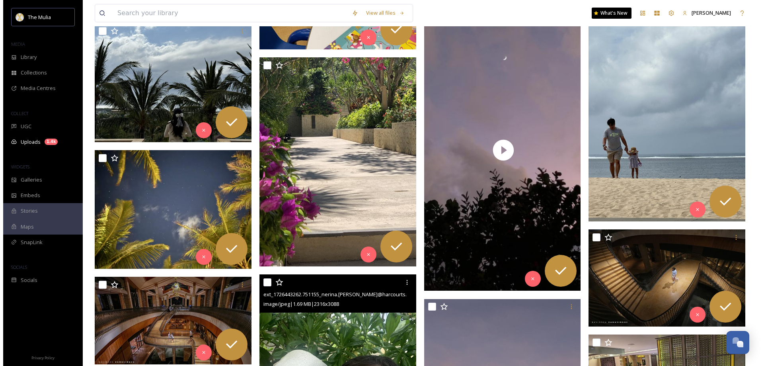
scroll to position [25845, 0]
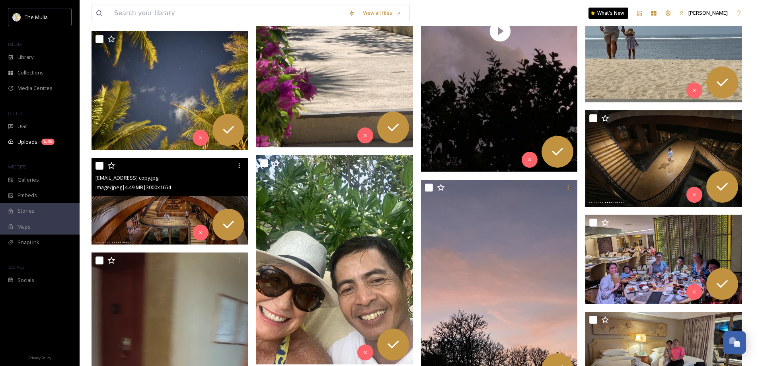
click at [147, 220] on img at bounding box center [170, 201] width 157 height 86
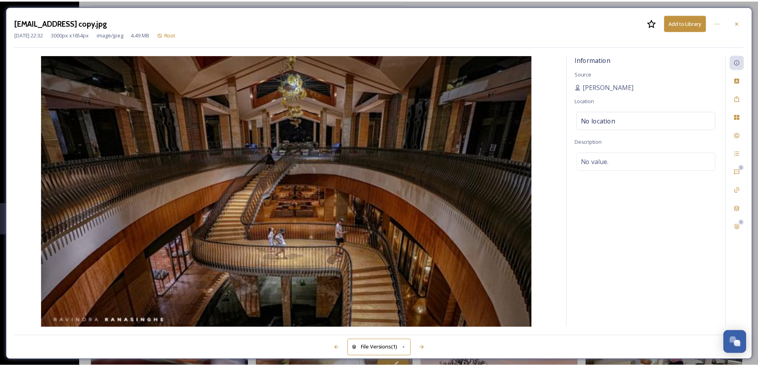
scroll to position [25847, 0]
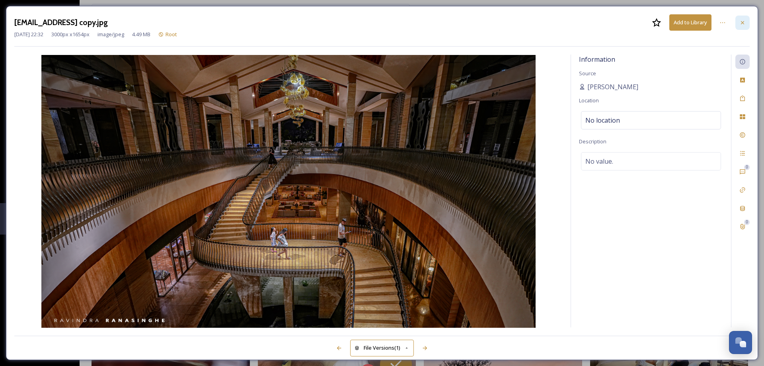
click at [741, 24] on icon at bounding box center [742, 22] width 6 height 6
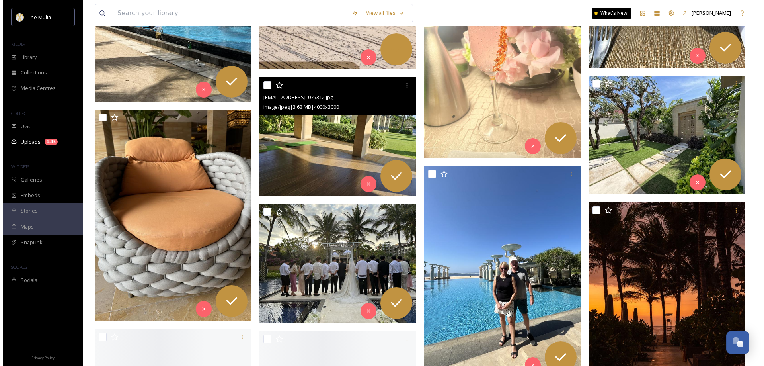
scroll to position [27956, 0]
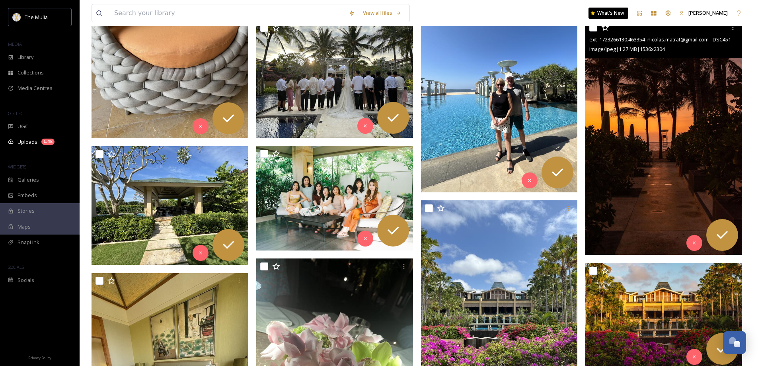
click at [645, 160] on img at bounding box center [663, 136] width 157 height 235
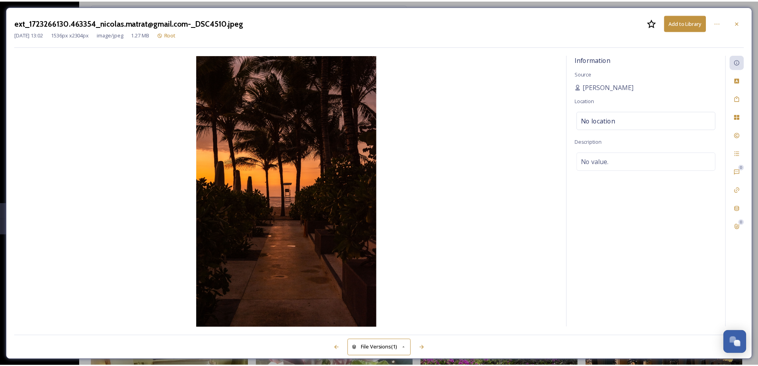
scroll to position [27957, 0]
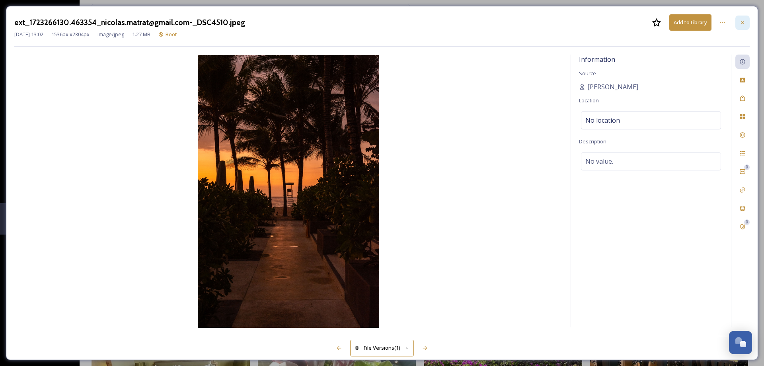
click at [747, 21] on div at bounding box center [742, 23] width 14 height 14
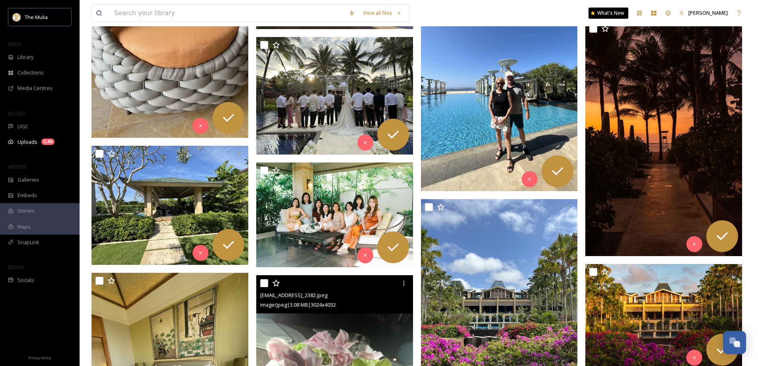
scroll to position [28156, 0]
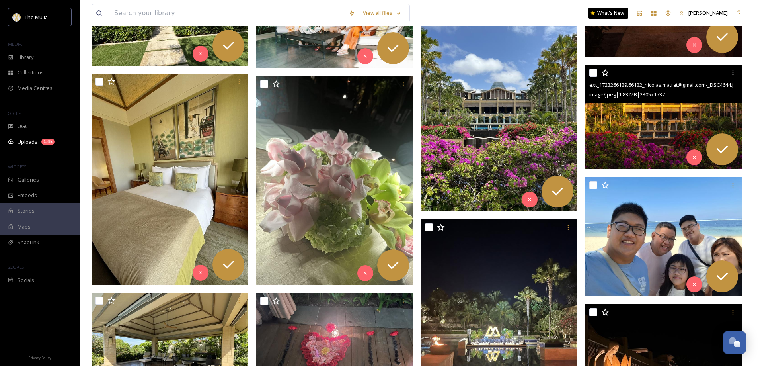
click at [691, 116] on img at bounding box center [663, 117] width 157 height 105
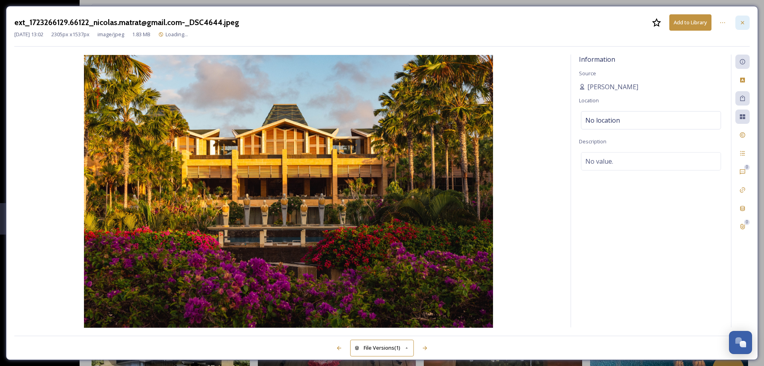
click at [739, 23] on div at bounding box center [742, 23] width 14 height 14
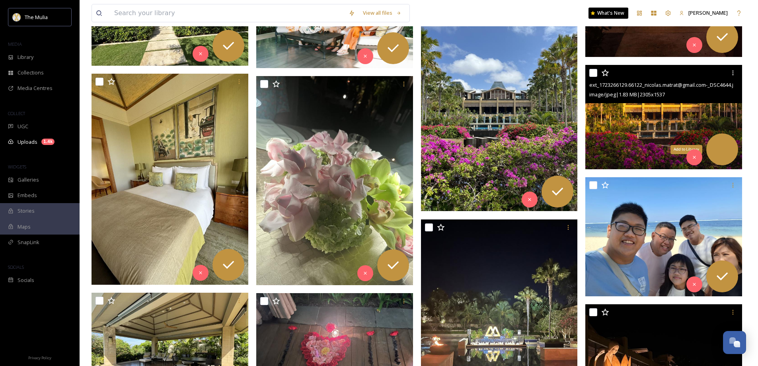
click at [725, 145] on icon at bounding box center [722, 149] width 16 height 16
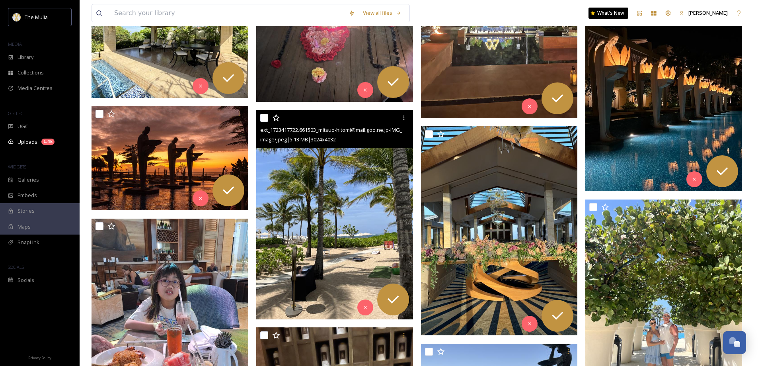
scroll to position [28117, 0]
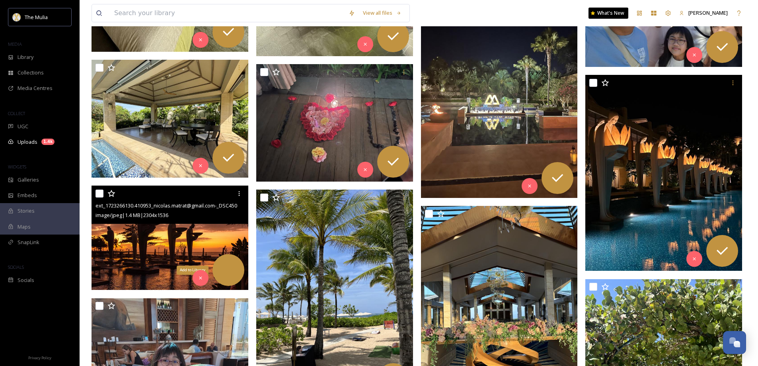
click at [238, 271] on div "Add to Library" at bounding box center [228, 270] width 32 height 32
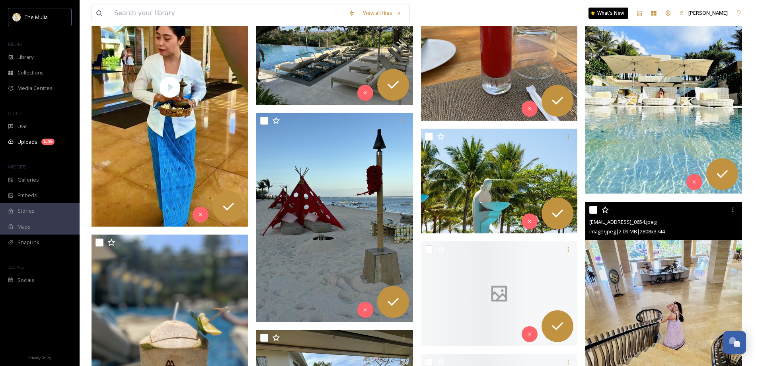
scroll to position [28793, 0]
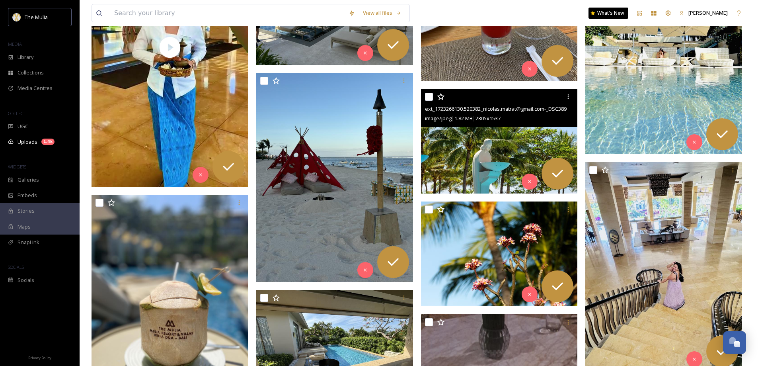
click at [494, 156] on img at bounding box center [499, 141] width 157 height 105
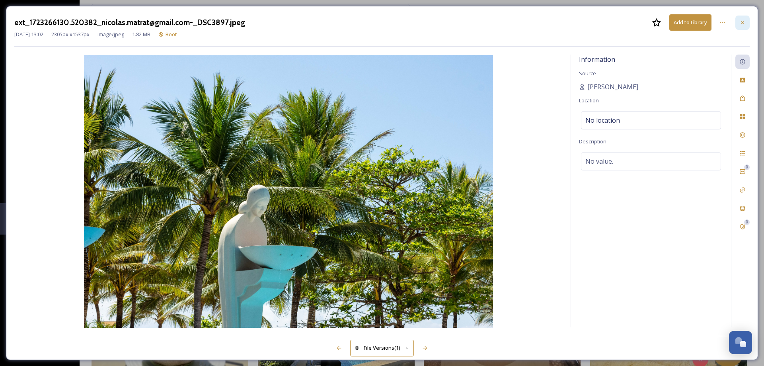
click at [746, 21] on div at bounding box center [742, 23] width 14 height 14
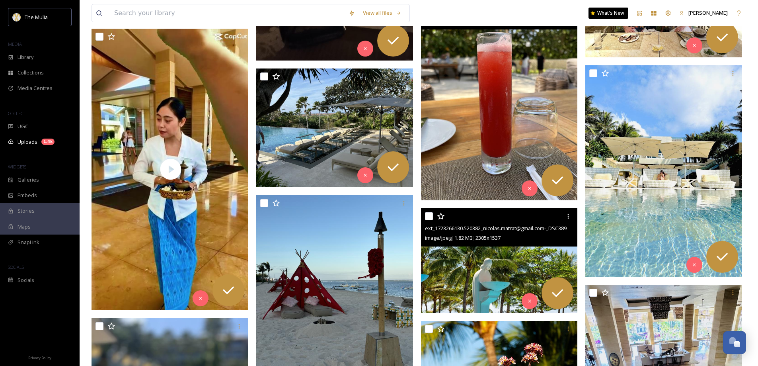
scroll to position [29151, 0]
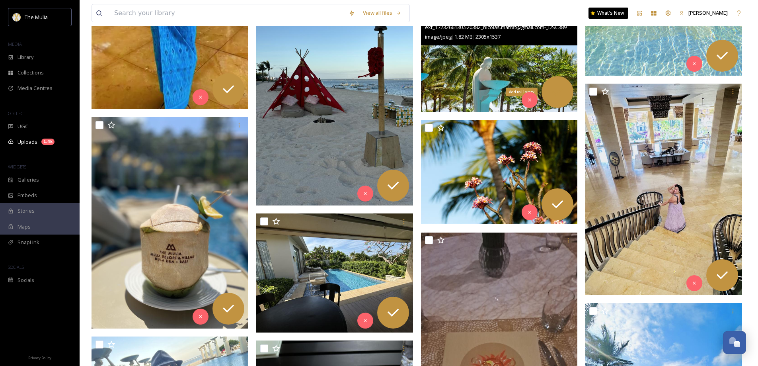
click at [559, 89] on icon at bounding box center [558, 92] width 16 height 16
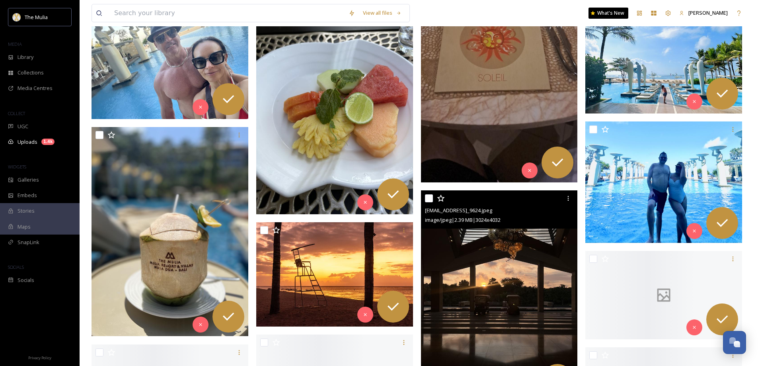
scroll to position [29270, 0]
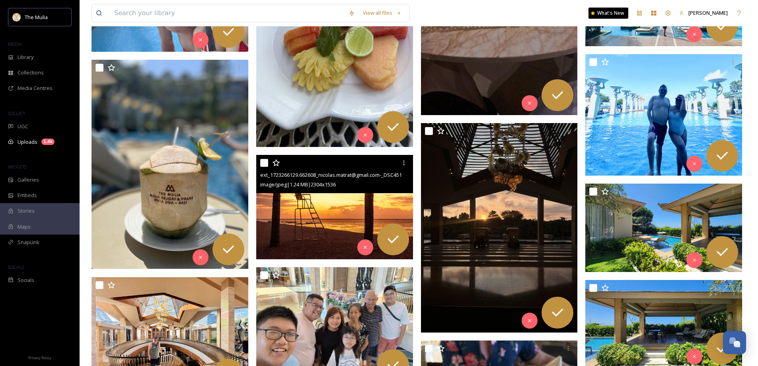
click at [355, 209] on img at bounding box center [334, 207] width 157 height 105
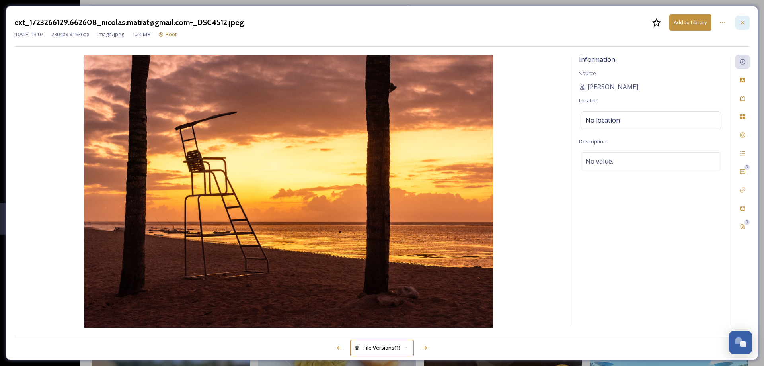
click at [742, 23] on icon at bounding box center [742, 22] width 6 height 6
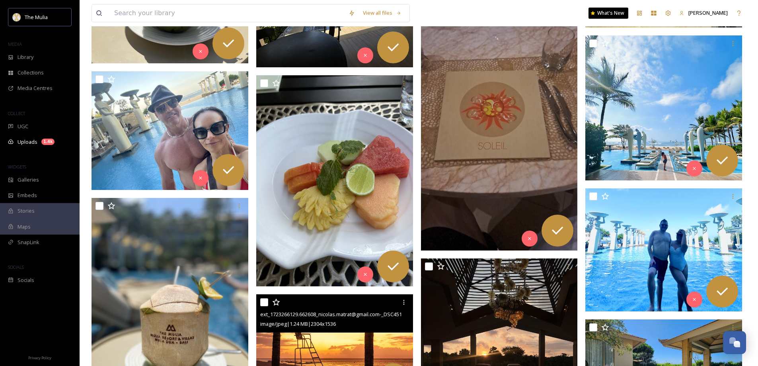
scroll to position [29509, 0]
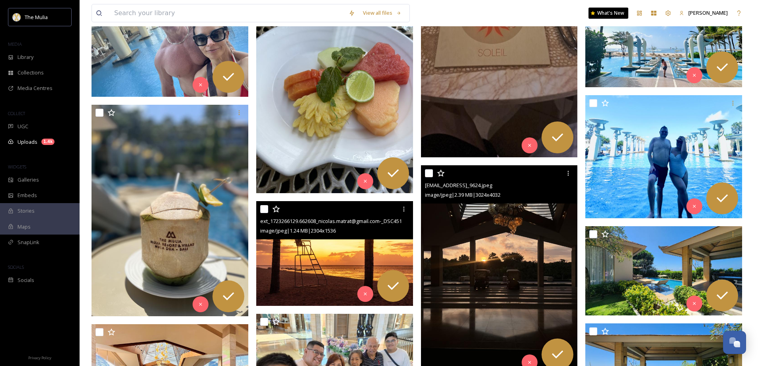
click at [514, 271] on img at bounding box center [499, 269] width 157 height 209
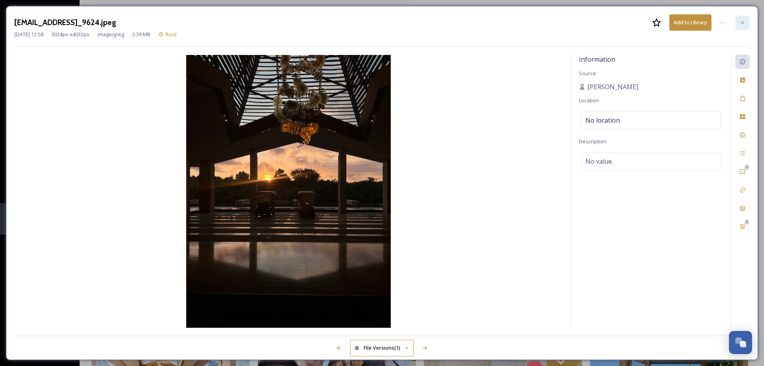
click at [740, 23] on icon at bounding box center [742, 22] width 6 height 6
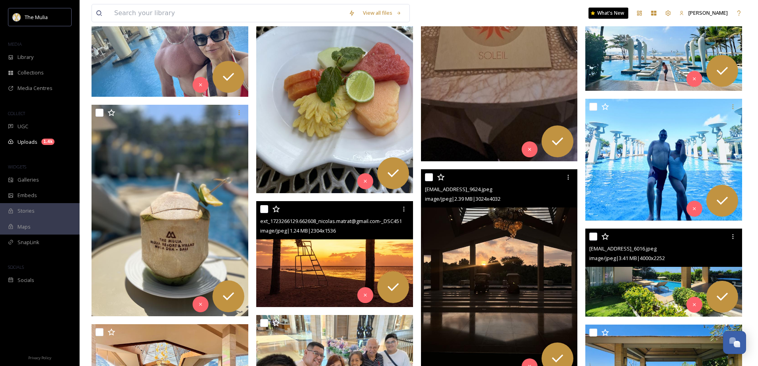
click at [637, 305] on img at bounding box center [663, 272] width 157 height 88
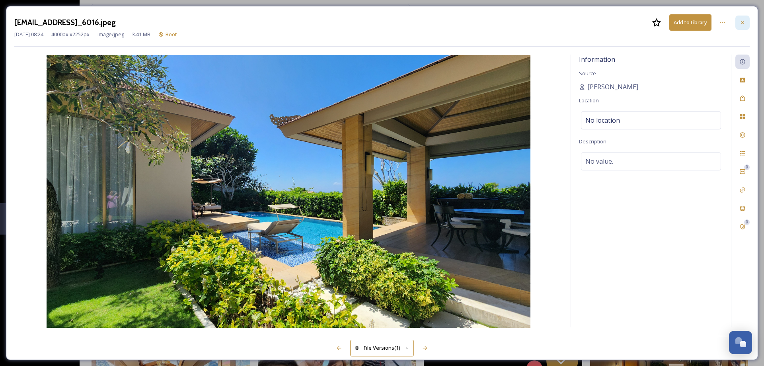
click at [743, 23] on icon at bounding box center [742, 22] width 3 height 3
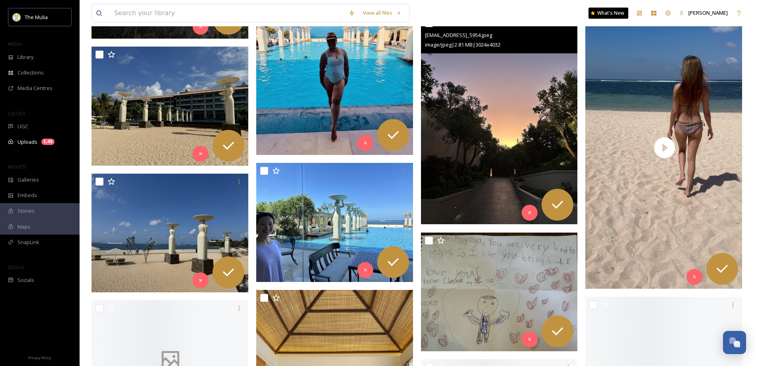
scroll to position [31539, 0]
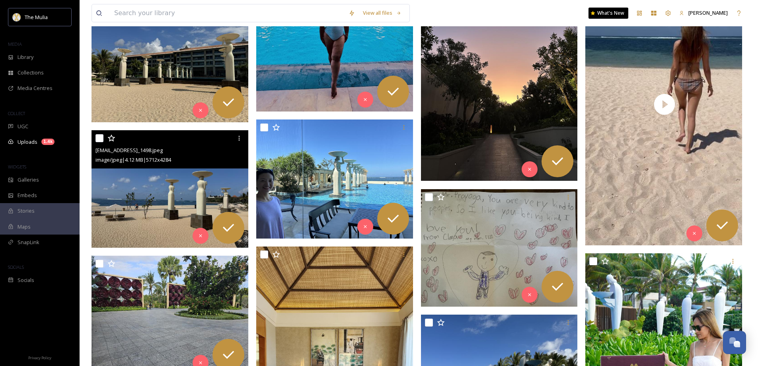
click at [200, 205] on img at bounding box center [170, 189] width 157 height 118
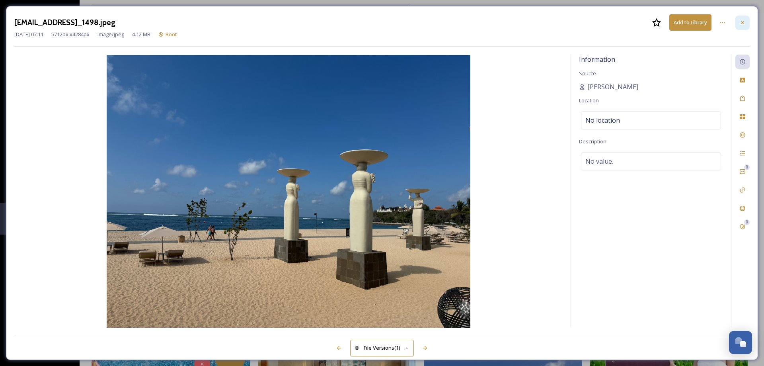
click at [741, 21] on icon at bounding box center [742, 22] width 6 height 6
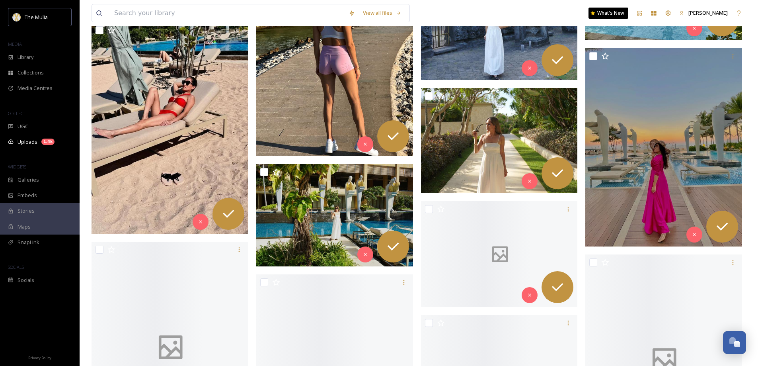
scroll to position [33886, 0]
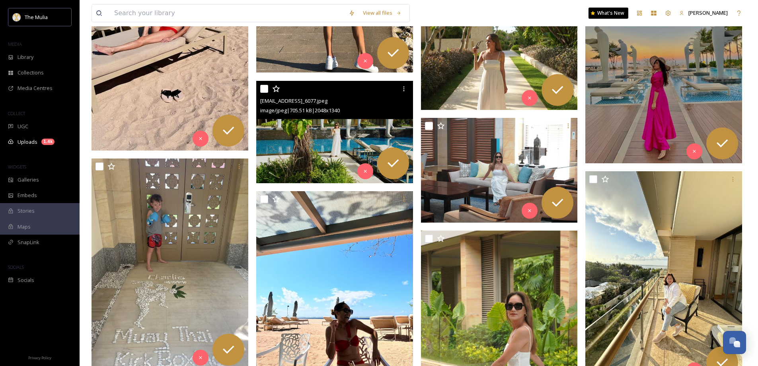
click at [337, 139] on img at bounding box center [334, 132] width 157 height 103
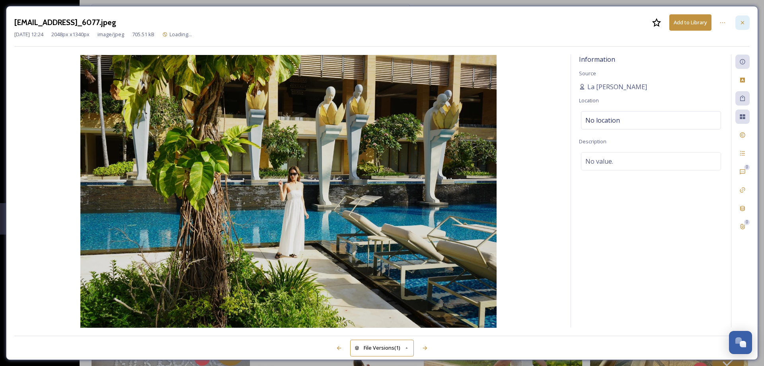
click at [744, 23] on icon at bounding box center [742, 22] width 6 height 6
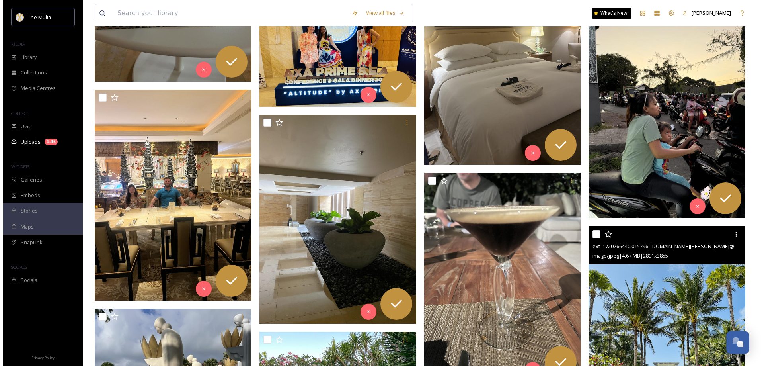
scroll to position [35359, 0]
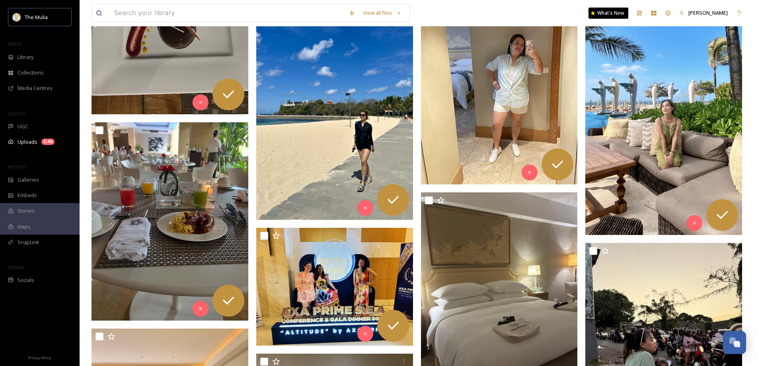
click at [694, 146] on img at bounding box center [663, 95] width 157 height 279
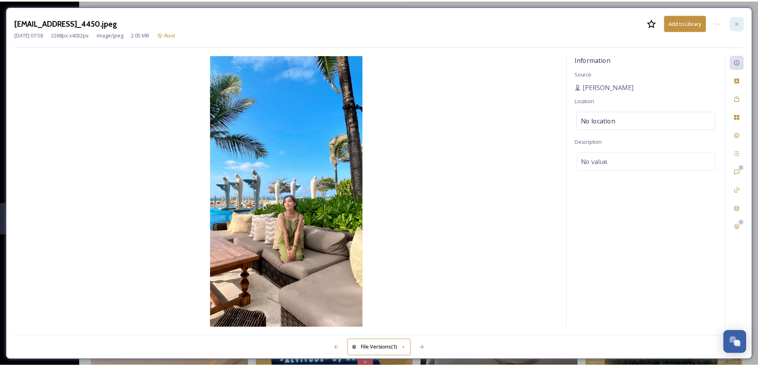
scroll to position [35368, 0]
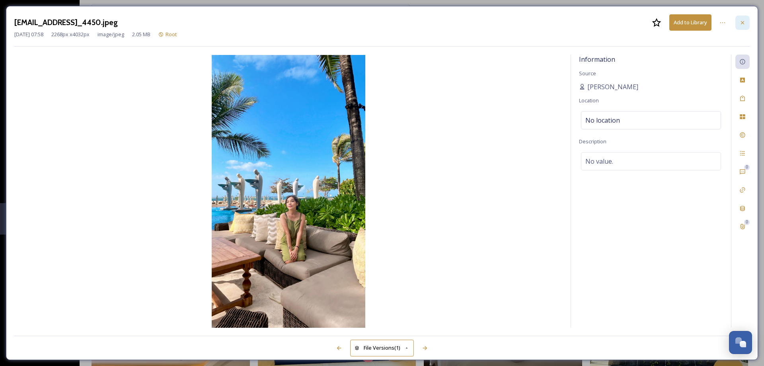
click at [740, 24] on icon at bounding box center [742, 22] width 6 height 6
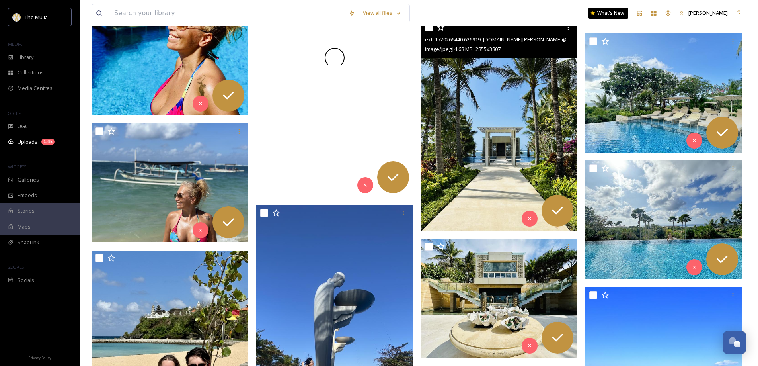
scroll to position [37238, 0]
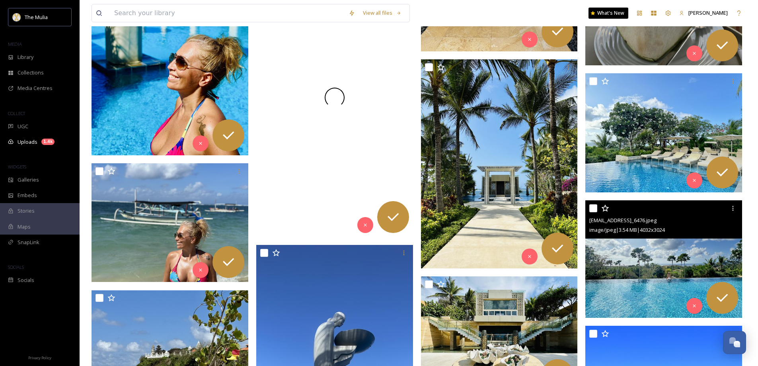
click at [543, 149] on img at bounding box center [499, 163] width 157 height 209
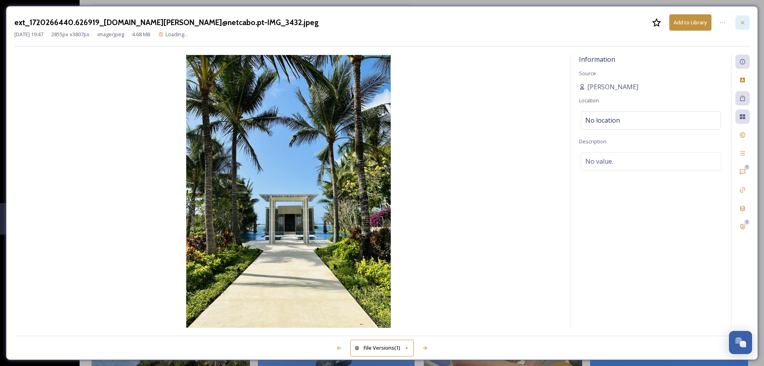
click at [742, 23] on icon at bounding box center [742, 22] width 3 height 3
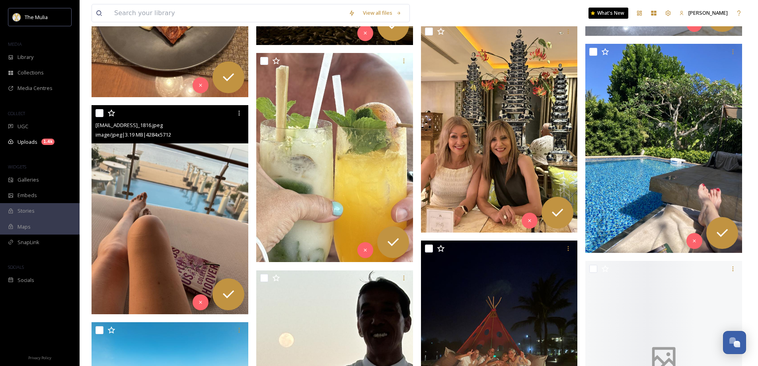
scroll to position [40899, 0]
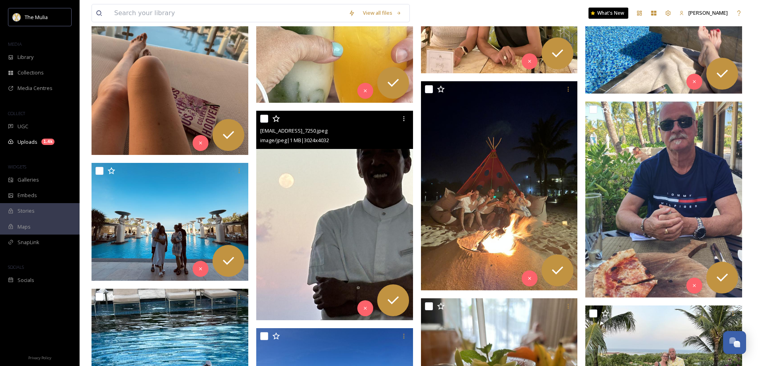
click at [310, 218] on img at bounding box center [334, 215] width 157 height 209
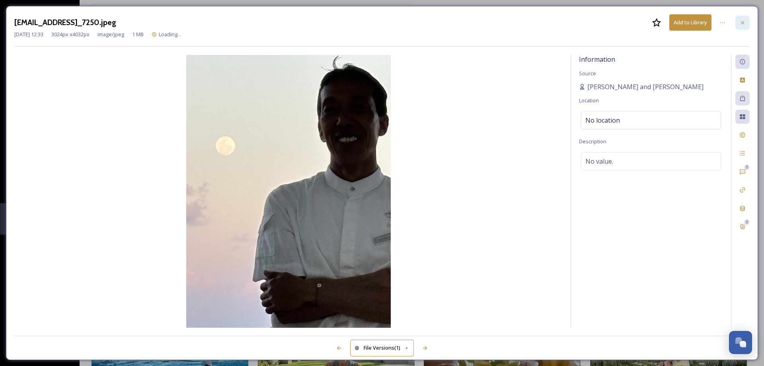
click at [741, 25] on icon at bounding box center [742, 22] width 6 height 6
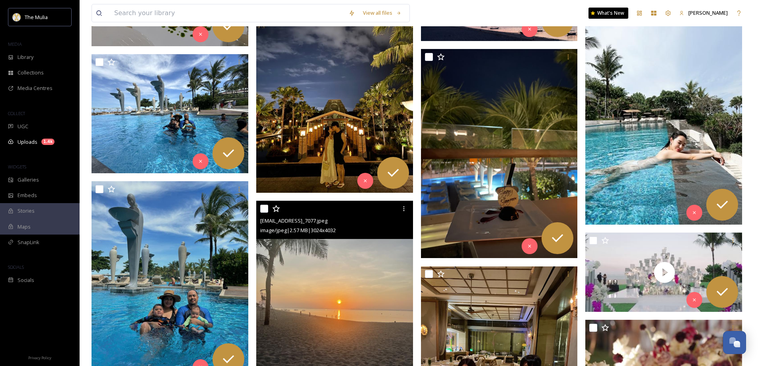
scroll to position [44679, 0]
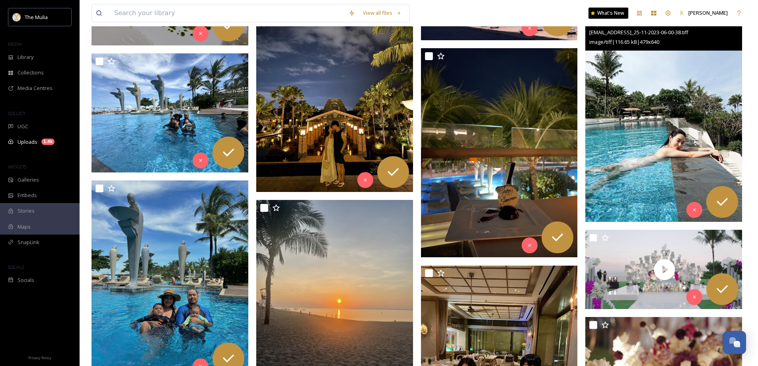
click at [658, 170] on img at bounding box center [663, 116] width 157 height 209
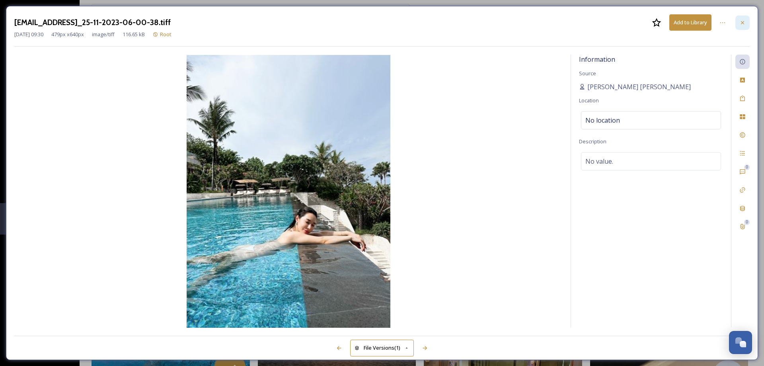
click at [747, 22] on div at bounding box center [742, 23] width 14 height 14
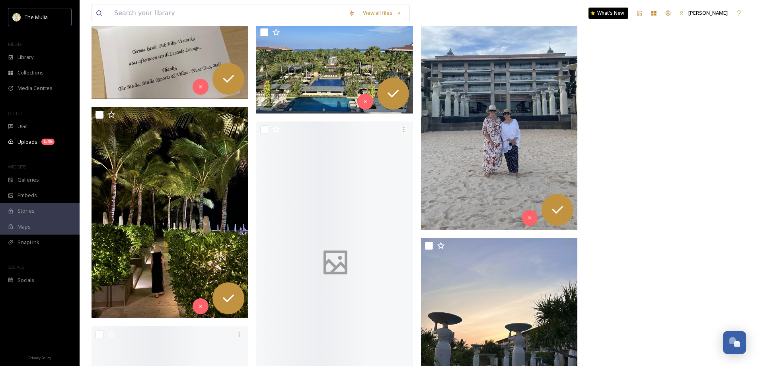
scroll to position [45674, 0]
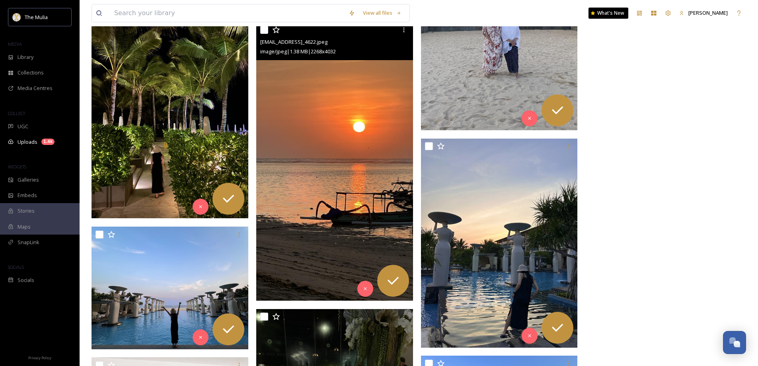
click at [342, 209] on img at bounding box center [334, 161] width 157 height 279
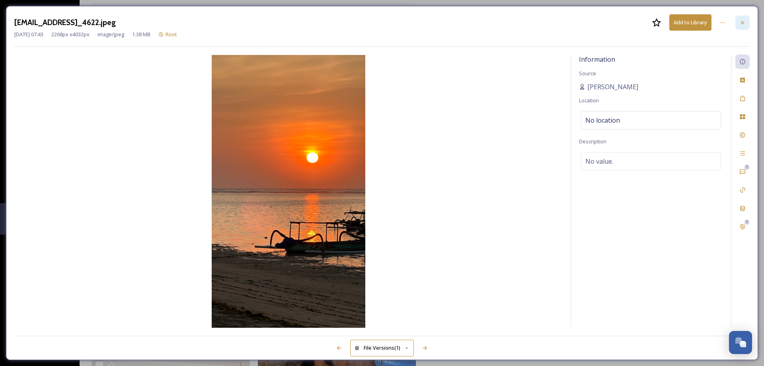
click at [744, 20] on icon at bounding box center [742, 22] width 6 height 6
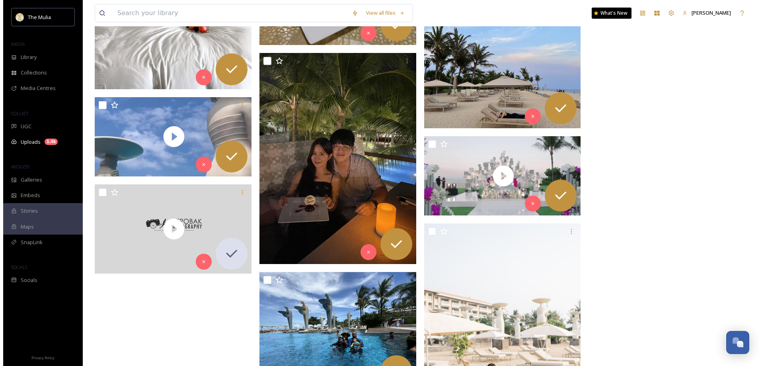
scroll to position [46310, 0]
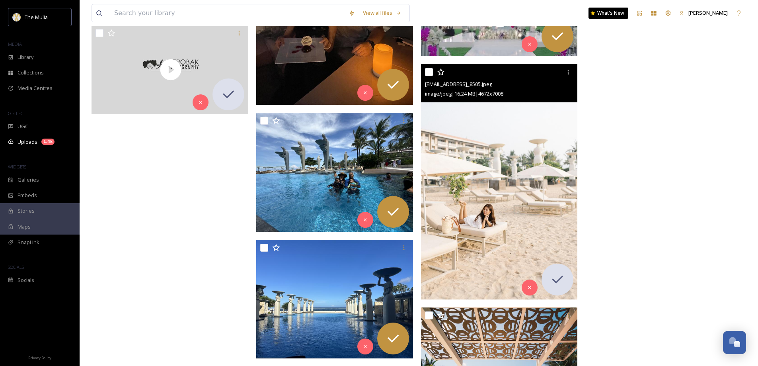
click at [483, 181] on img at bounding box center [499, 181] width 157 height 235
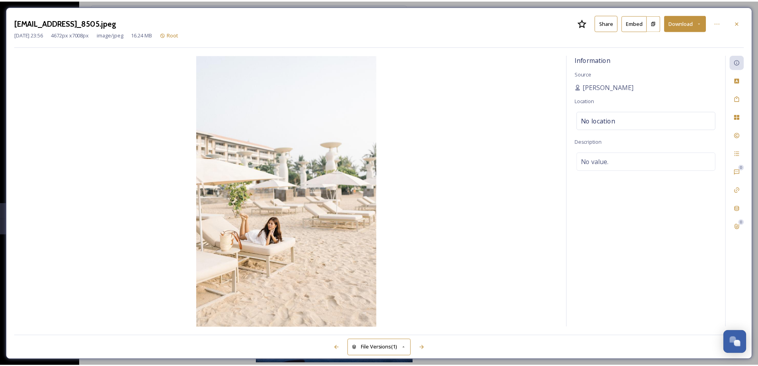
scroll to position [46312, 0]
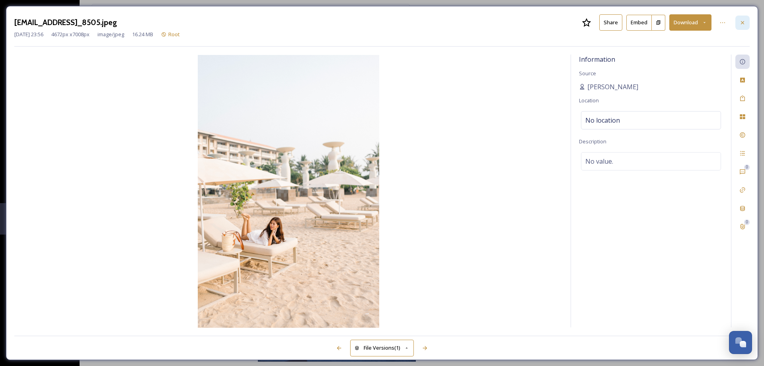
click at [746, 20] on div at bounding box center [742, 23] width 14 height 14
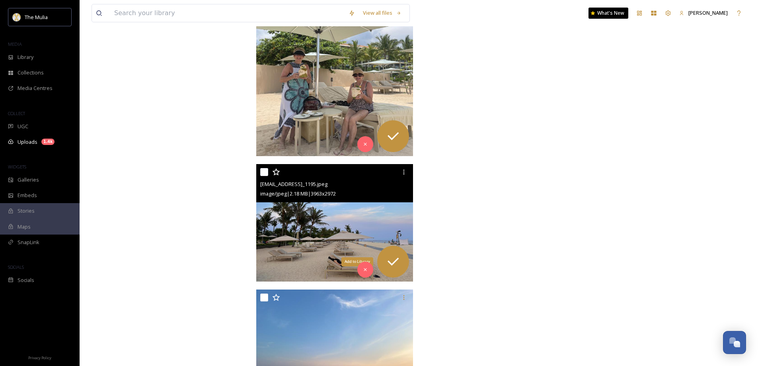
scroll to position [46909, 0]
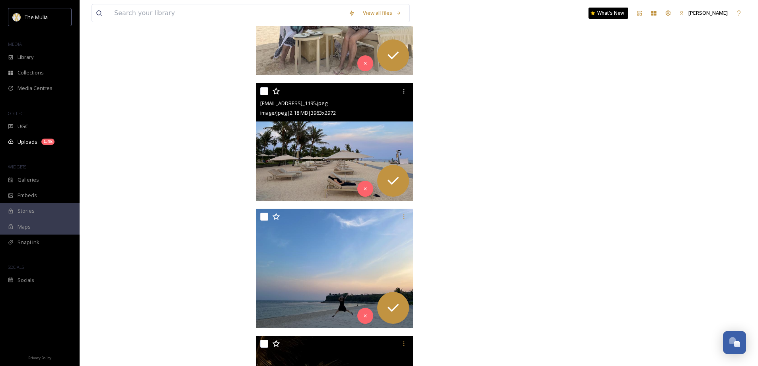
click at [334, 153] on img at bounding box center [334, 142] width 157 height 118
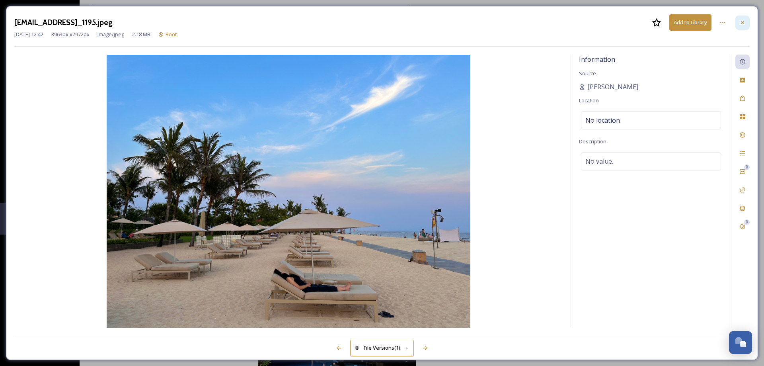
click at [742, 23] on icon at bounding box center [742, 22] width 3 height 3
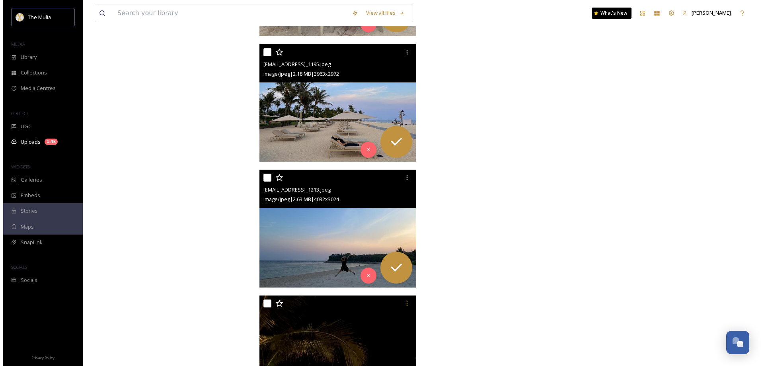
scroll to position [46949, 0]
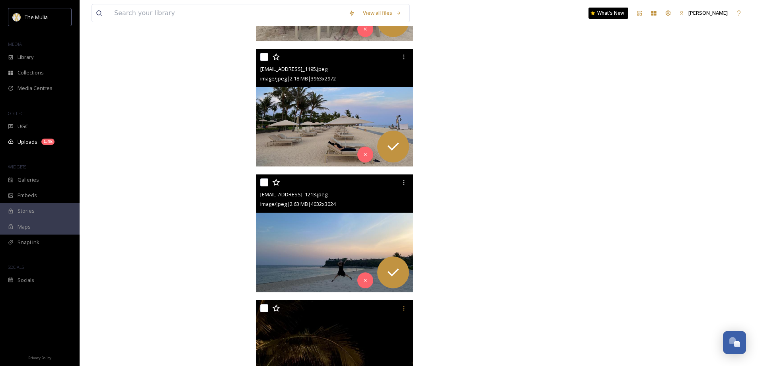
click at [345, 236] on img at bounding box center [334, 233] width 157 height 118
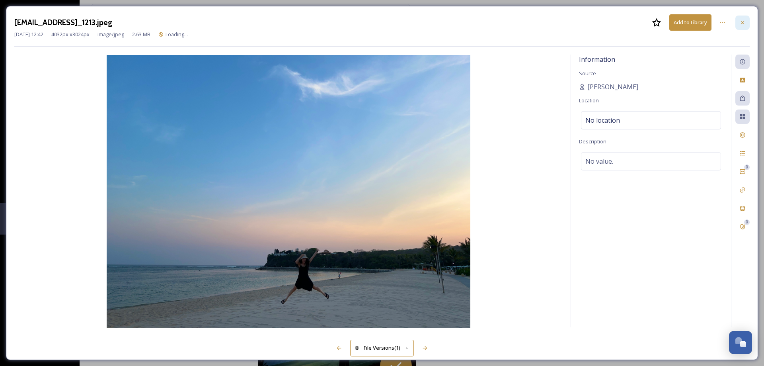
click at [747, 21] on div at bounding box center [742, 23] width 14 height 14
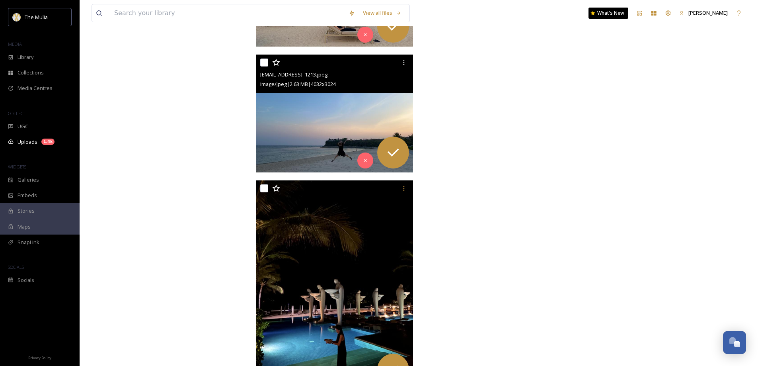
scroll to position [46696, 0]
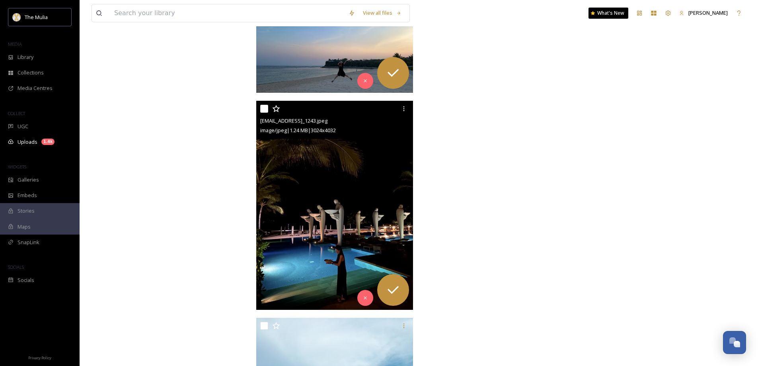
click at [328, 233] on img at bounding box center [334, 205] width 157 height 209
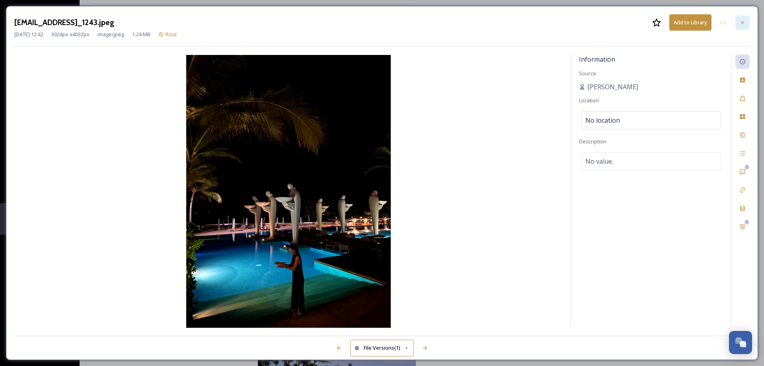
click at [739, 24] on icon at bounding box center [742, 22] width 6 height 6
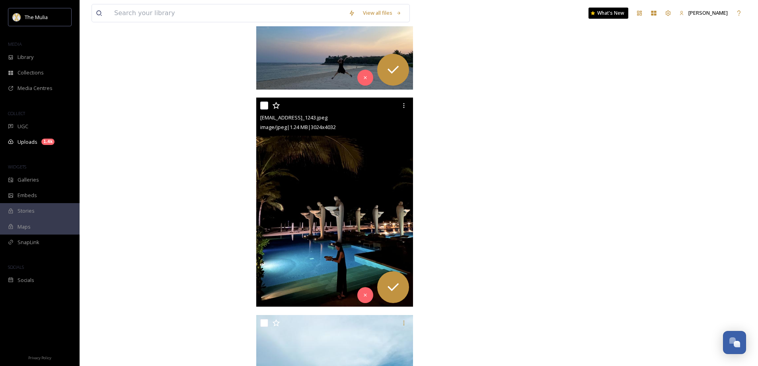
scroll to position [47253, 0]
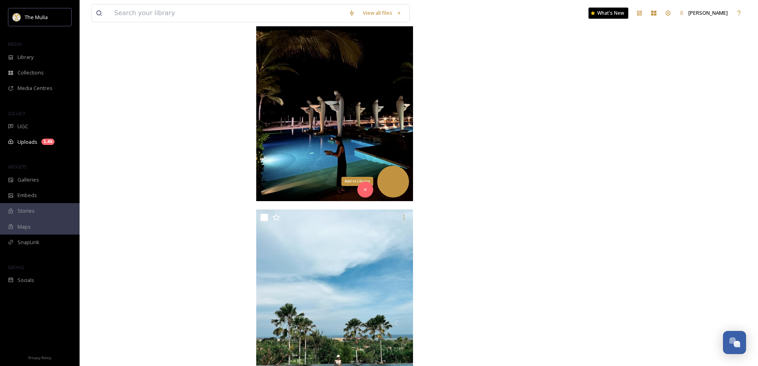
click at [389, 189] on icon at bounding box center [393, 181] width 16 height 16
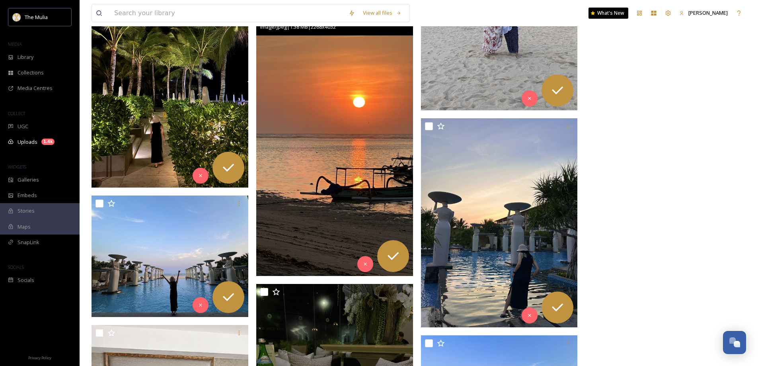
scroll to position [45184, 0]
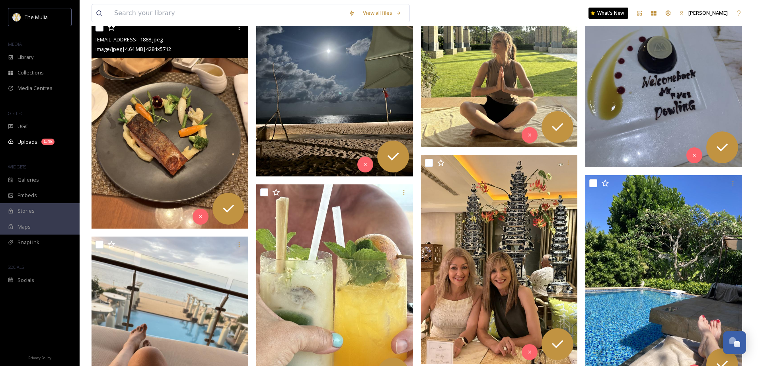
scroll to position [40489, 0]
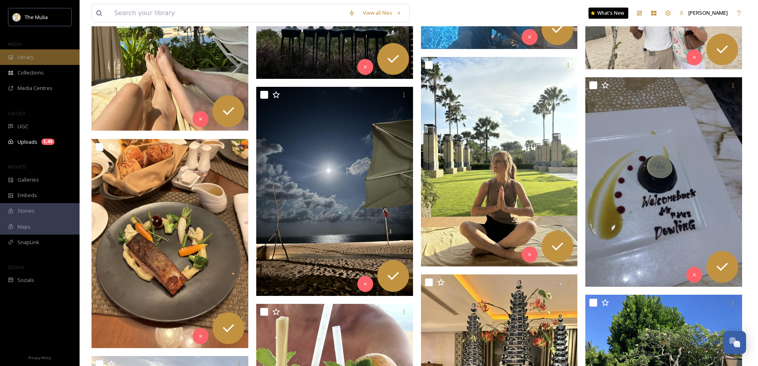
click at [26, 59] on span "Library" at bounding box center [26, 57] width 16 height 8
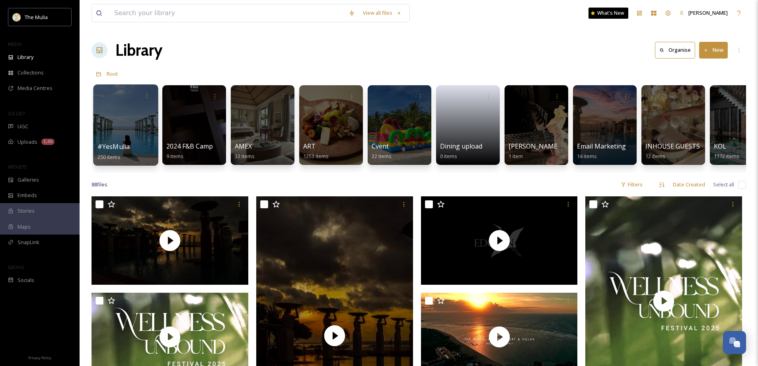
click at [119, 148] on span "#YesMulia" at bounding box center [113, 146] width 33 height 9
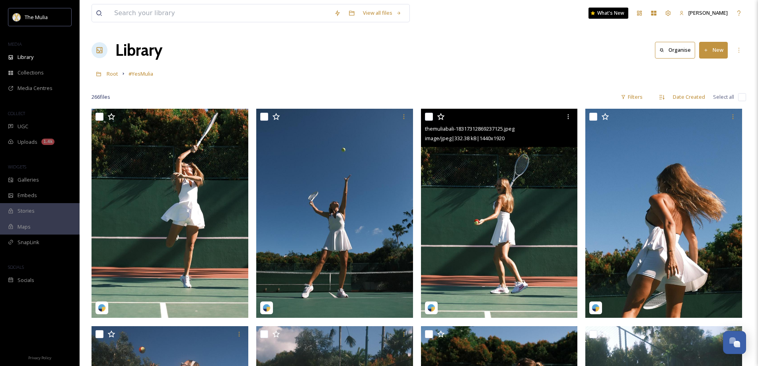
click at [481, 228] on img at bounding box center [499, 213] width 157 height 209
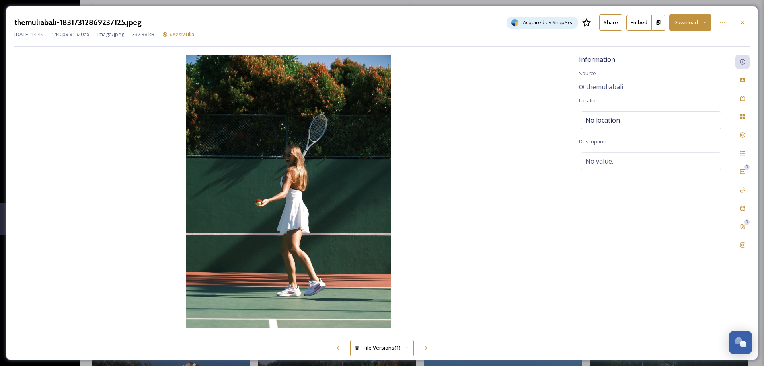
click at [745, 22] on icon at bounding box center [742, 22] width 6 height 6
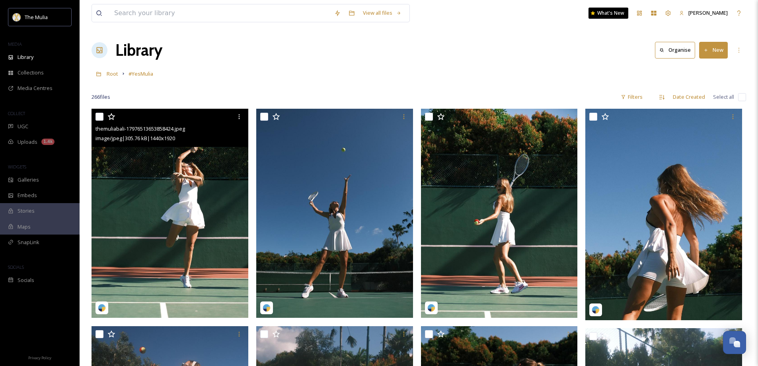
click at [154, 209] on img at bounding box center [170, 213] width 157 height 209
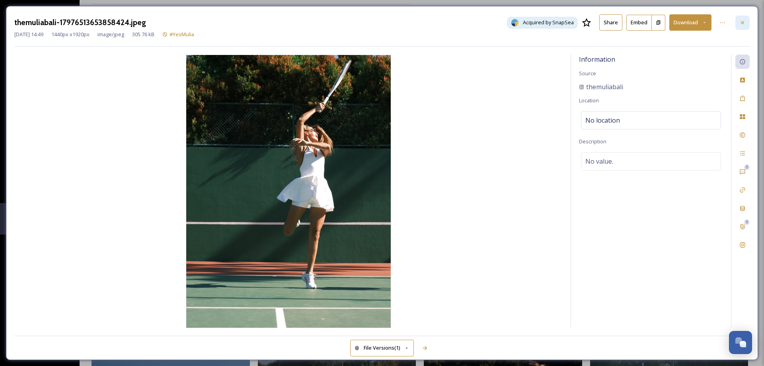
click at [741, 25] on icon at bounding box center [742, 22] width 6 height 6
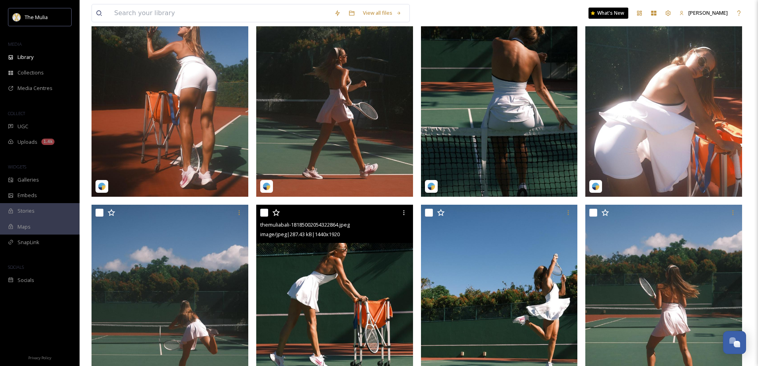
scroll to position [199, 0]
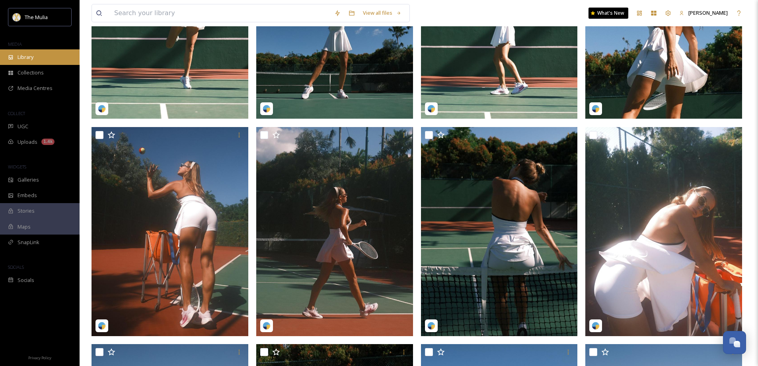
click at [26, 60] on span "Library" at bounding box center [26, 57] width 16 height 8
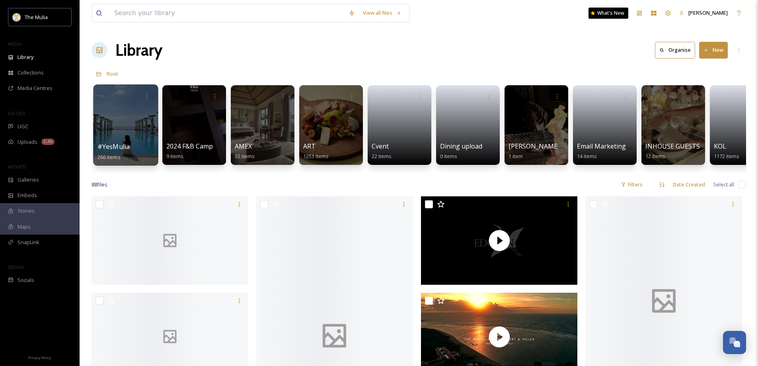
click at [130, 145] on div "#YesMulia 266 items" at bounding box center [125, 152] width 57 height 20
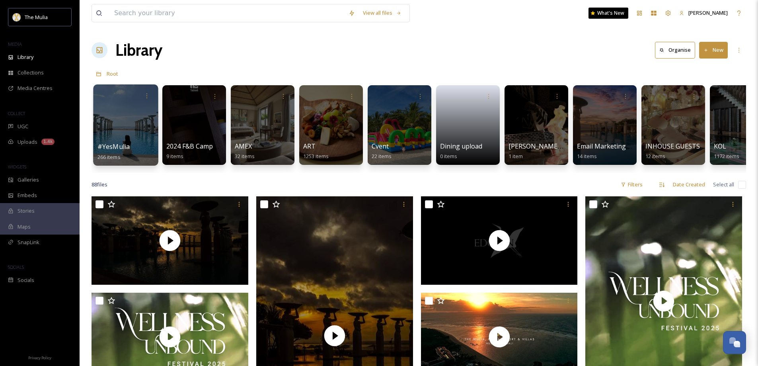
click at [118, 145] on span "#YesMulia" at bounding box center [113, 146] width 33 height 9
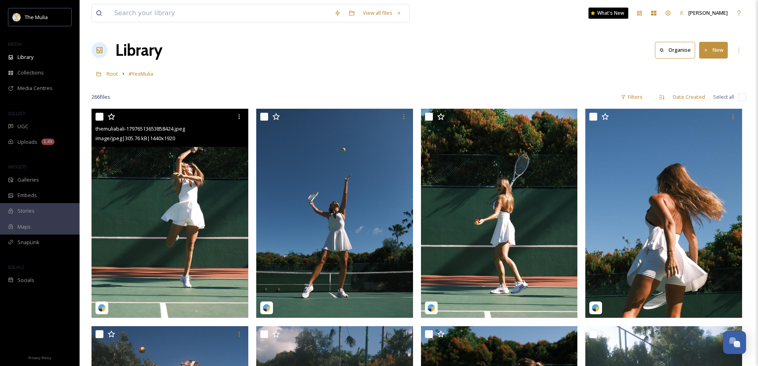
click at [163, 198] on img at bounding box center [170, 213] width 157 height 209
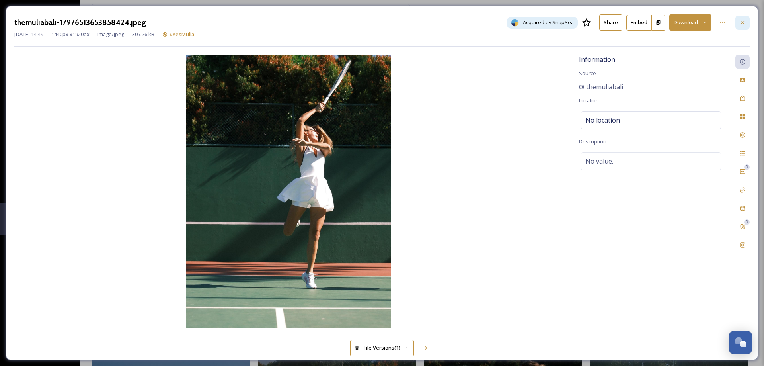
click at [746, 20] on div at bounding box center [742, 23] width 14 height 14
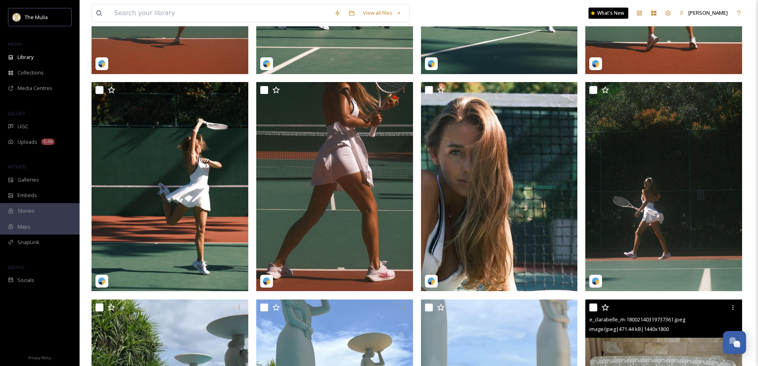
scroll to position [716, 0]
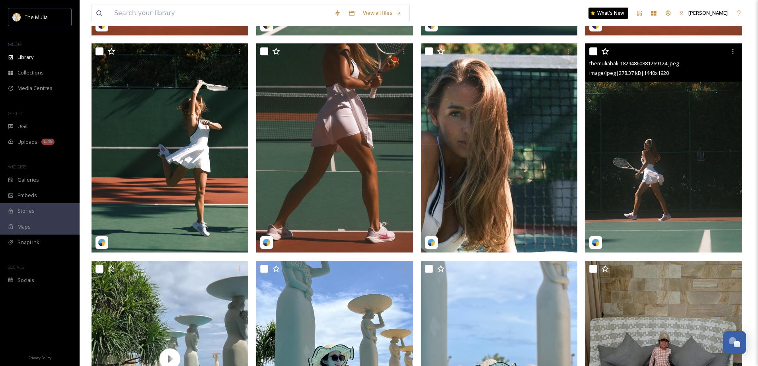
click at [646, 142] on img at bounding box center [663, 147] width 157 height 209
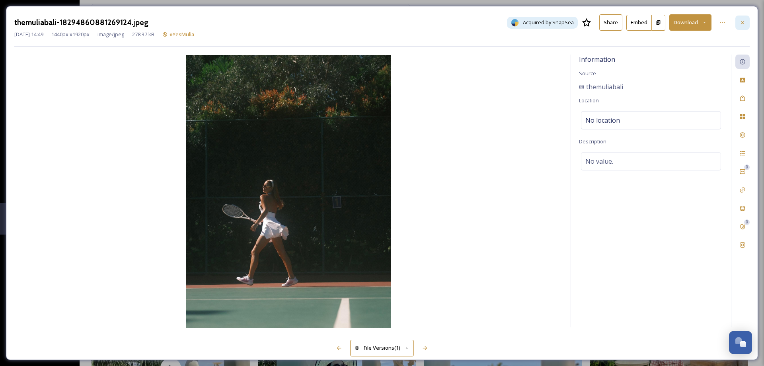
click at [743, 24] on icon at bounding box center [742, 22] width 6 height 6
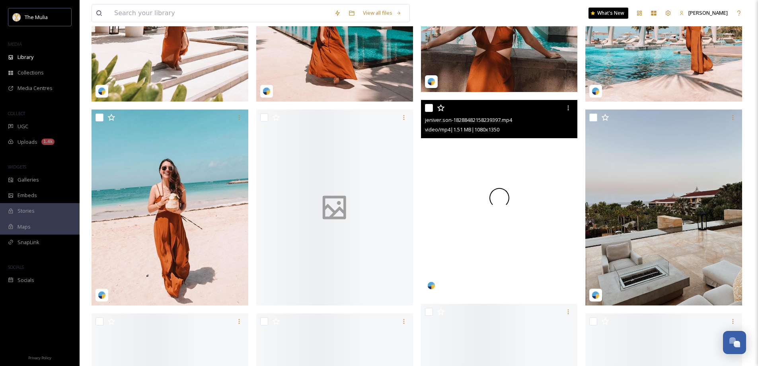
scroll to position [2103, 0]
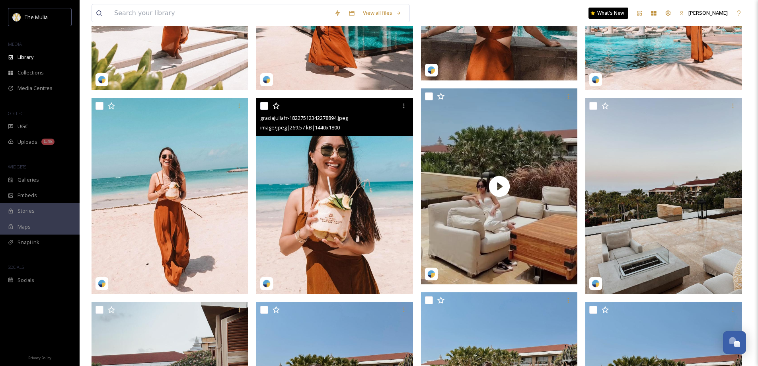
click at [349, 172] on img at bounding box center [334, 196] width 157 height 196
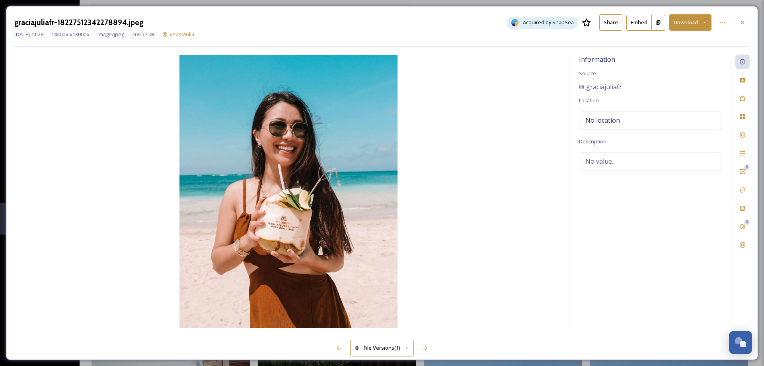
click at [660, 24] on icon at bounding box center [658, 22] width 5 height 5
click at [743, 23] on icon at bounding box center [742, 22] width 6 height 6
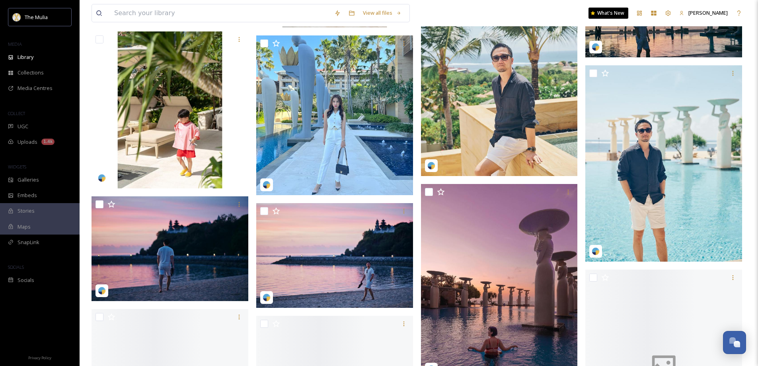
scroll to position [5942, 0]
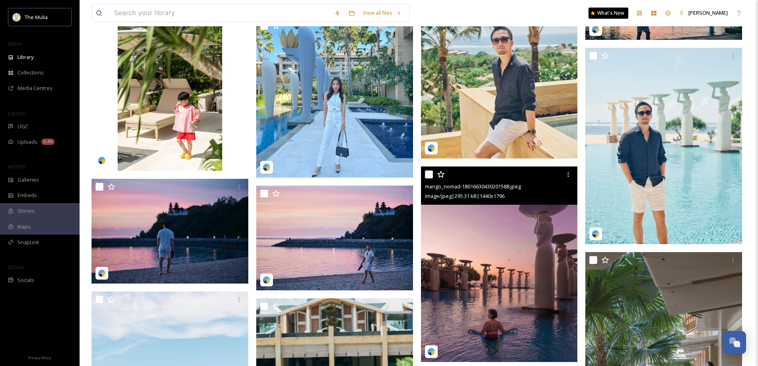
click at [462, 317] on img at bounding box center [499, 263] width 157 height 195
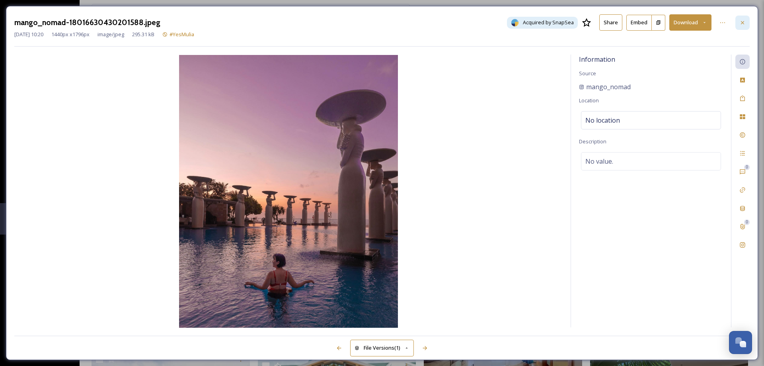
click at [743, 24] on icon at bounding box center [742, 22] width 6 height 6
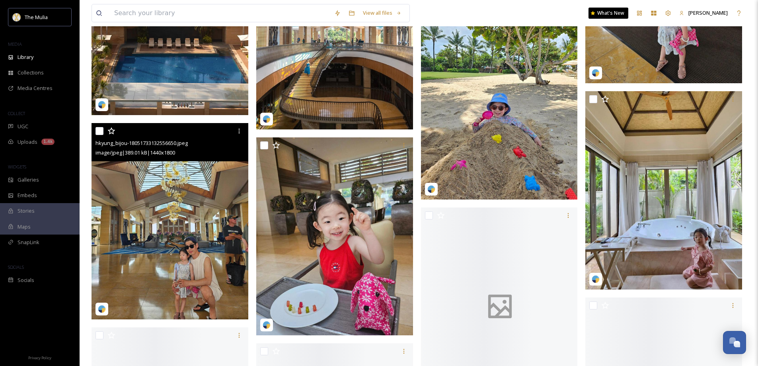
scroll to position [6579, 0]
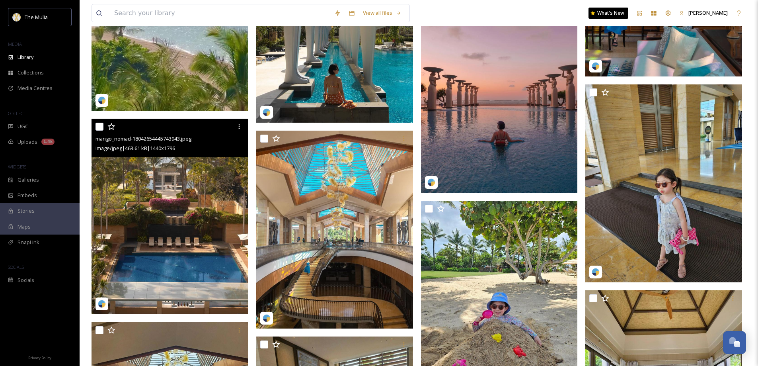
click at [199, 240] on img at bounding box center [170, 216] width 157 height 195
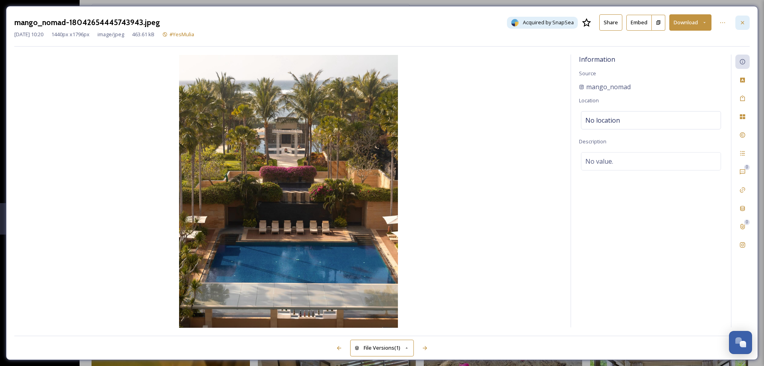
click at [743, 22] on icon at bounding box center [742, 22] width 6 height 6
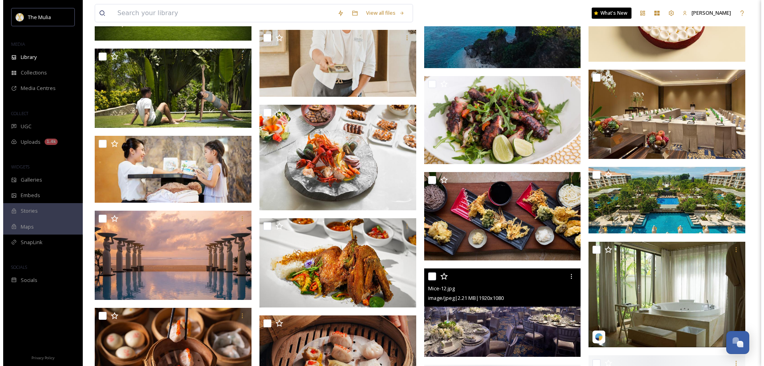
scroll to position [9404, 0]
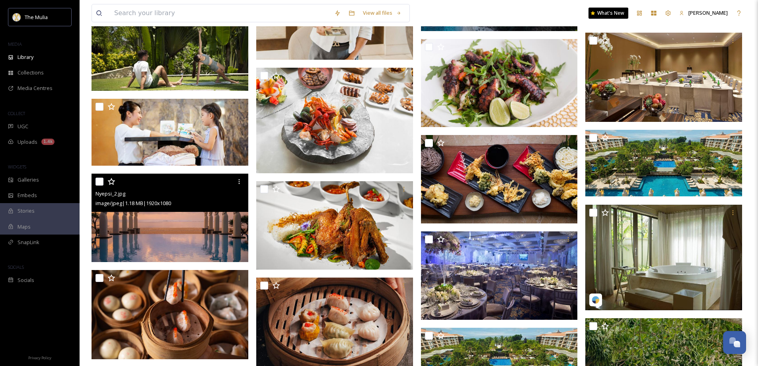
click at [167, 231] on img at bounding box center [170, 217] width 157 height 88
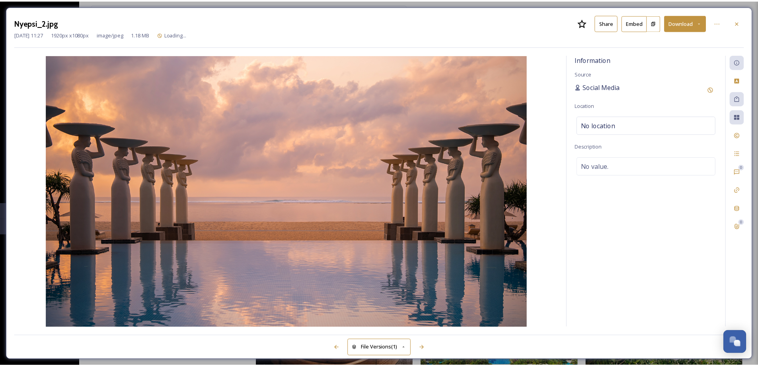
scroll to position [9408, 0]
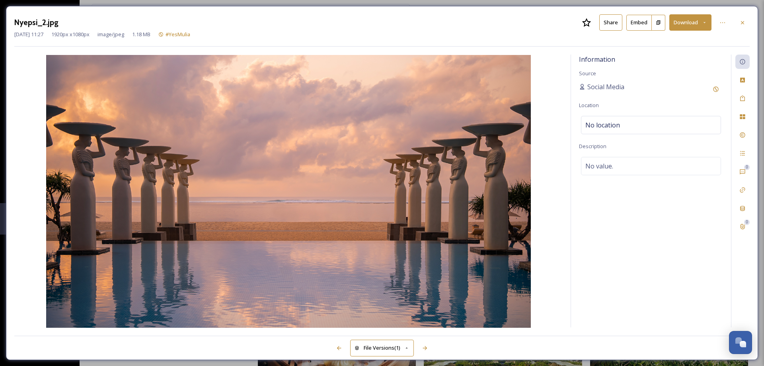
click at [670, 194] on div "Information Source Social Media Location No location Description No value." at bounding box center [651, 191] width 160 height 273
click at [606, 89] on span "Social Media" at bounding box center [605, 87] width 37 height 10
drag, startPoint x: 272, startPoint y: 148, endPoint x: 223, endPoint y: 42, distance: 116.4
click at [223, 42] on div "Nyepsi_2.jpg Share Embed Download Mar 06 2024 11:27 1920 px x 1080 px image/jpe…" at bounding box center [381, 30] width 735 height 32
drag, startPoint x: 224, startPoint y: 134, endPoint x: 741, endPoint y: 19, distance: 528.7
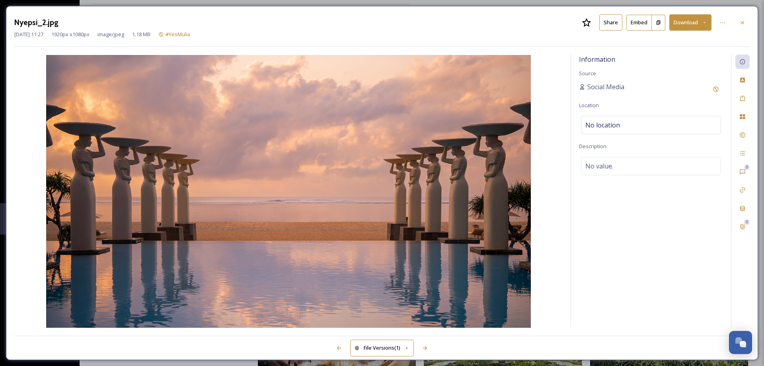
click at [741, 19] on icon at bounding box center [742, 22] width 6 height 6
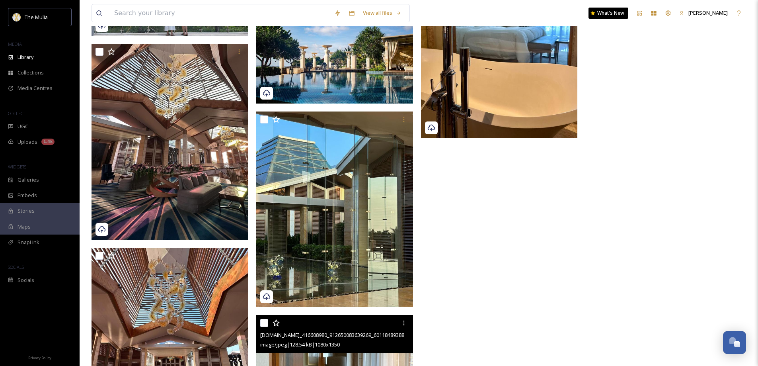
scroll to position [11419, 0]
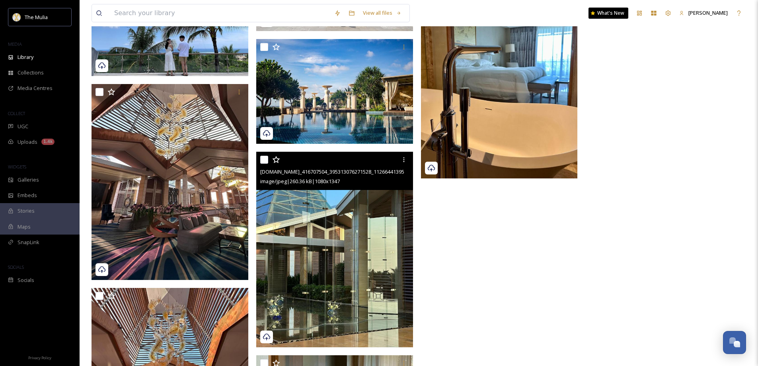
click at [346, 250] on img at bounding box center [334, 249] width 157 height 195
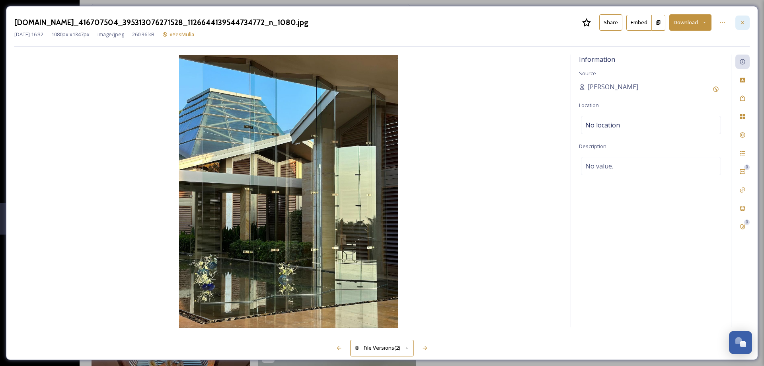
click at [742, 22] on icon at bounding box center [742, 22] width 6 height 6
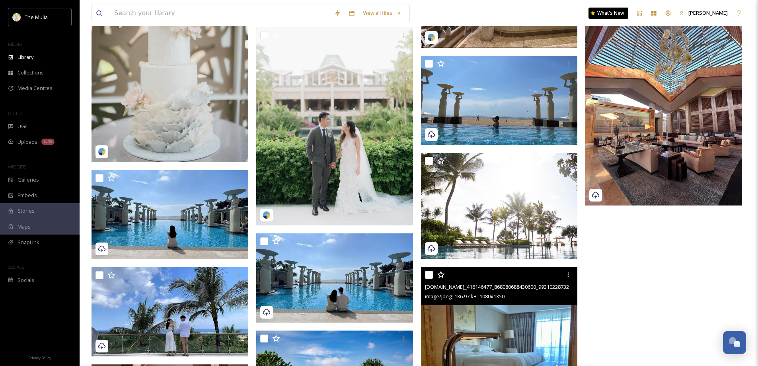
scroll to position [11140, 0]
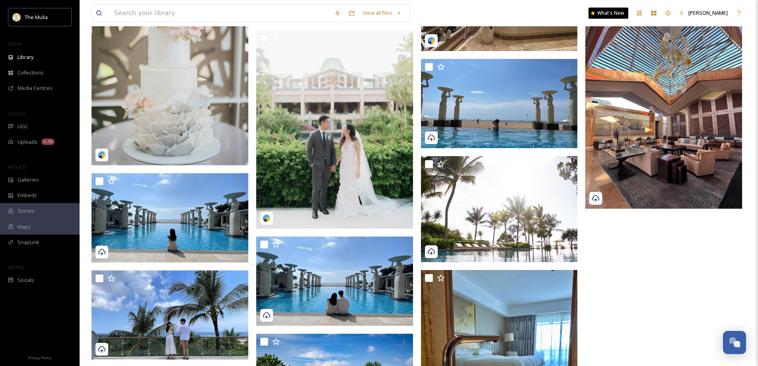
drag, startPoint x: 600, startPoint y: 330, endPoint x: 604, endPoint y: 318, distance: 12.8
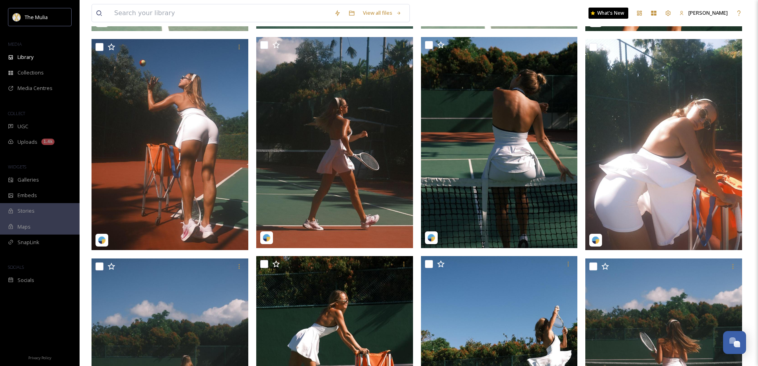
scroll to position [398, 0]
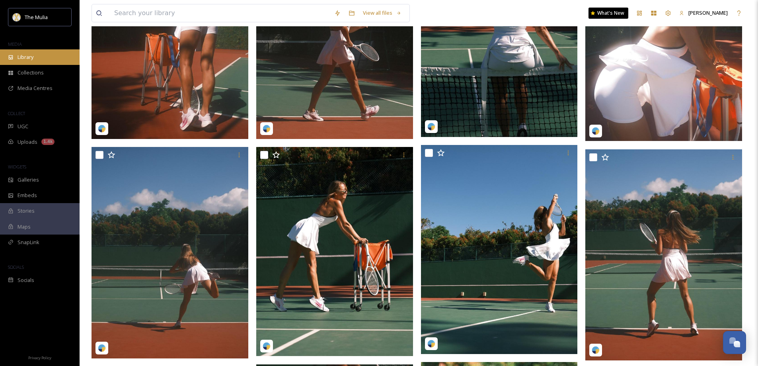
click at [26, 59] on span "Library" at bounding box center [26, 57] width 16 height 8
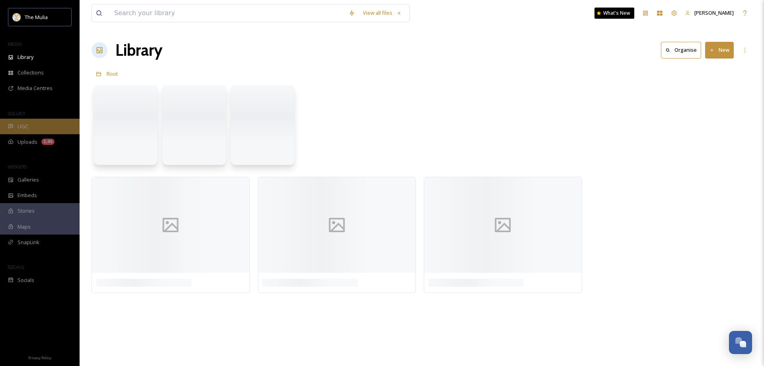
click at [37, 128] on div "UGC" at bounding box center [40, 127] width 80 height 16
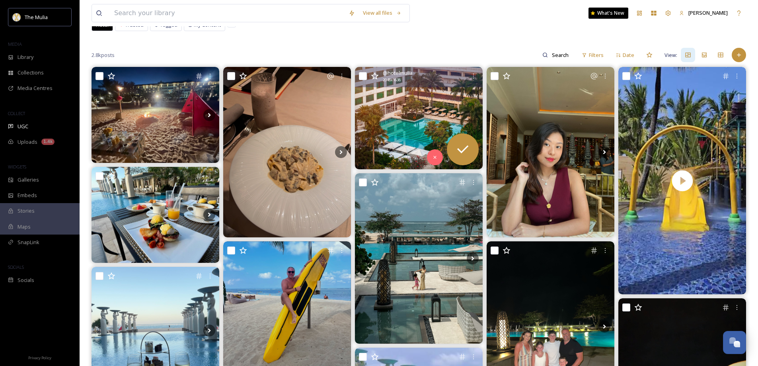
scroll to position [119, 0]
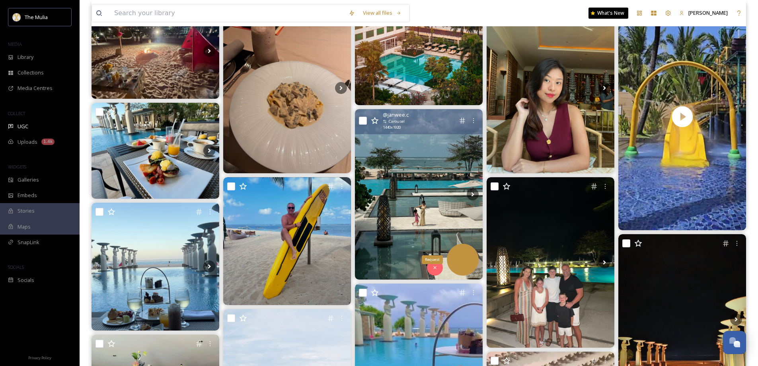
click at [460, 262] on icon at bounding box center [463, 259] width 16 height 16
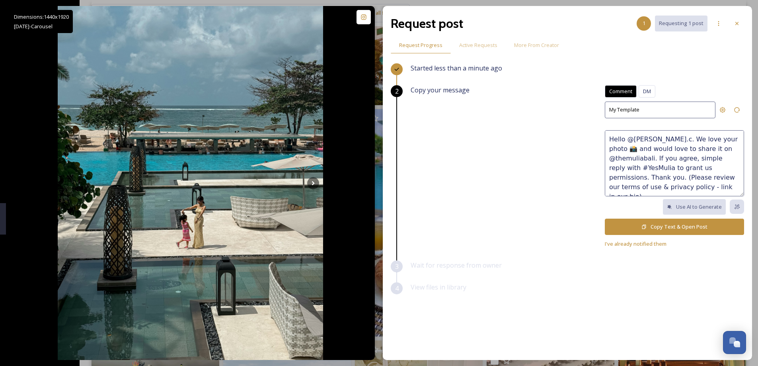
click at [669, 173] on textarea "Hello @janwee.c. We love your photo 📸 and would love to share it on @themuliaba…" at bounding box center [674, 163] width 139 height 66
drag, startPoint x: 570, startPoint y: 108, endPoint x: 726, endPoint y: 45, distance: 168.0
click at [570, 108] on div "Copy your message Comment DM Comment DM My Template Hello @janwee.c. We love yo…" at bounding box center [577, 166] width 333 height 163
click at [733, 21] on div at bounding box center [737, 23] width 14 height 14
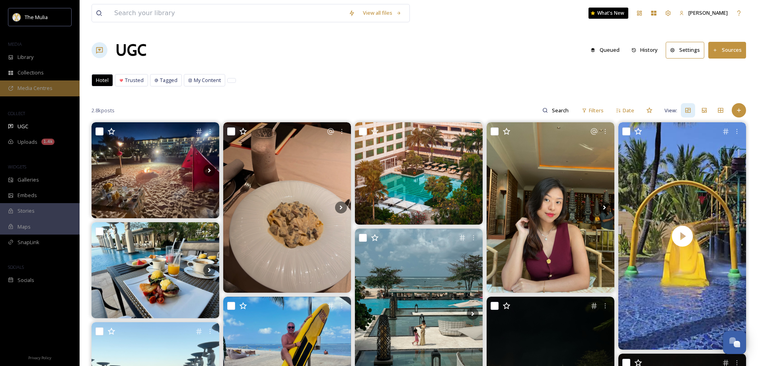
click at [51, 90] on span "Media Centres" at bounding box center [35, 88] width 35 height 8
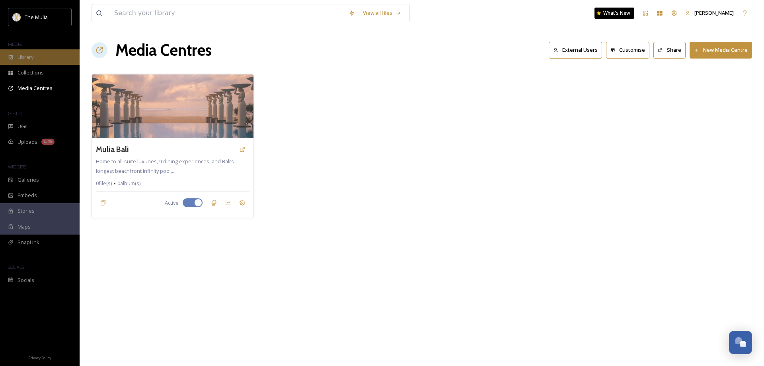
click at [41, 57] on div "Library" at bounding box center [40, 57] width 80 height 16
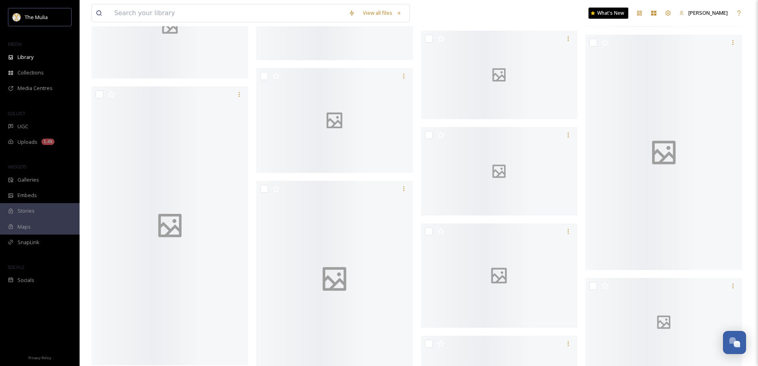
scroll to position [1154, 0]
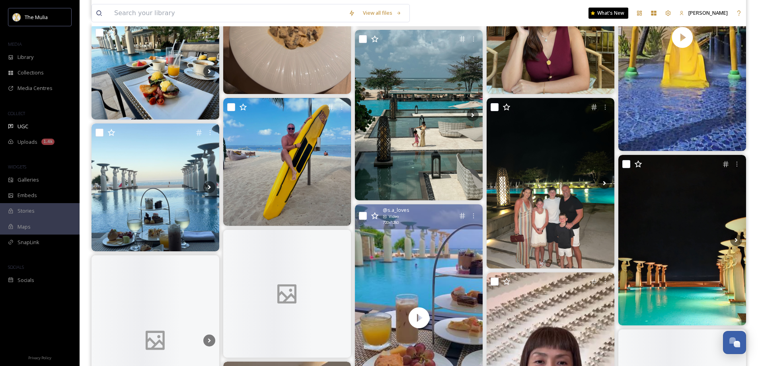
scroll to position [199, 0]
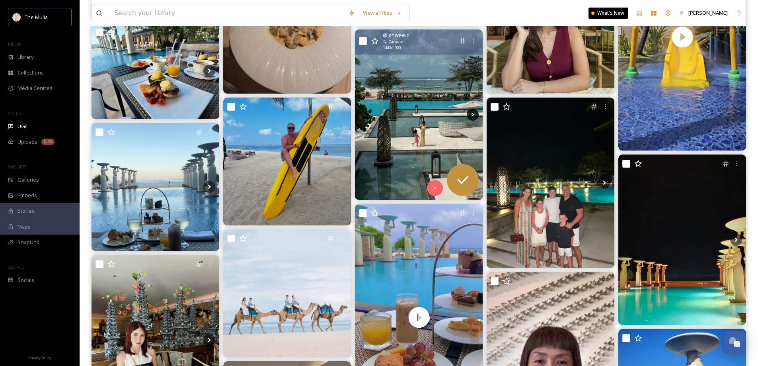
click at [474, 112] on icon at bounding box center [473, 115] width 12 height 12
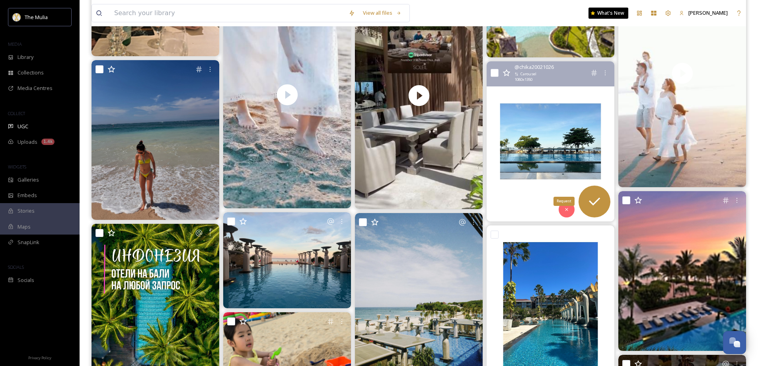
scroll to position [8381, 0]
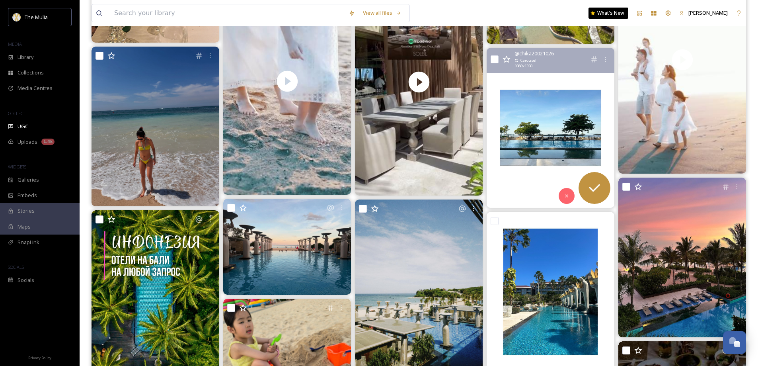
click at [574, 144] on img at bounding box center [551, 128] width 128 height 160
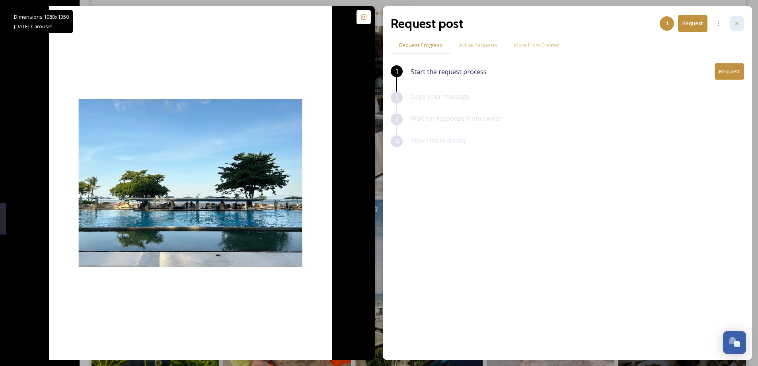
click at [734, 23] on icon at bounding box center [737, 23] width 6 height 6
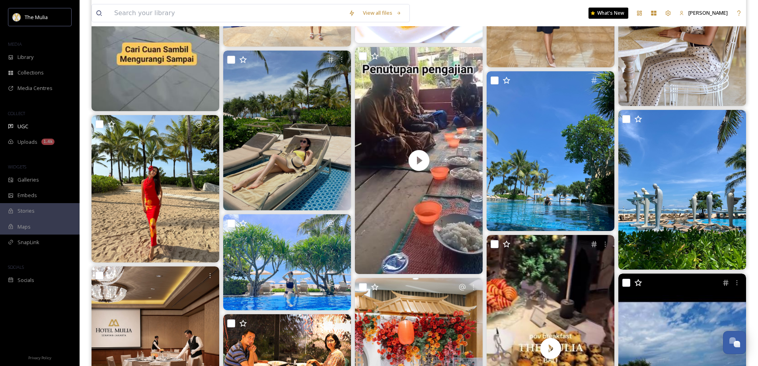
scroll to position [11405, 0]
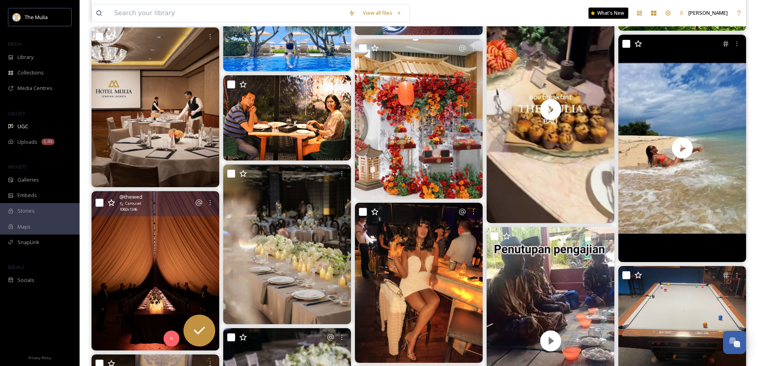
click at [156, 278] on img at bounding box center [156, 270] width 128 height 159
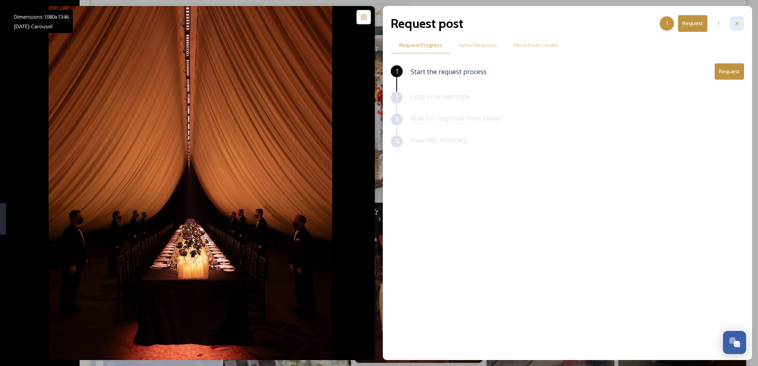
click at [740, 21] on icon at bounding box center [737, 23] width 6 height 6
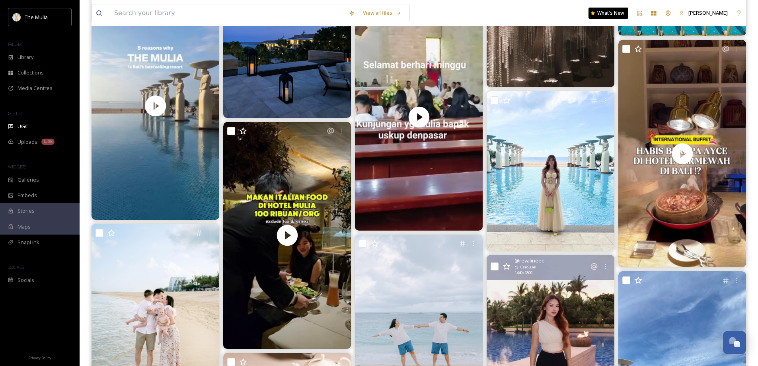
scroll to position [14708, 0]
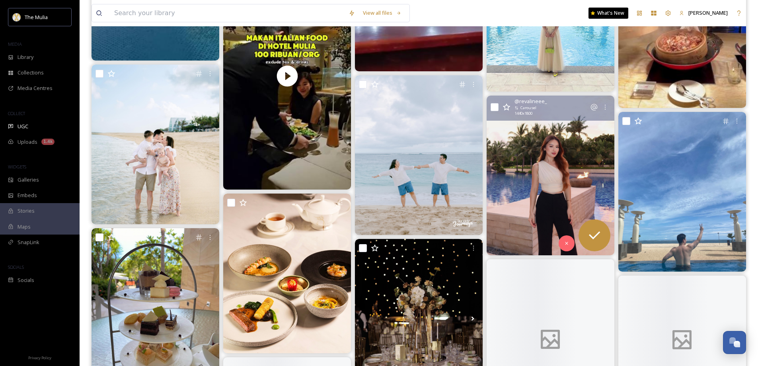
click at [562, 185] on img at bounding box center [551, 175] width 128 height 160
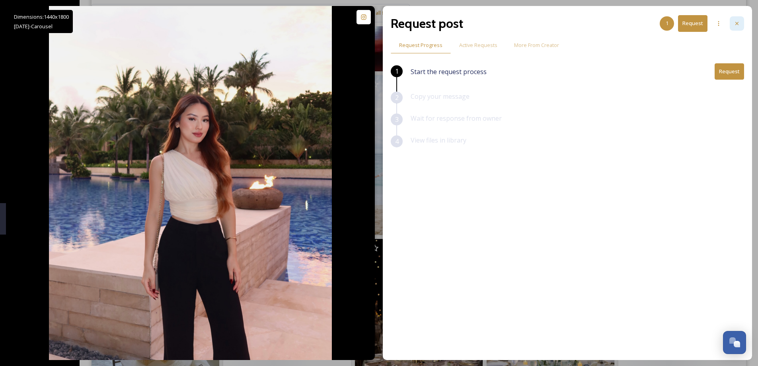
click at [737, 23] on icon at bounding box center [736, 23] width 3 height 3
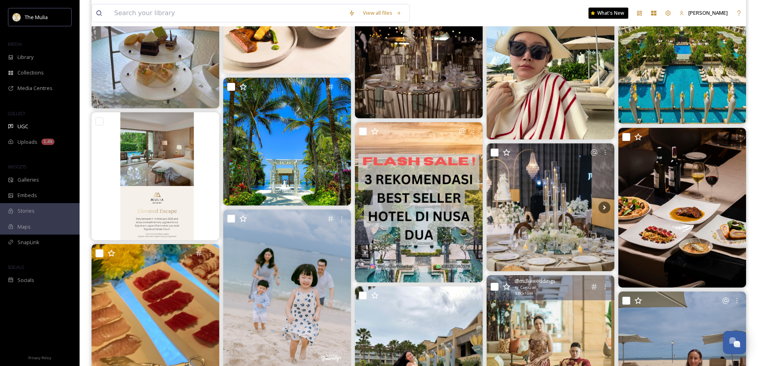
scroll to position [15066, 0]
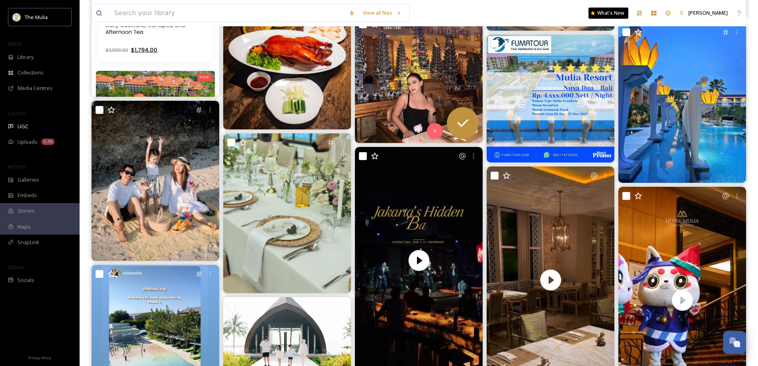
scroll to position [17095, 0]
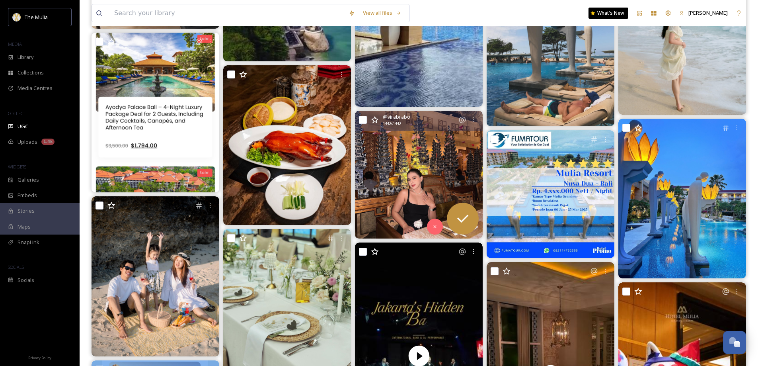
click at [405, 162] on img at bounding box center [419, 175] width 128 height 128
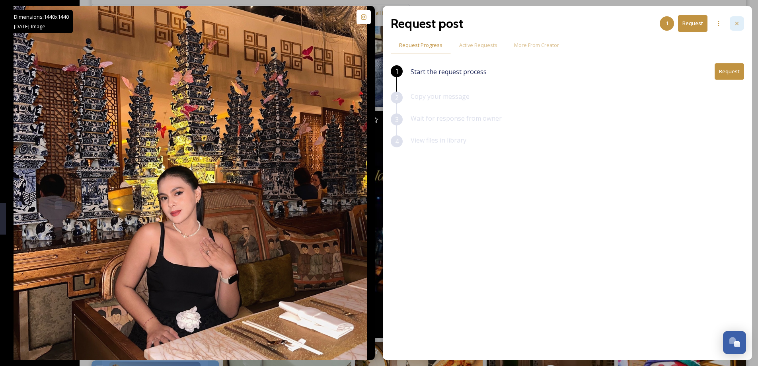
click at [733, 24] on div at bounding box center [737, 23] width 14 height 14
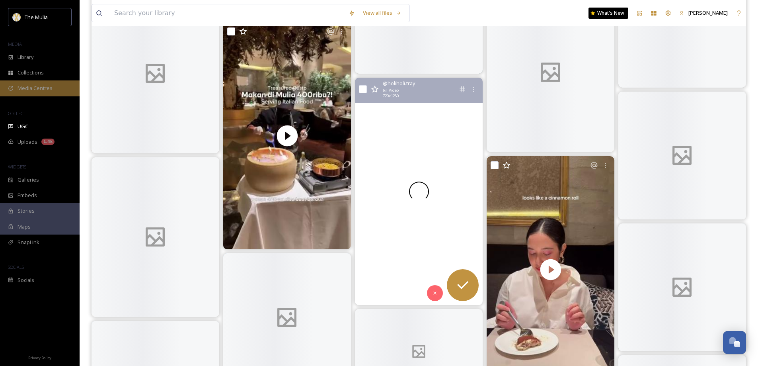
scroll to position [21671, 0]
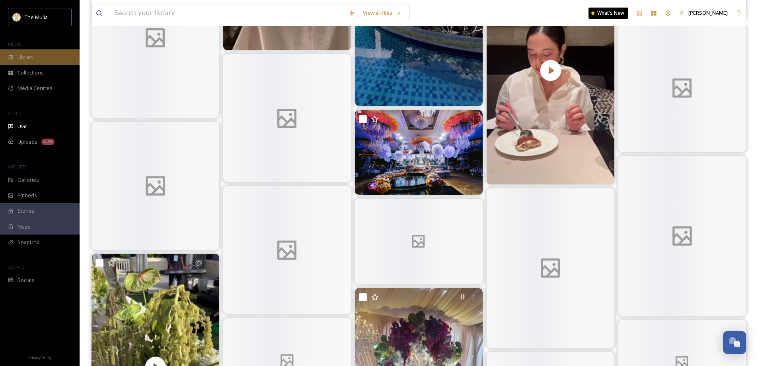
click at [31, 52] on div "Library" at bounding box center [40, 57] width 80 height 16
click at [32, 53] on span "Library" at bounding box center [26, 57] width 16 height 8
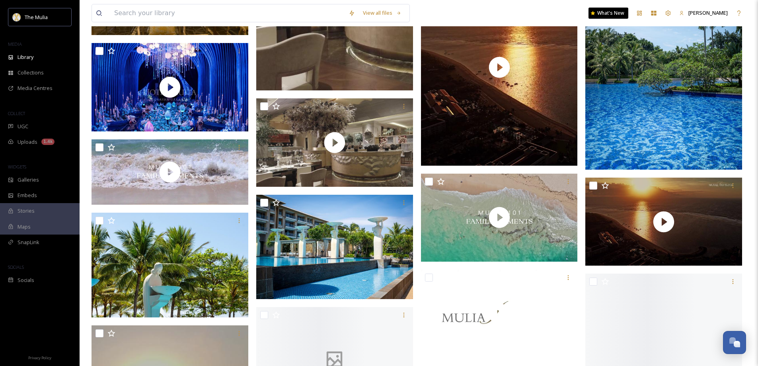
scroll to position [915, 0]
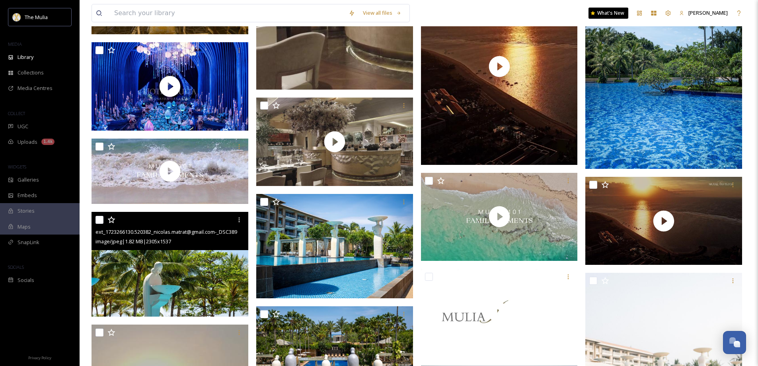
click at [227, 279] on img at bounding box center [170, 264] width 157 height 105
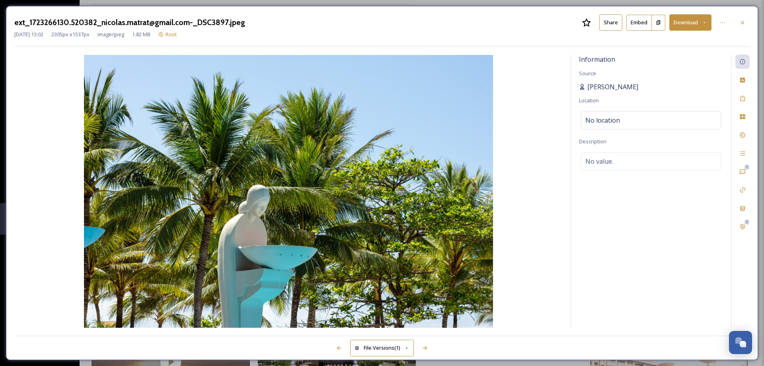
click at [609, 87] on span "[PERSON_NAME]" at bounding box center [612, 87] width 51 height 10
click at [687, 20] on button "Download" at bounding box center [690, 22] width 42 height 16
click at [677, 45] on div "Download Original (2305 x 1537)" at bounding box center [669, 41] width 83 height 16
click at [744, 21] on icon at bounding box center [742, 22] width 3 height 3
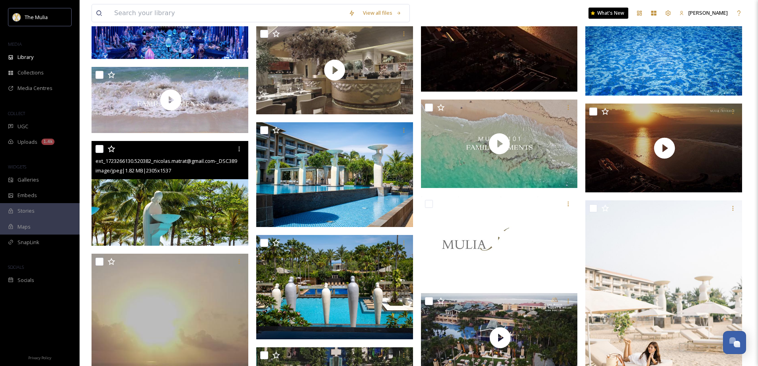
scroll to position [1114, 0]
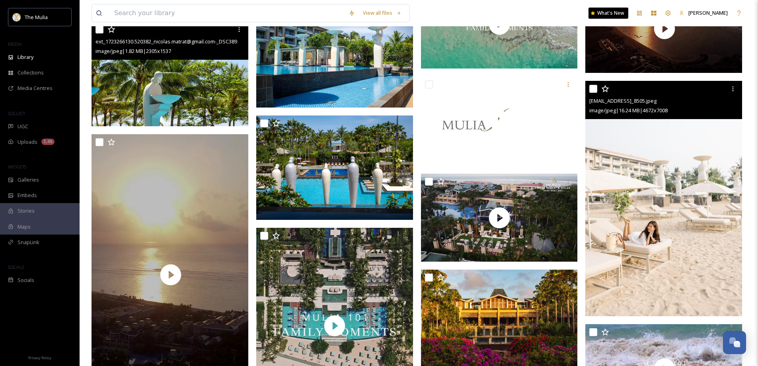
click at [675, 216] on img at bounding box center [663, 198] width 157 height 235
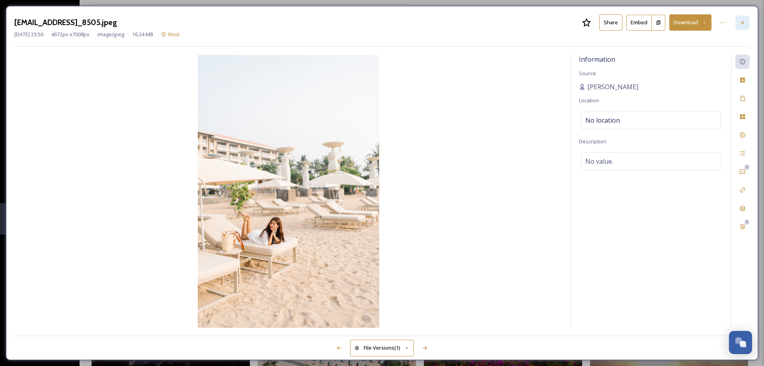
click at [746, 23] on div at bounding box center [742, 23] width 14 height 14
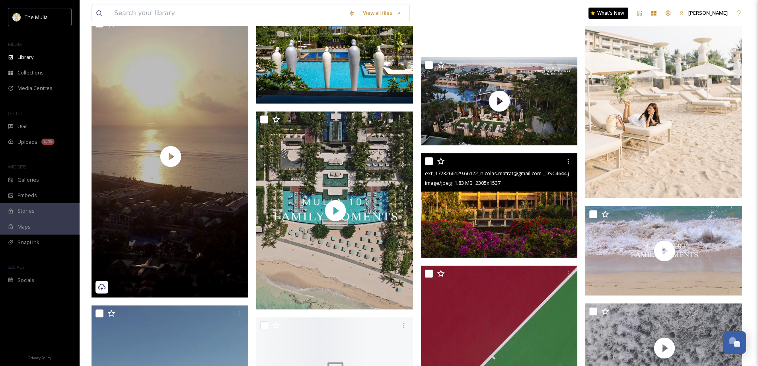
scroll to position [1393, 0]
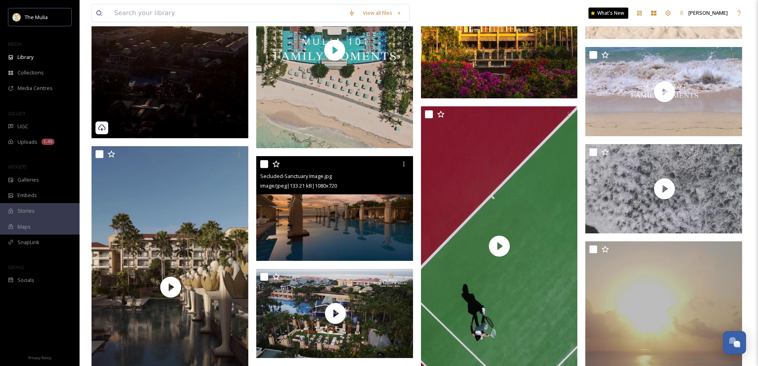
click at [327, 239] on img at bounding box center [334, 208] width 157 height 105
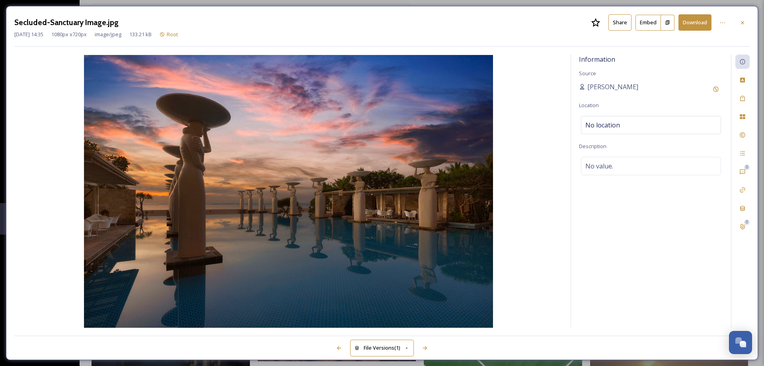
click at [701, 22] on button "Download" at bounding box center [694, 22] width 33 height 16
drag, startPoint x: 740, startPoint y: 22, endPoint x: 728, endPoint y: 35, distance: 18.0
click at [740, 22] on icon at bounding box center [742, 22] width 6 height 6
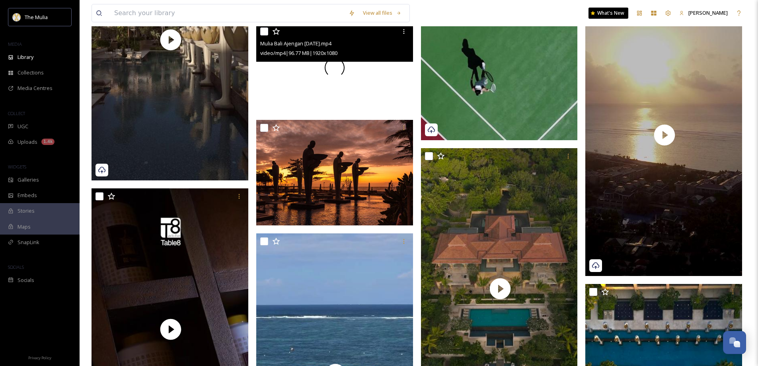
scroll to position [1671, 0]
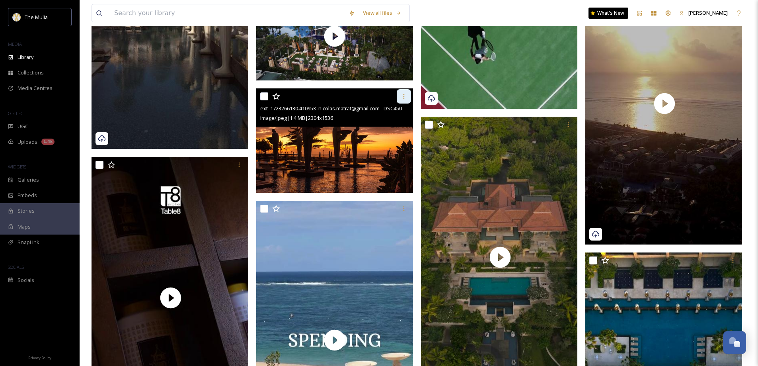
click at [401, 99] on icon at bounding box center [404, 96] width 6 height 6
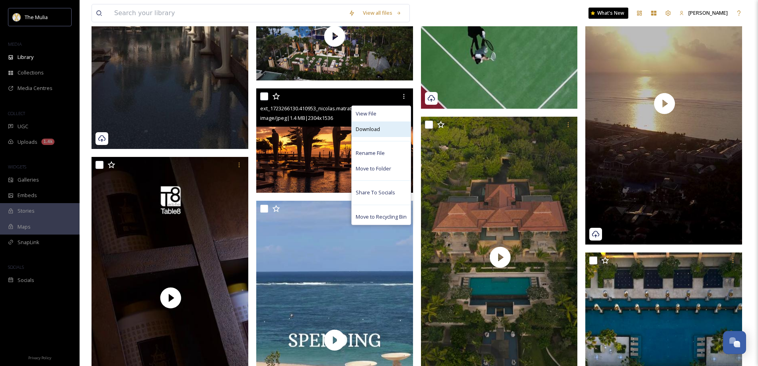
click at [387, 131] on div "Download" at bounding box center [381, 129] width 59 height 16
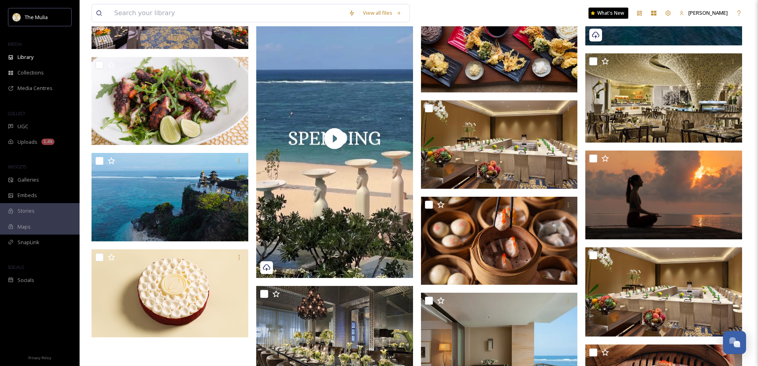
scroll to position [3024, 0]
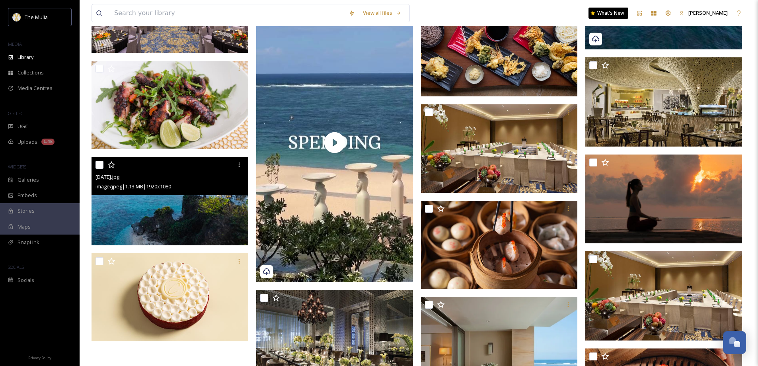
click at [204, 212] on img at bounding box center [170, 201] width 157 height 88
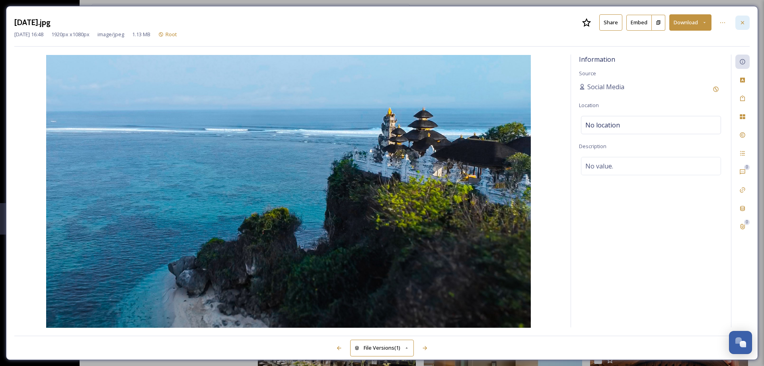
click at [741, 25] on icon at bounding box center [742, 22] width 6 height 6
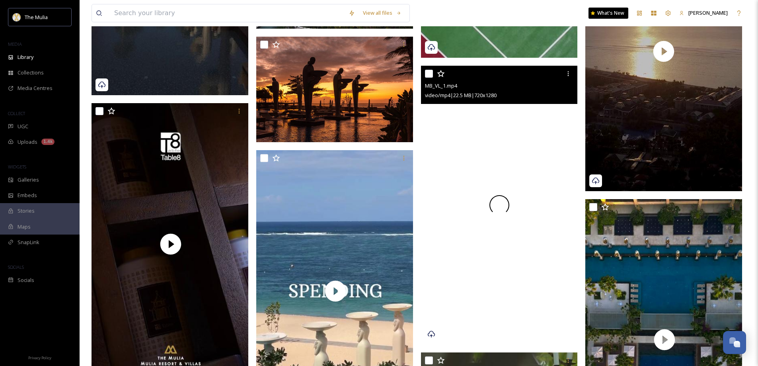
scroll to position [1766, 0]
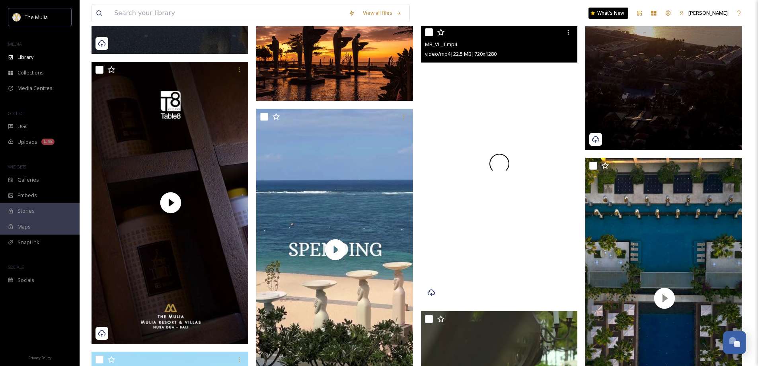
click at [524, 136] on div at bounding box center [499, 163] width 157 height 279
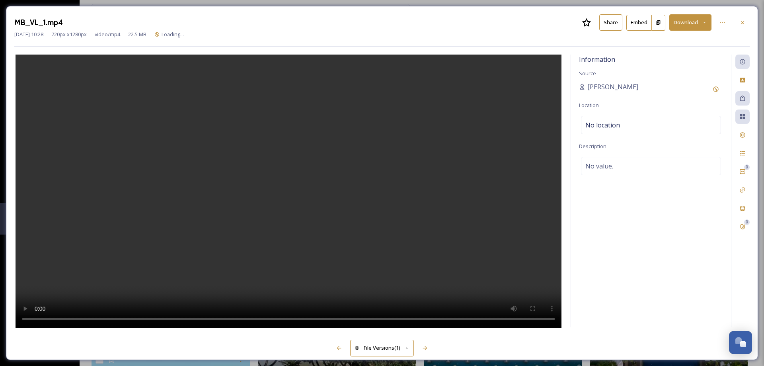
click at [692, 24] on button "Download" at bounding box center [690, 22] width 42 height 16
click at [689, 45] on div "Download Original (720 x 1280)" at bounding box center [670, 41] width 82 height 16
click at [739, 22] on div at bounding box center [742, 23] width 14 height 14
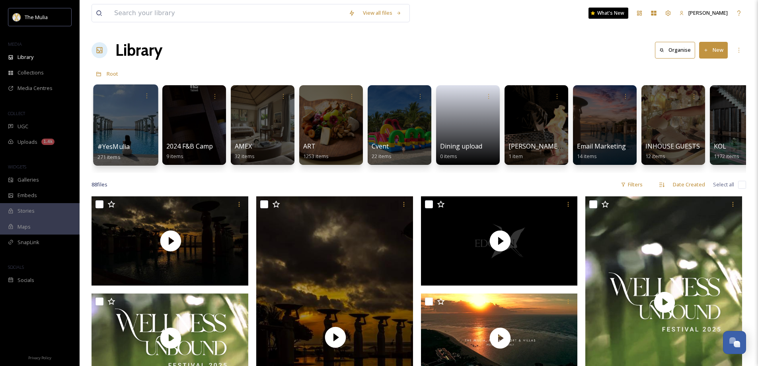
click at [127, 142] on div "#YesMulia 271 items" at bounding box center [125, 152] width 57 height 20
click at [128, 147] on span "#YesMulia" at bounding box center [113, 146] width 33 height 9
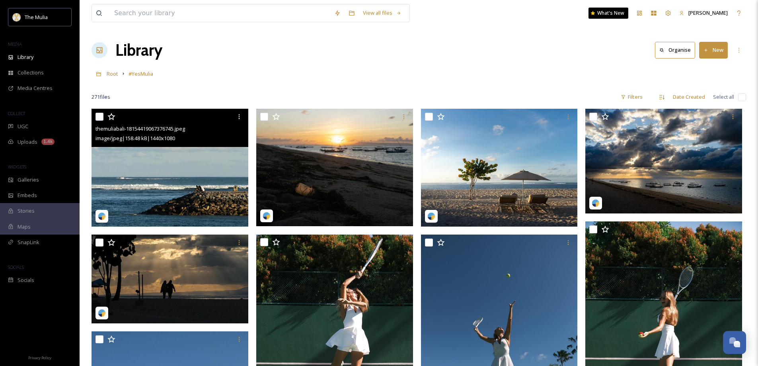
click at [215, 181] on img at bounding box center [170, 168] width 157 height 118
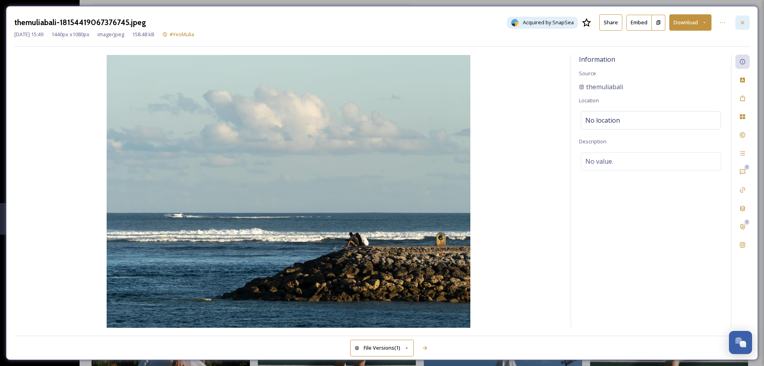
click at [748, 23] on div at bounding box center [742, 23] width 14 height 14
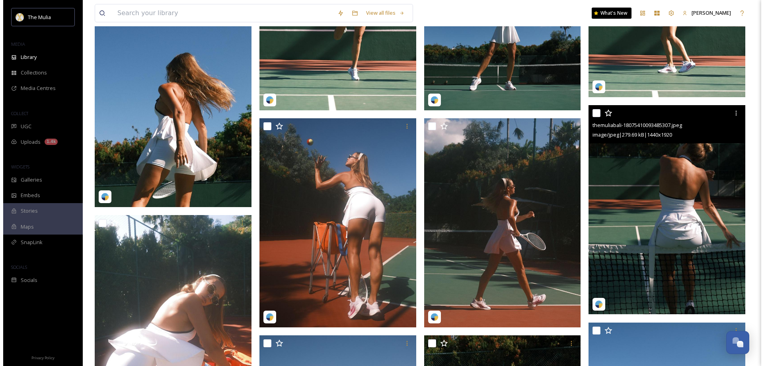
scroll to position [80, 0]
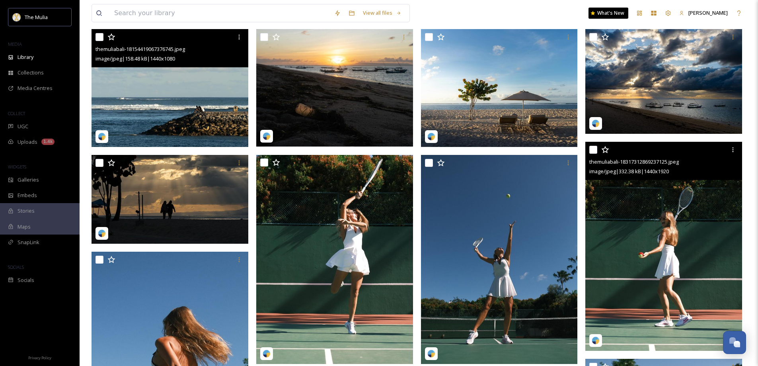
click at [706, 212] on img at bounding box center [663, 246] width 157 height 209
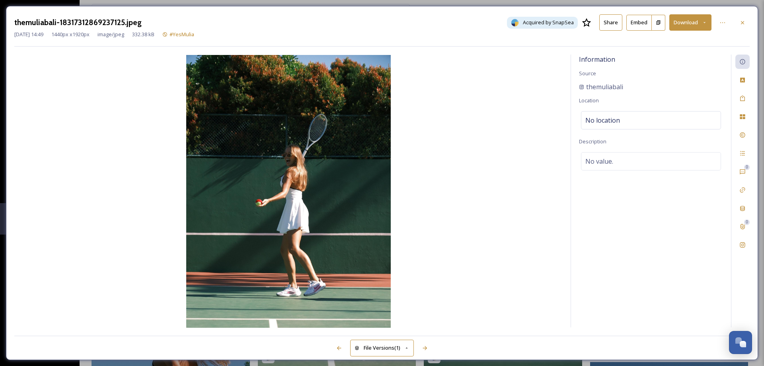
click at [690, 23] on button "Download" at bounding box center [690, 22] width 42 height 16
click at [678, 38] on span "Download Original (1440 x 1920)" at bounding box center [669, 41] width 75 height 8
